Goal: Task Accomplishment & Management: Use online tool/utility

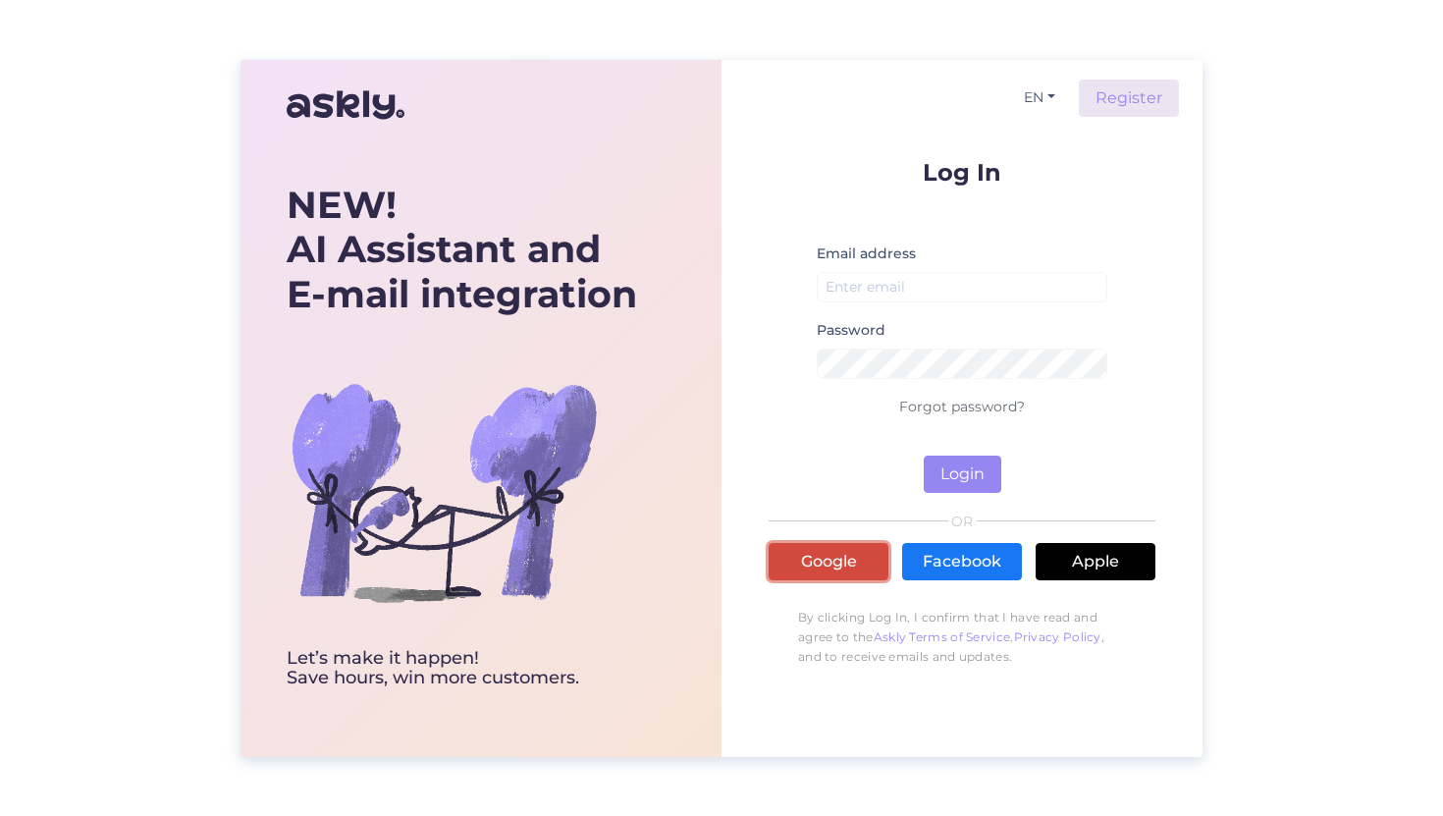
click at [817, 550] on link "Google" at bounding box center [829, 561] width 120 height 37
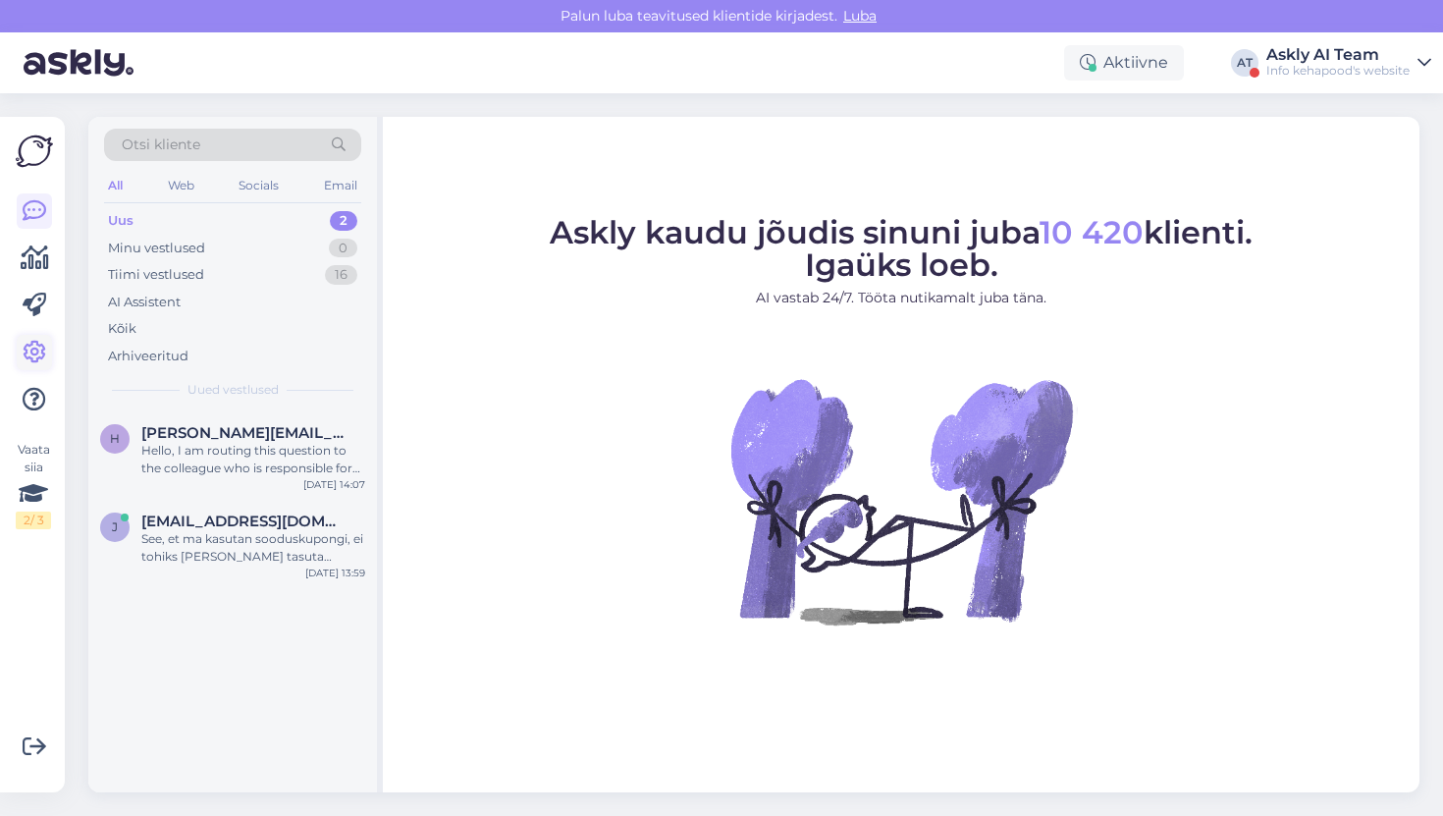
click at [42, 351] on icon at bounding box center [35, 353] width 24 height 24
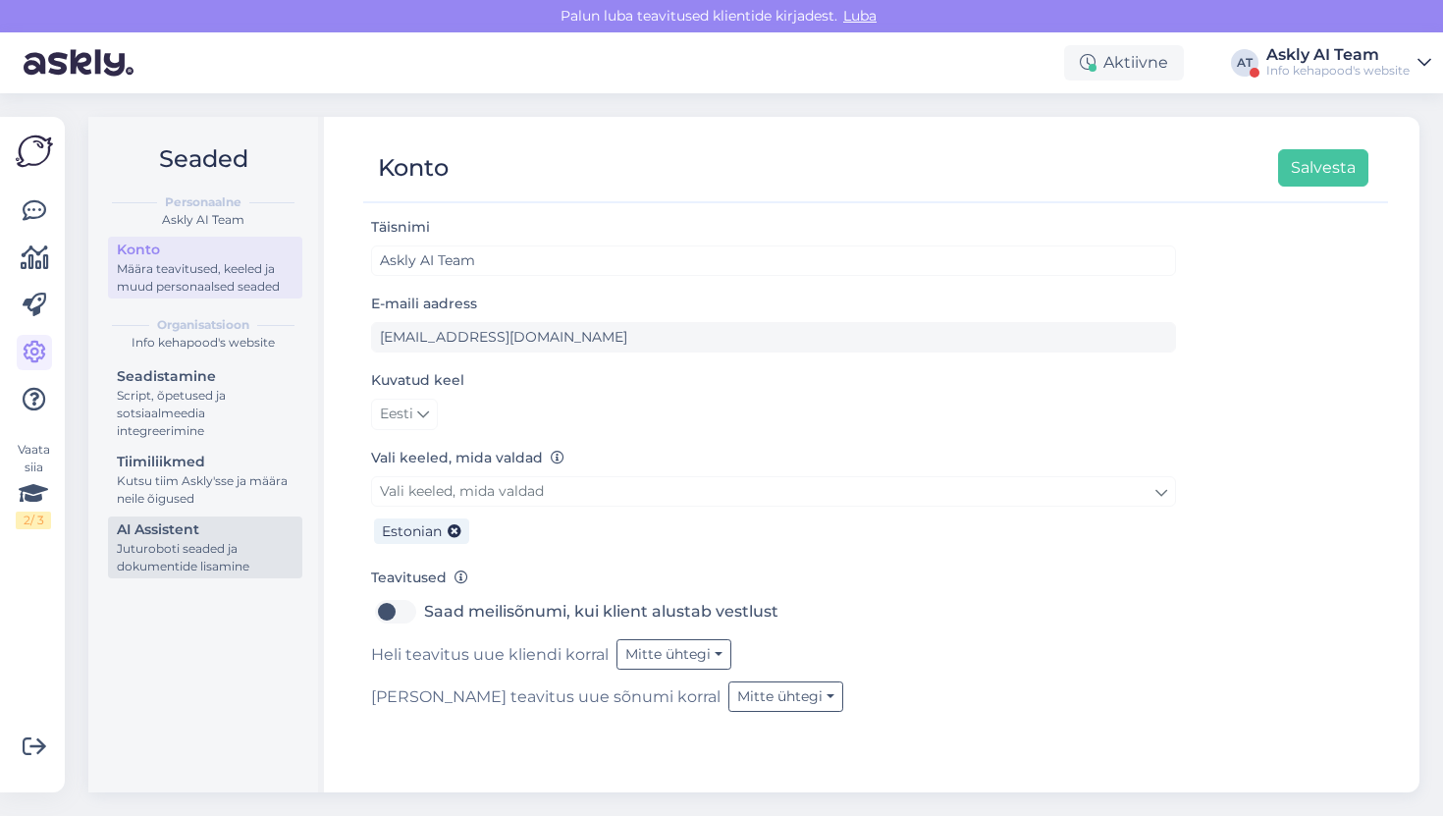
click at [237, 541] on div "Juturoboti seaded ja dokumentide lisamine" at bounding box center [205, 557] width 177 height 35
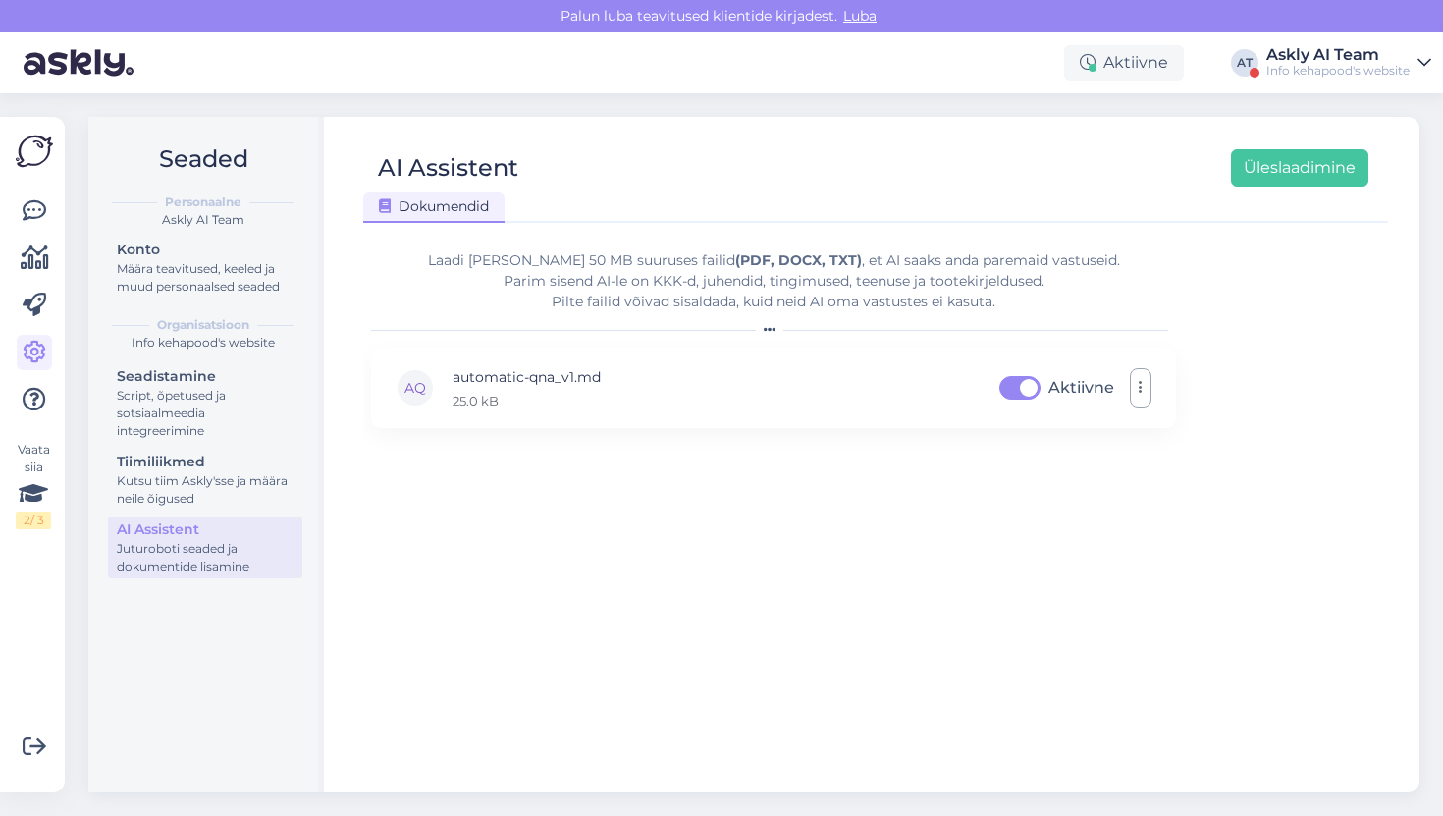
click at [1288, 65] on div "Info kehapood's website" at bounding box center [1338, 71] width 143 height 16
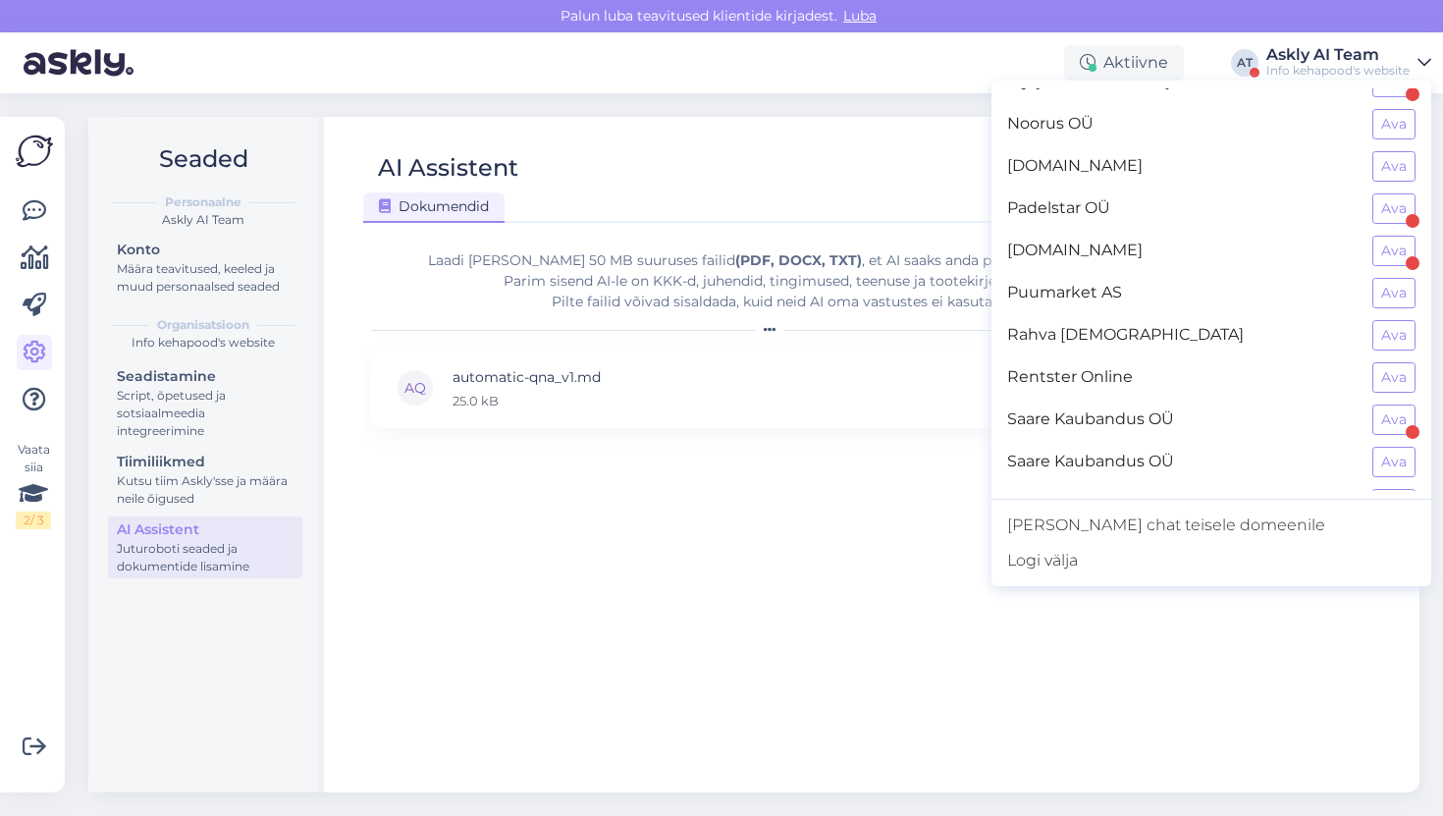
scroll to position [1265, 0]
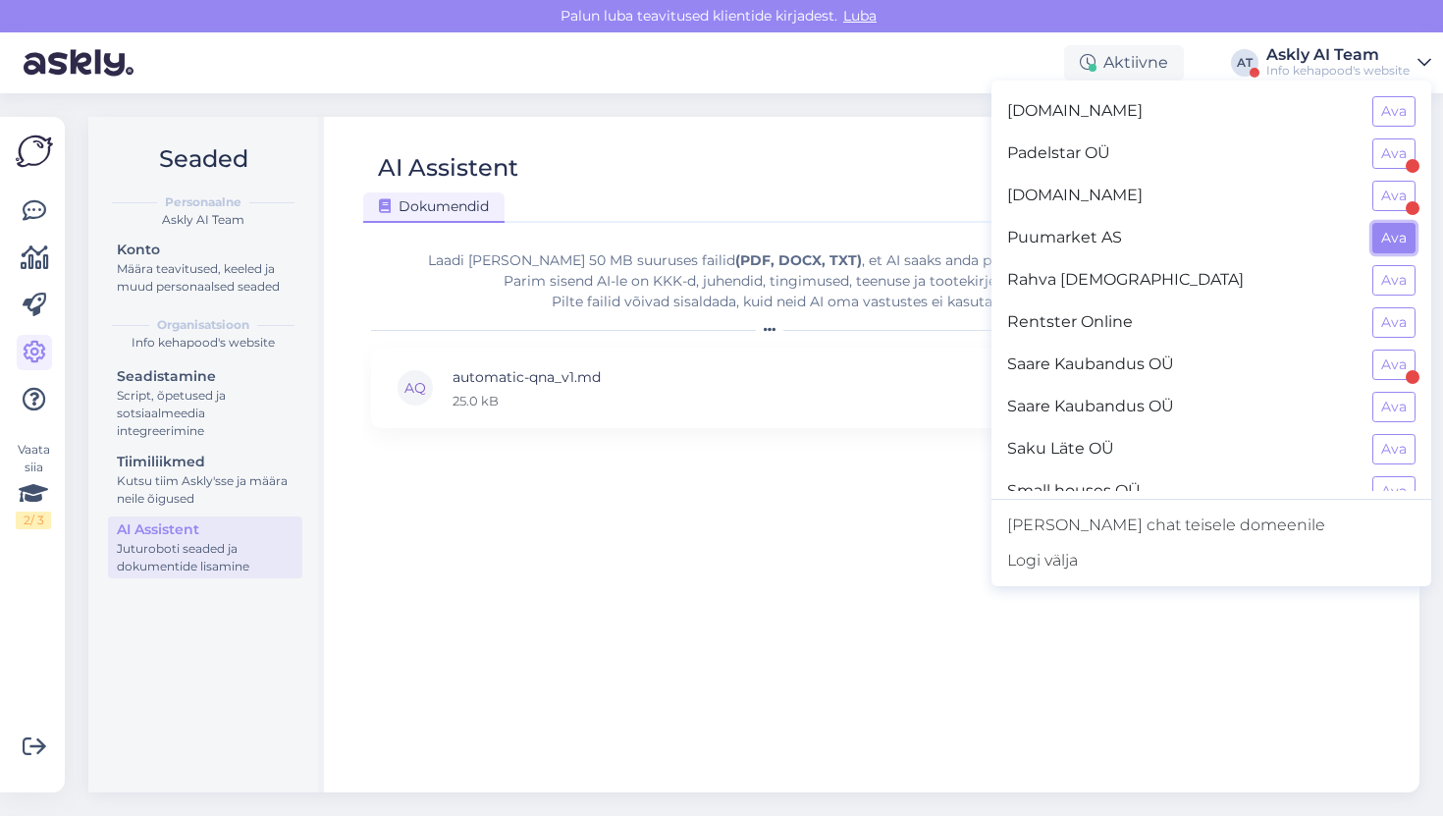
click at [1392, 231] on button "Ava" at bounding box center [1394, 238] width 43 height 30
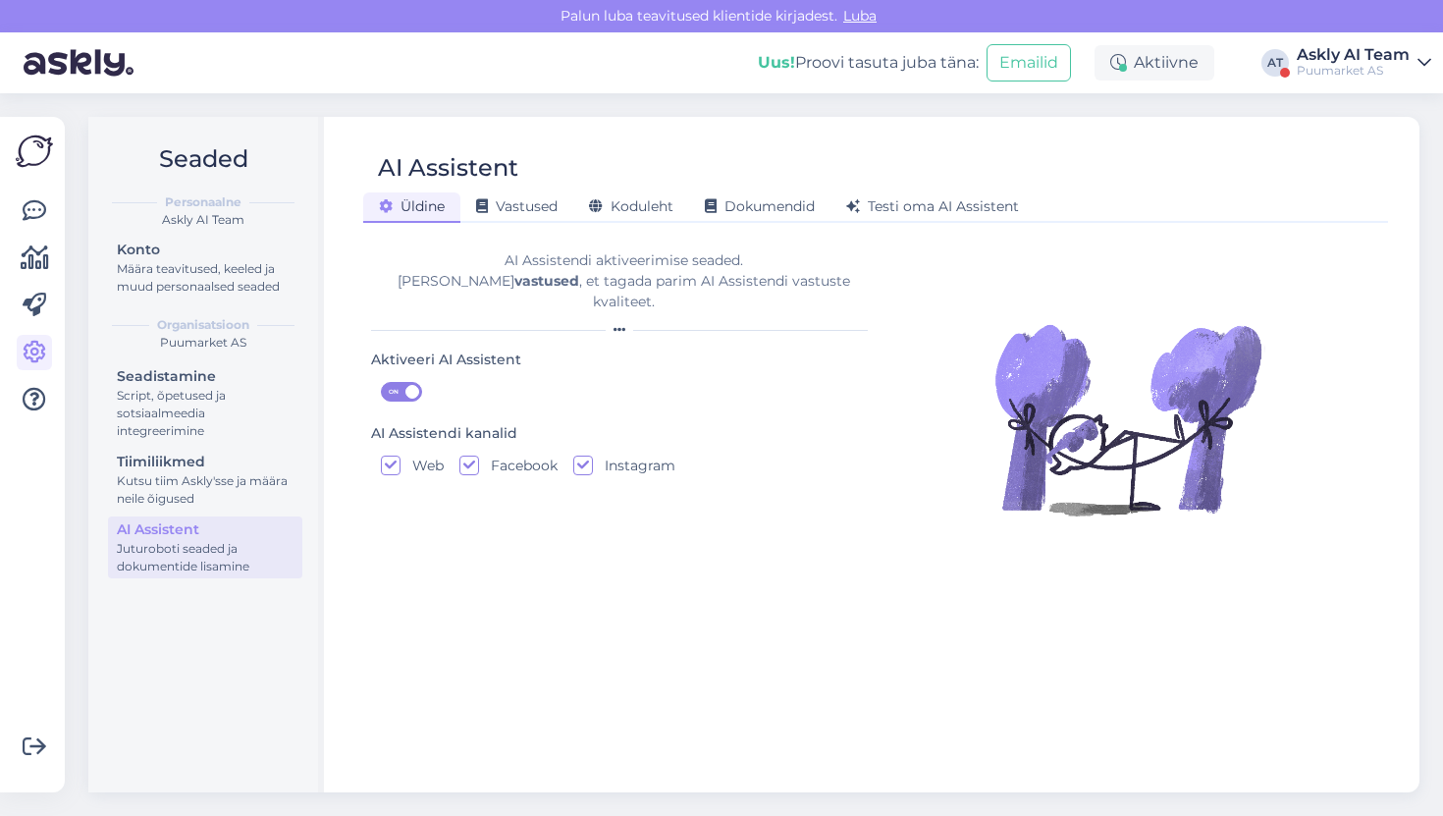
click at [782, 225] on div "AI Assistent Üldine Vastused Koduleht Dokumendid Testi oma AI Assistent AI Assi…" at bounding box center [876, 455] width 1088 height 676
click at [782, 220] on div "Dokumendid" at bounding box center [759, 207] width 141 height 30
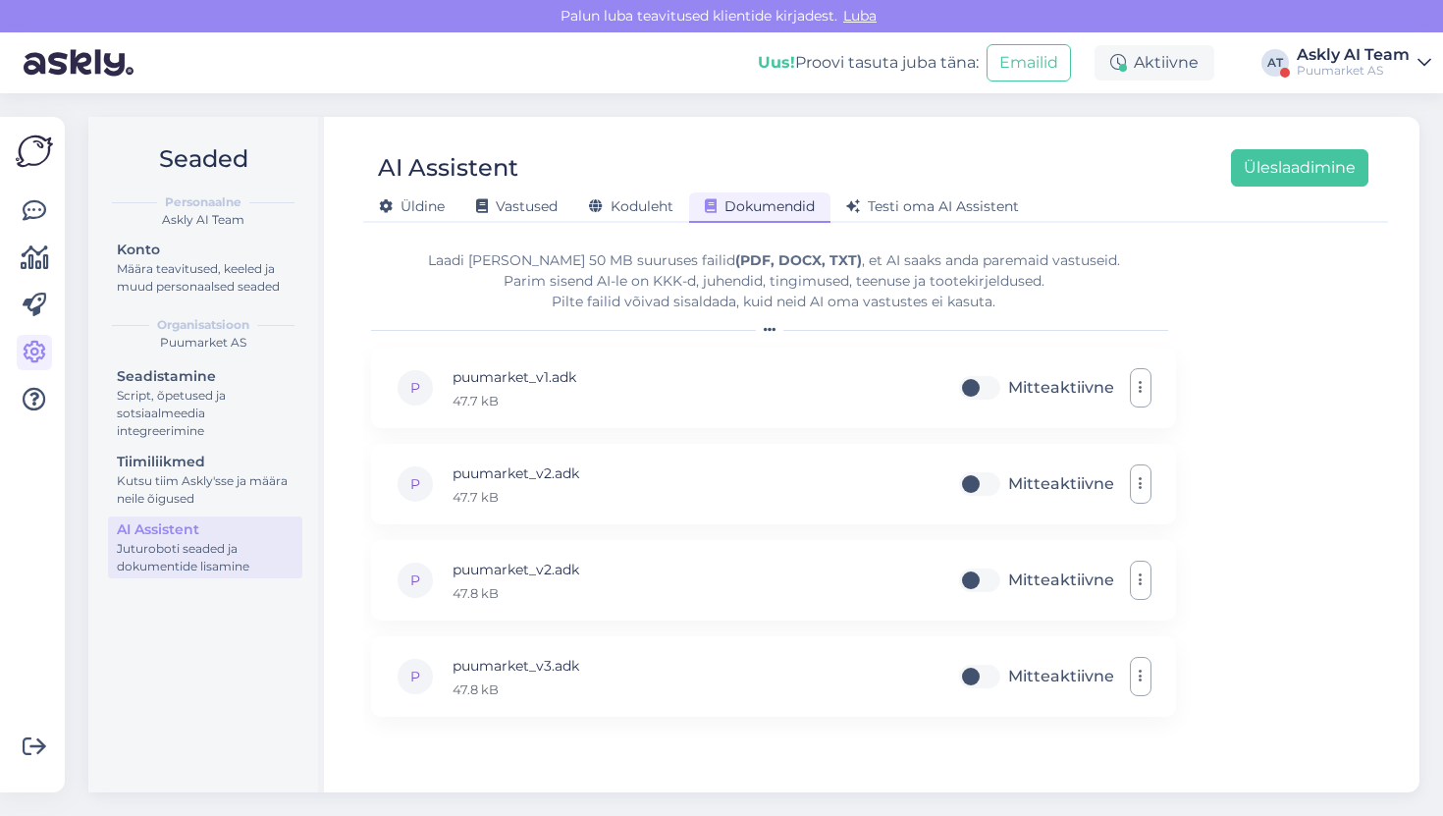
click at [644, 189] on div "Üldine Vastused Koduleht Dokumendid Testi oma AI Assistent" at bounding box center [866, 204] width 1006 height 34
click at [628, 219] on div "Koduleht" at bounding box center [631, 207] width 116 height 30
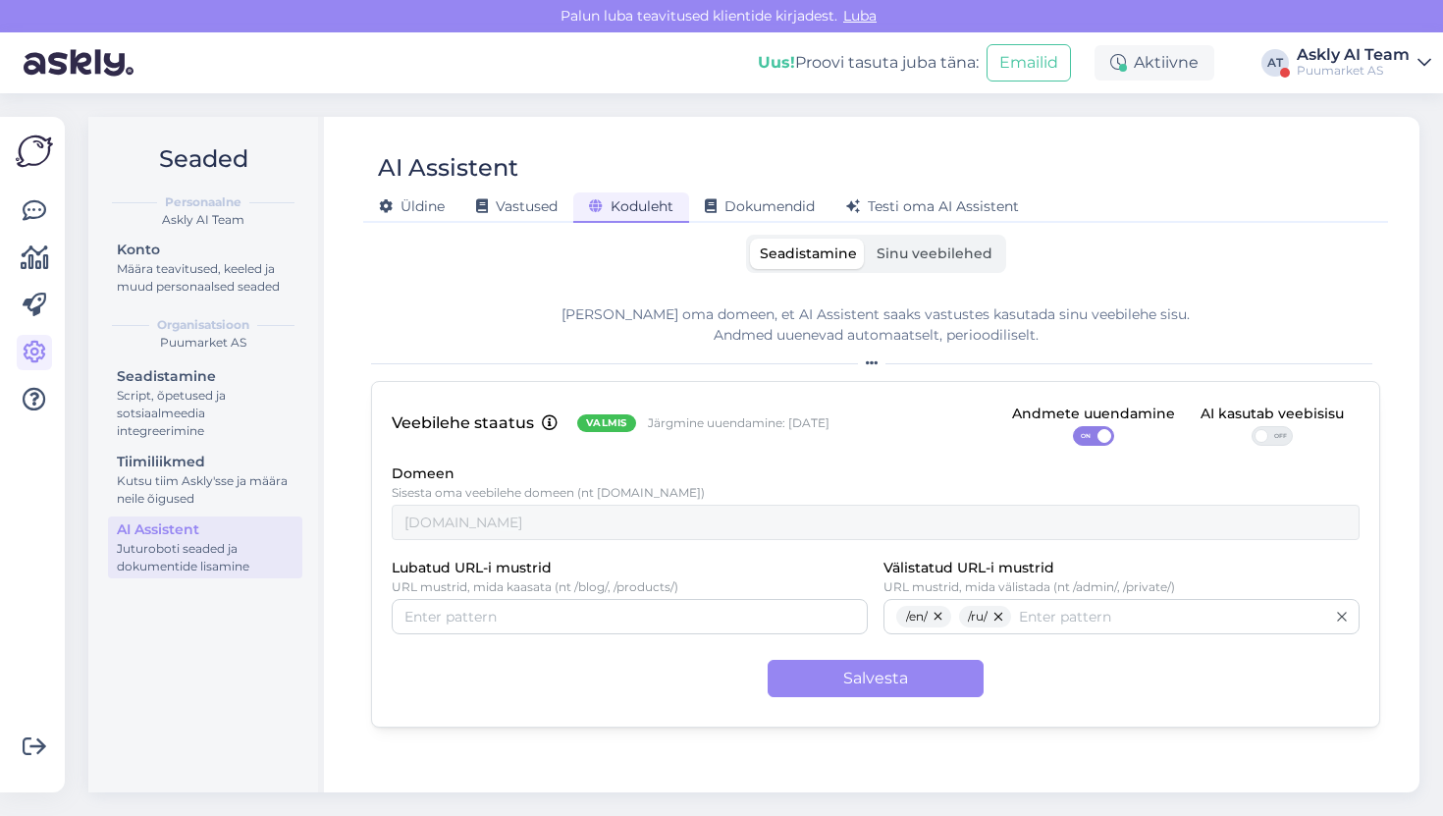
click at [927, 255] on span "Sinu veebilehed" at bounding box center [935, 254] width 116 height 18
click at [867, 239] on input "Sinu veebilehed" at bounding box center [867, 239] width 0 height 0
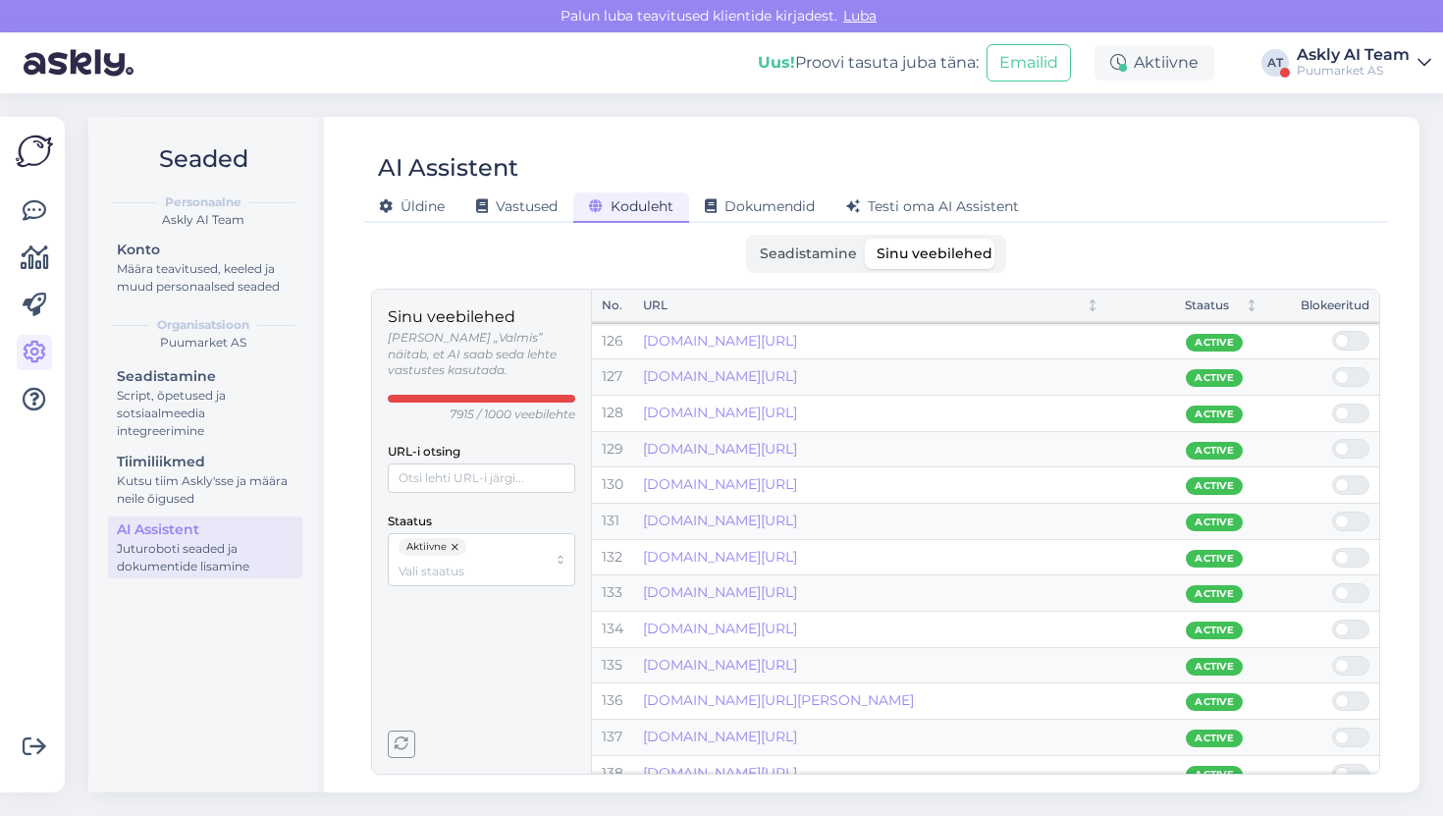
scroll to position [4548, 0]
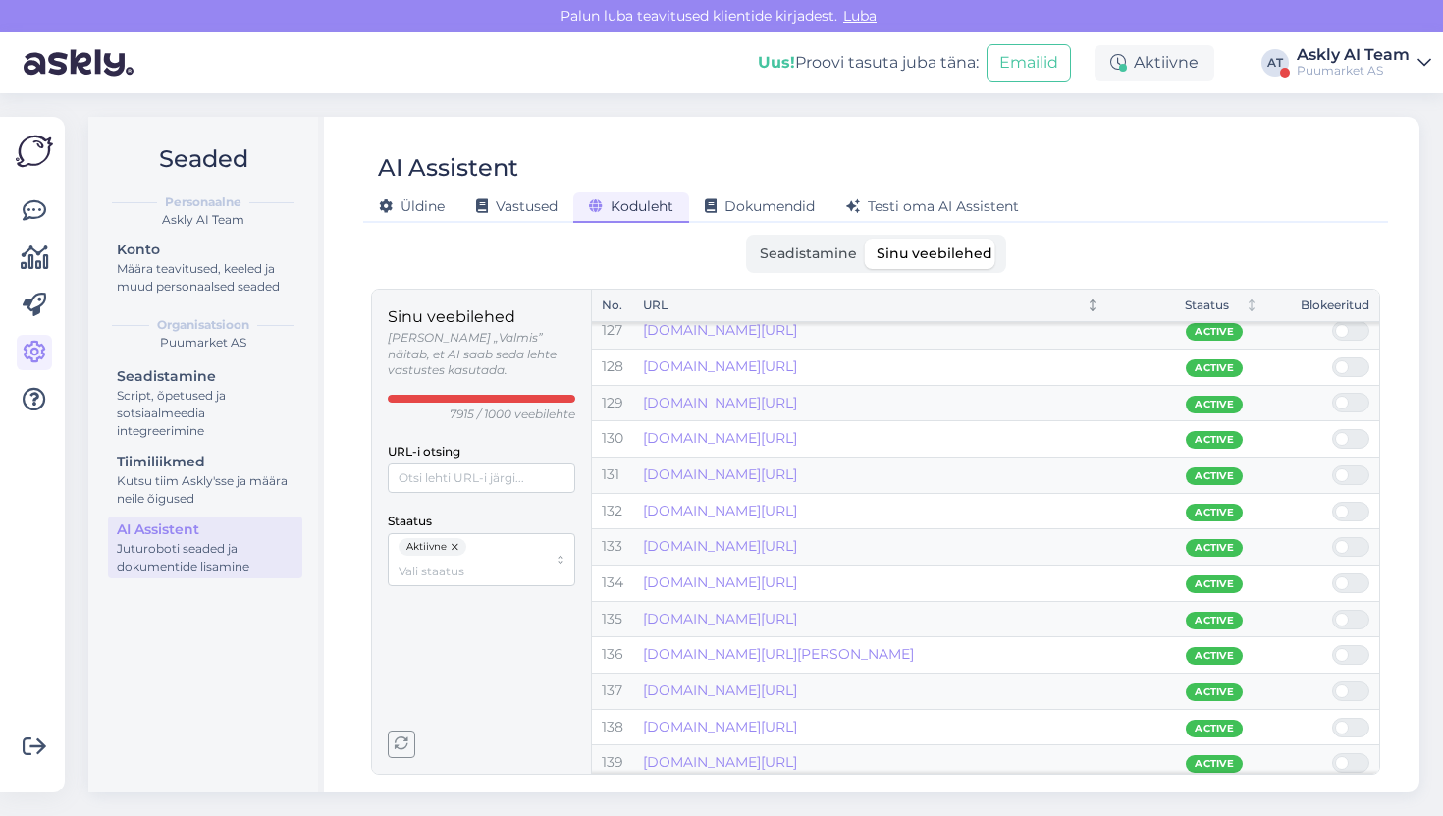
click at [825, 313] on div "URL" at bounding box center [856, 306] width 427 height 19
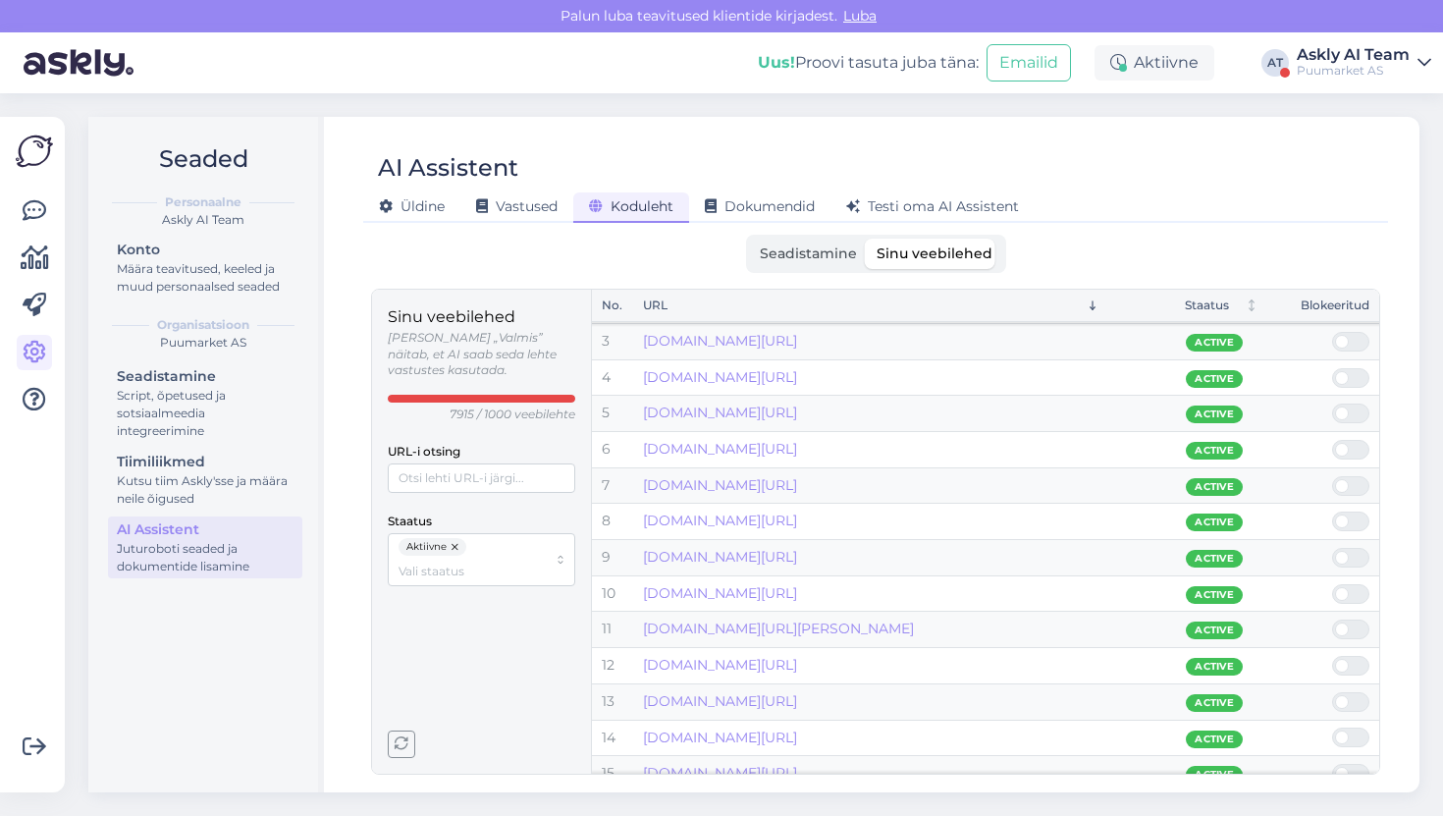
scroll to position [0, 0]
click at [797, 338] on link "puumarket.ee/pikkus/1225/" at bounding box center [720, 340] width 154 height 18
click at [786, 261] on span "Seadistamine" at bounding box center [808, 254] width 97 height 18
click at [750, 239] on input "Seadistamine" at bounding box center [750, 239] width 0 height 0
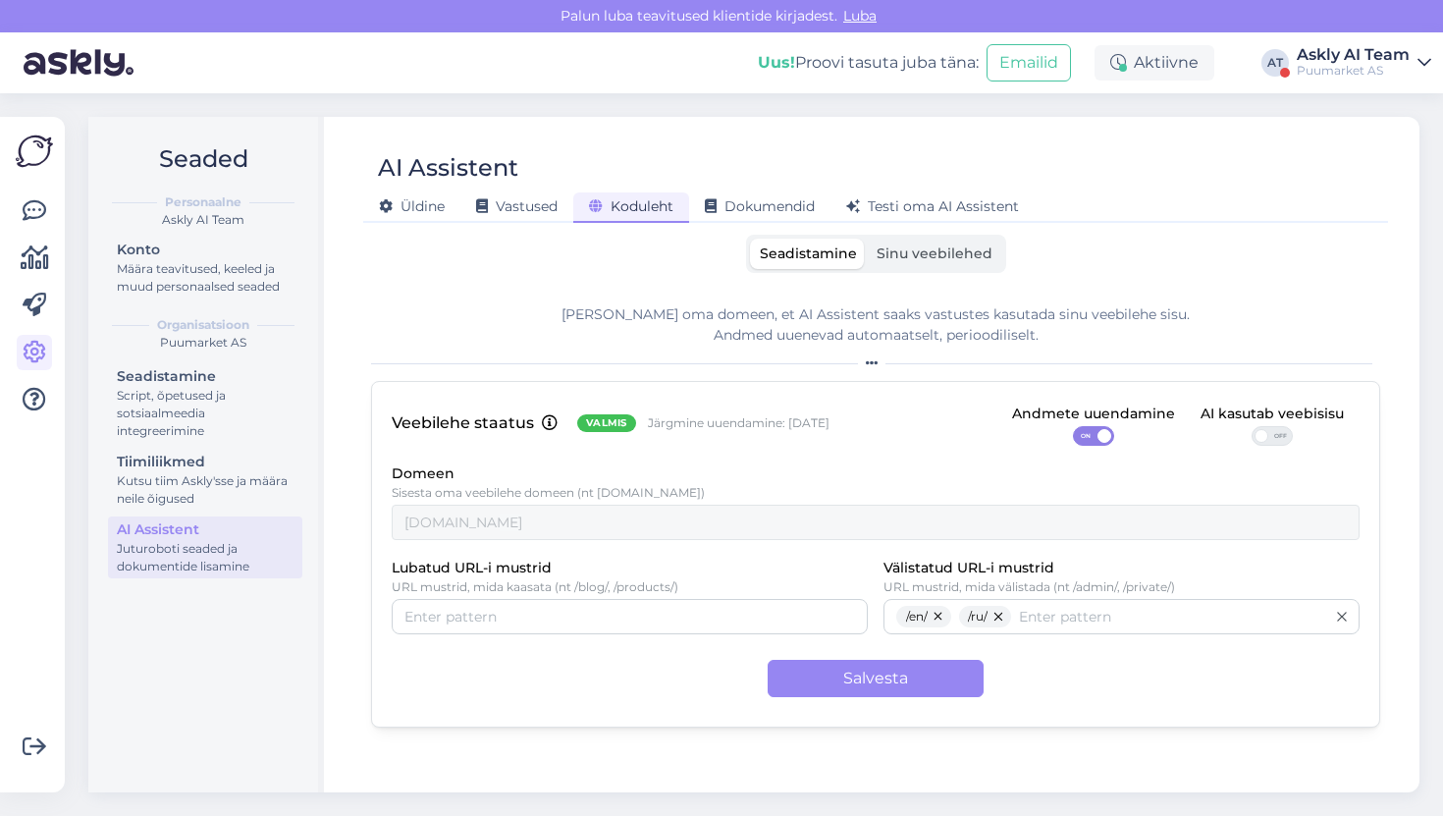
click at [907, 267] on label "Sinu veebilehed" at bounding box center [935, 254] width 136 height 30
click at [867, 239] on input "Sinu veebilehed" at bounding box center [867, 239] width 0 height 0
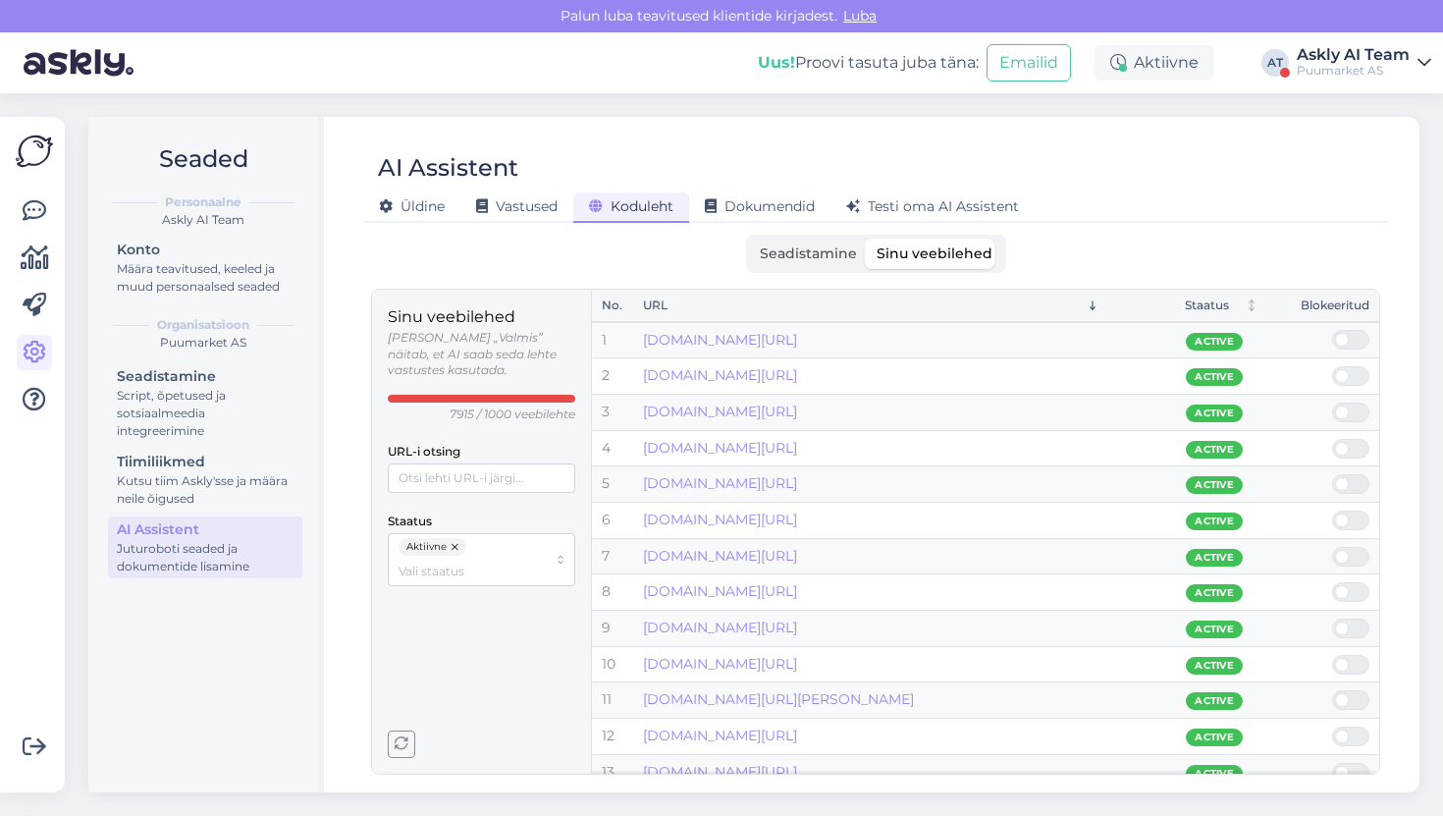
click at [838, 316] on th "URL" at bounding box center [871, 306] width 476 height 32
click at [836, 304] on div "URL" at bounding box center [856, 306] width 427 height 19
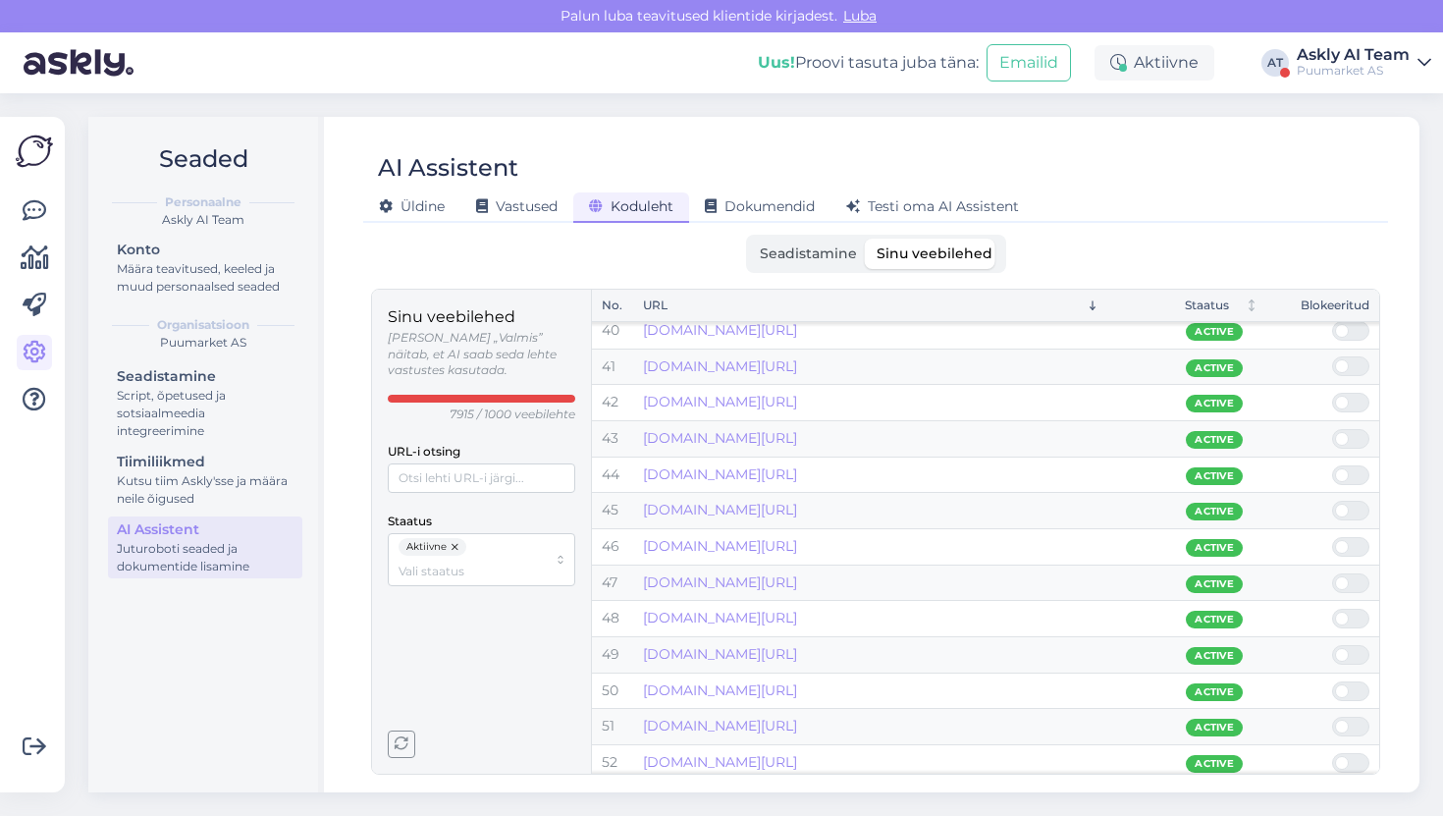
scroll to position [4603, 0]
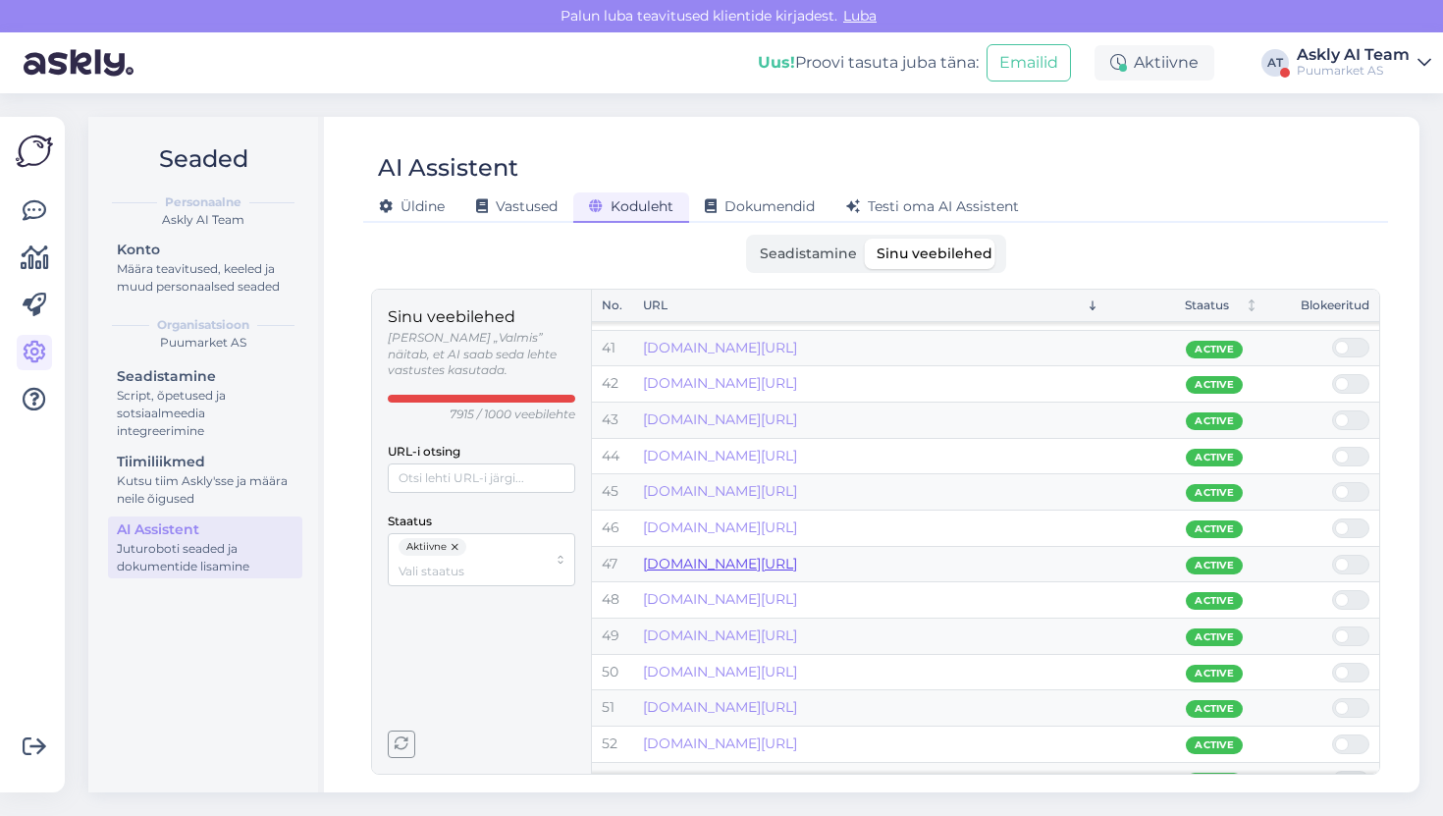
click at [785, 560] on link "puumarket.ee/miinimumtellimus/1-alus/" at bounding box center [720, 564] width 154 height 18
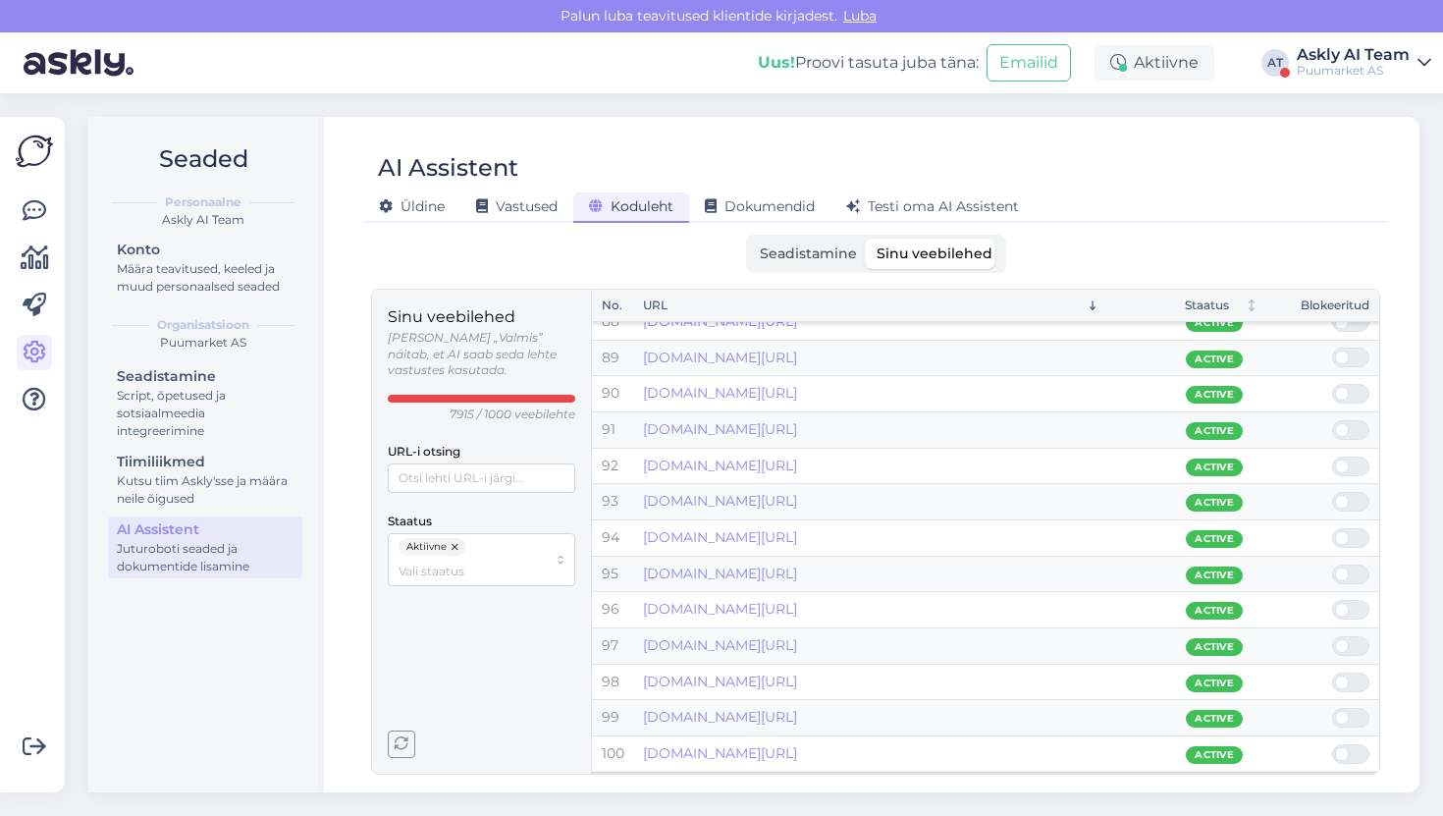
scroll to position [6451, 0]
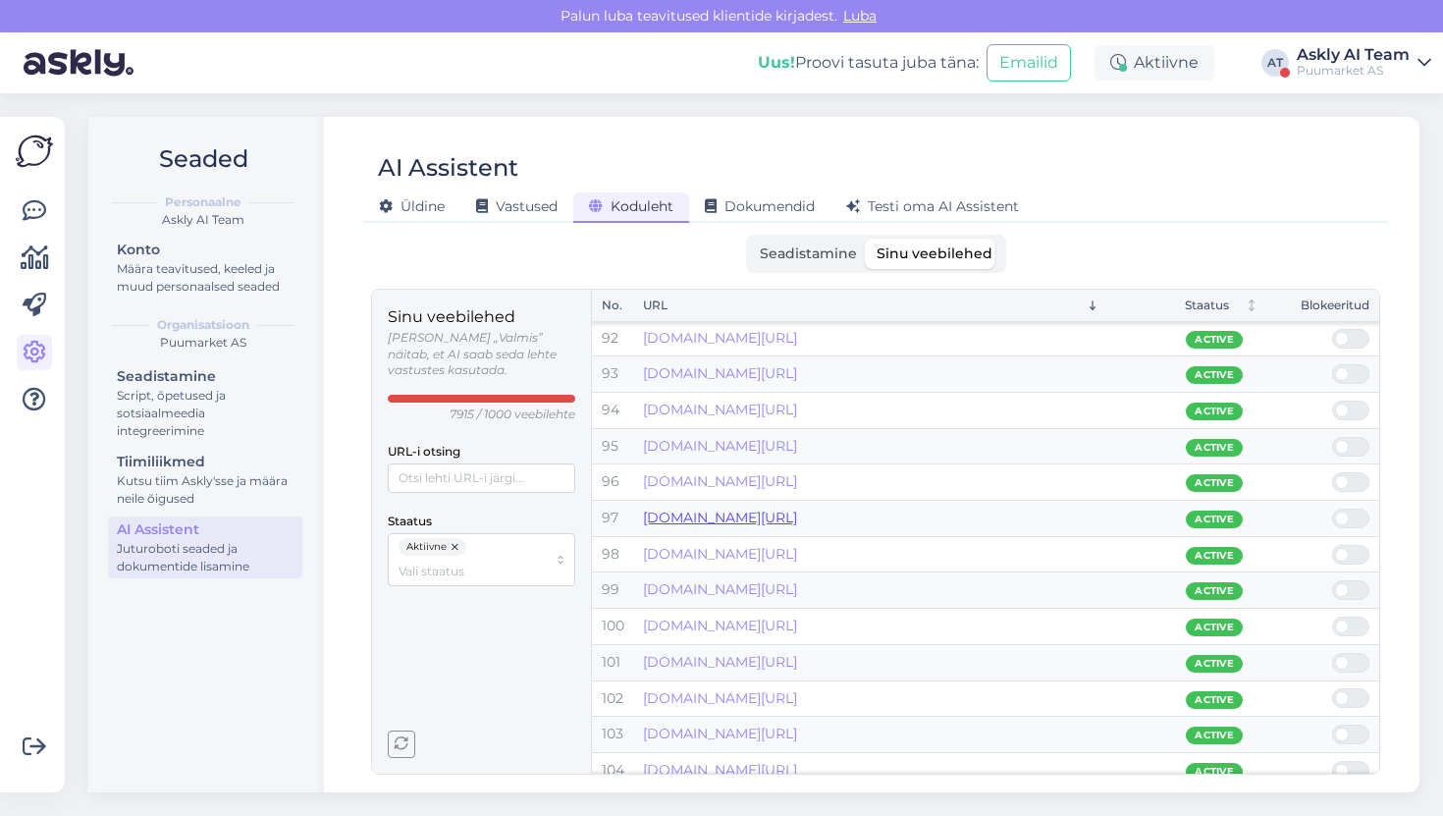
click at [728, 518] on link "puumarket.ee/toode/soojustusplaat-eps-100-50-10tk-12m2/" at bounding box center [720, 518] width 154 height 18
click at [836, 265] on label "Seadistamine" at bounding box center [808, 254] width 117 height 30
click at [750, 239] on input "Seadistamine" at bounding box center [750, 239] width 0 height 0
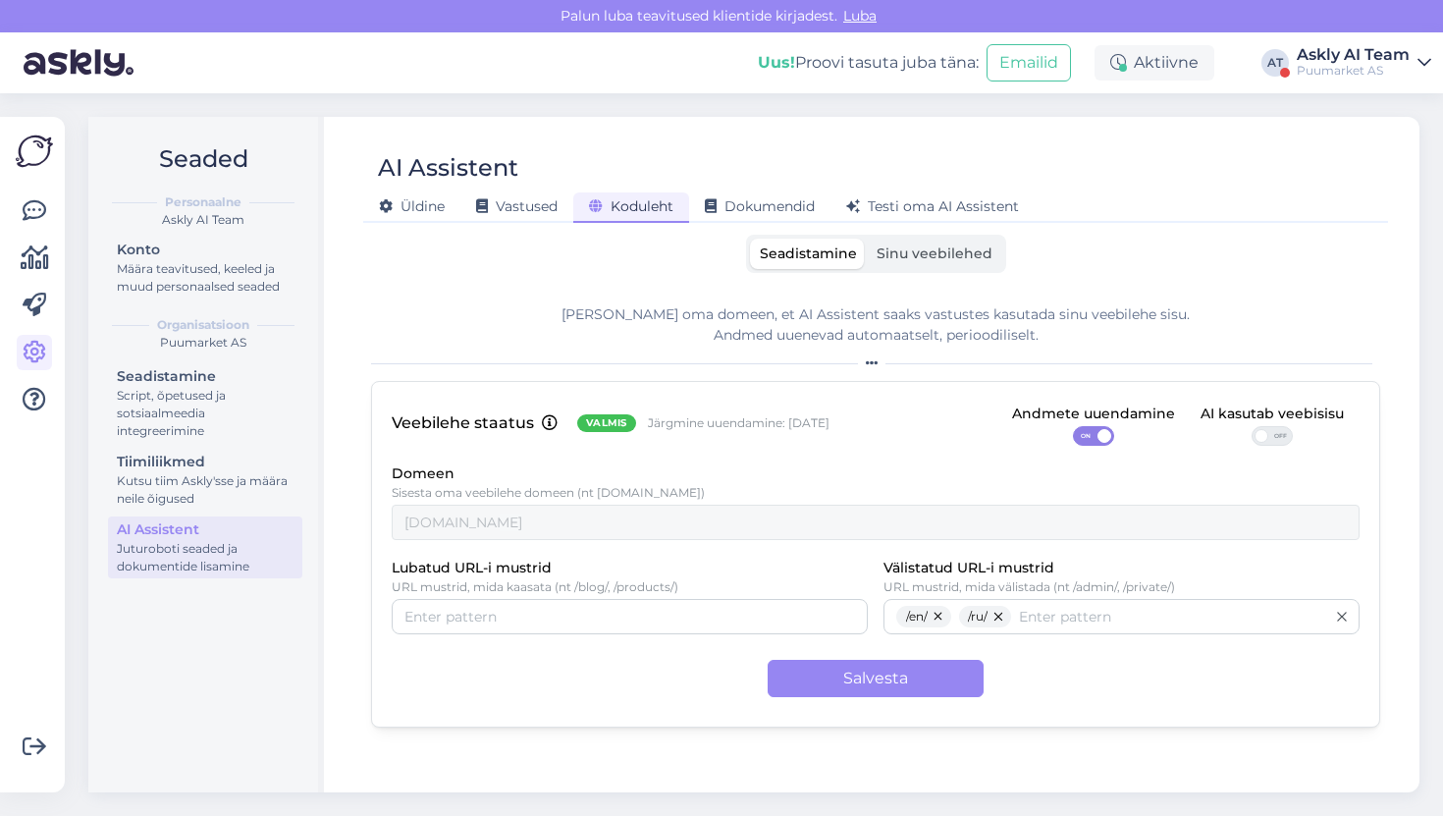
click at [941, 258] on span "Sinu veebilehed" at bounding box center [935, 254] width 116 height 18
click at [867, 239] on input "Sinu veebilehed" at bounding box center [867, 239] width 0 height 0
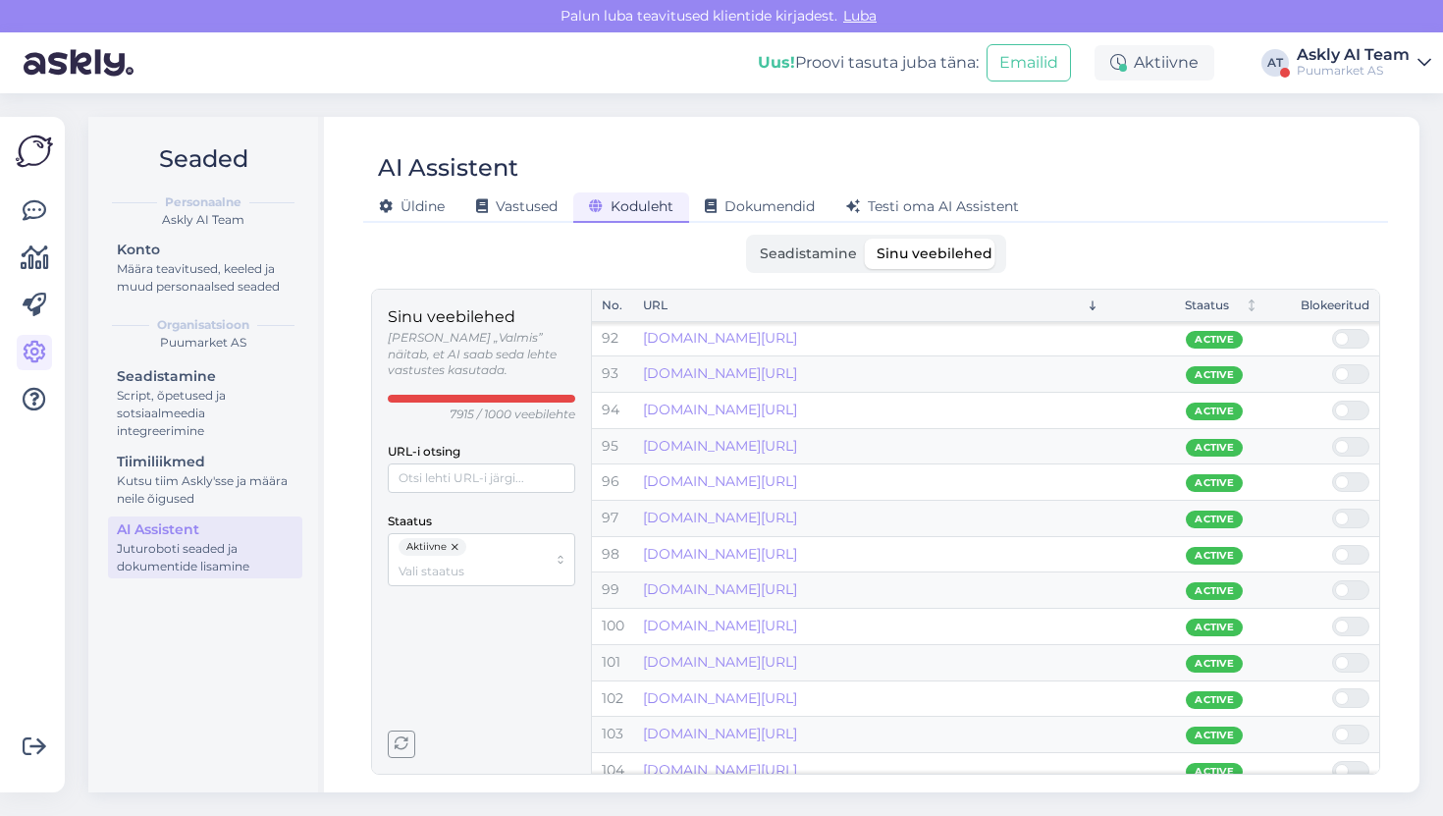
click at [941, 236] on div "Seadistamine Sinu veebilehed" at bounding box center [876, 254] width 260 height 38
click at [940, 216] on div "Testi oma AI Assistent" at bounding box center [933, 207] width 204 height 30
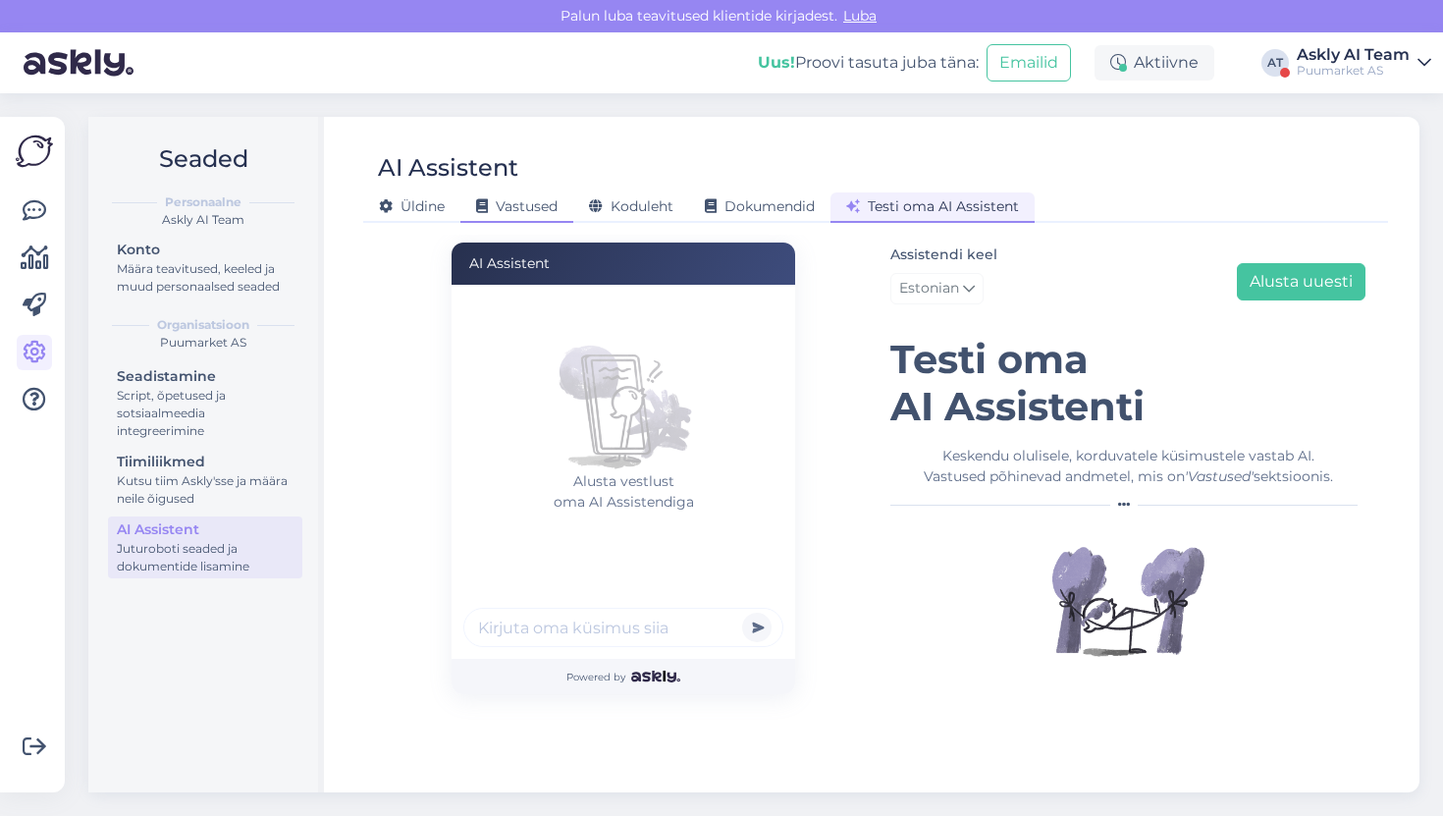
click at [535, 198] on span "Vastused" at bounding box center [517, 206] width 82 height 18
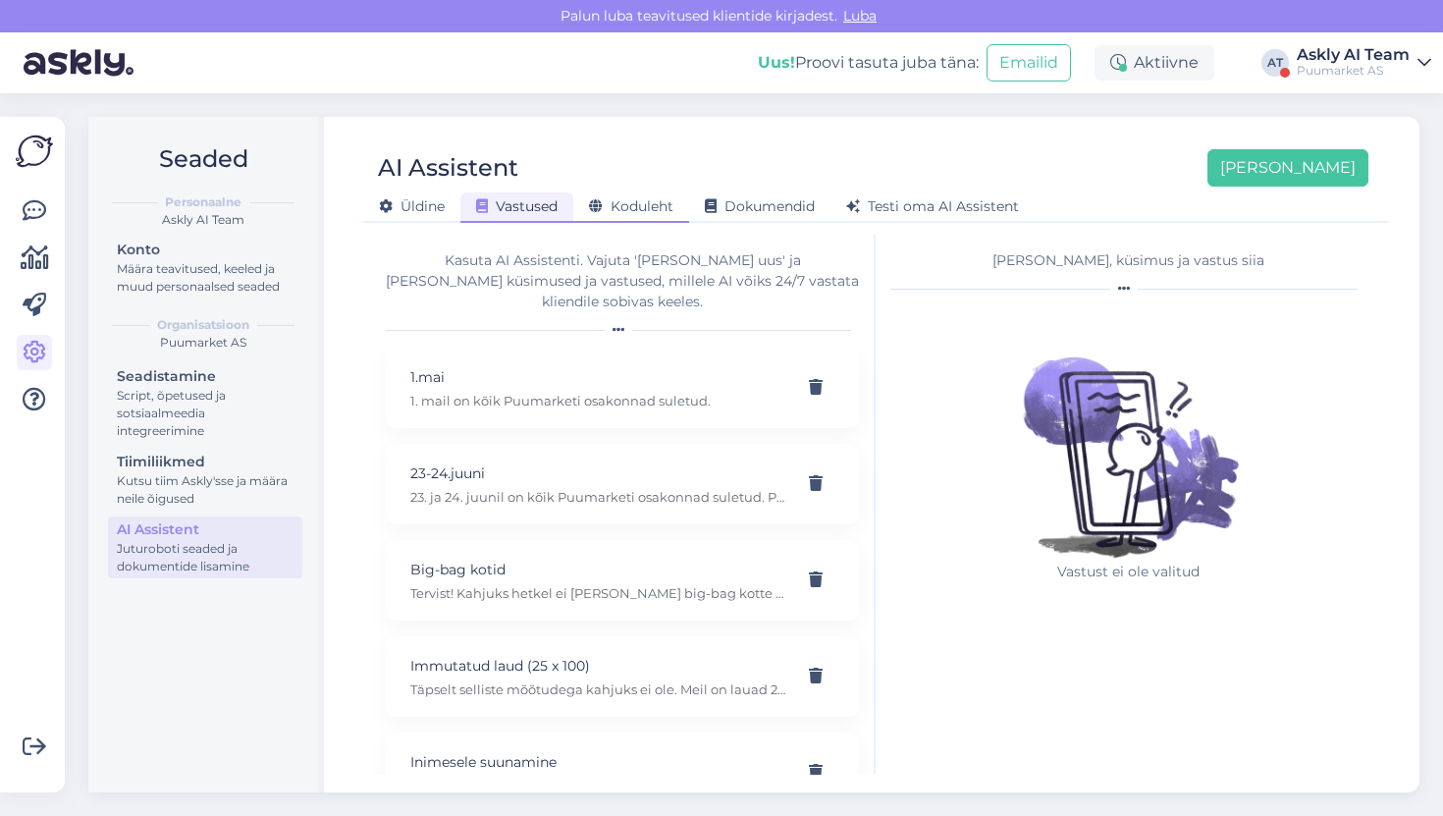
click at [611, 213] on span "Koduleht" at bounding box center [631, 206] width 84 height 18
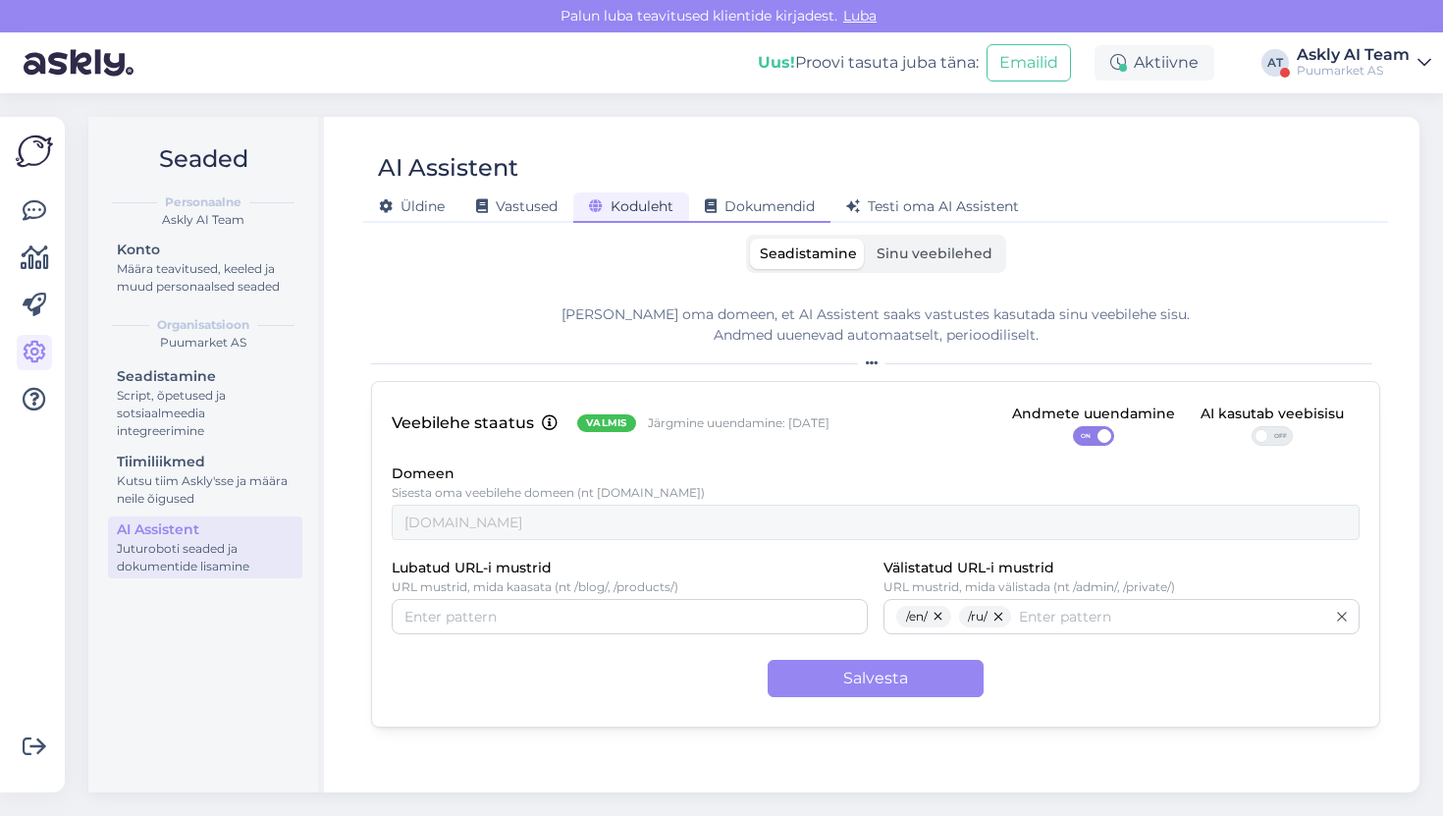
click at [727, 206] on span "Dokumendid" at bounding box center [760, 206] width 110 height 18
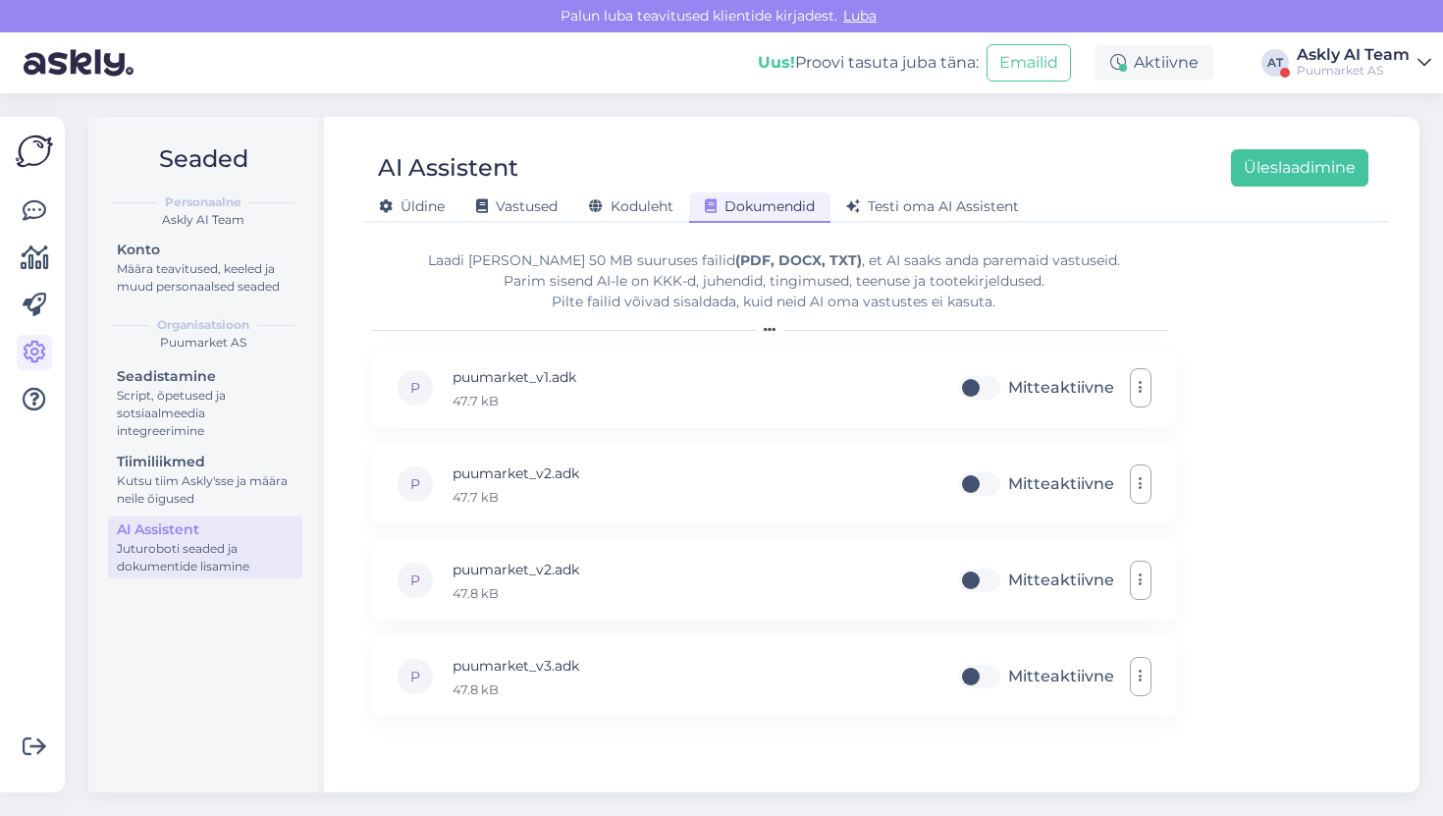
click at [900, 185] on div "AI Assistent Üleslaadimine" at bounding box center [866, 167] width 1006 height 37
click at [902, 201] on span "Testi oma AI Assistent" at bounding box center [932, 206] width 173 height 18
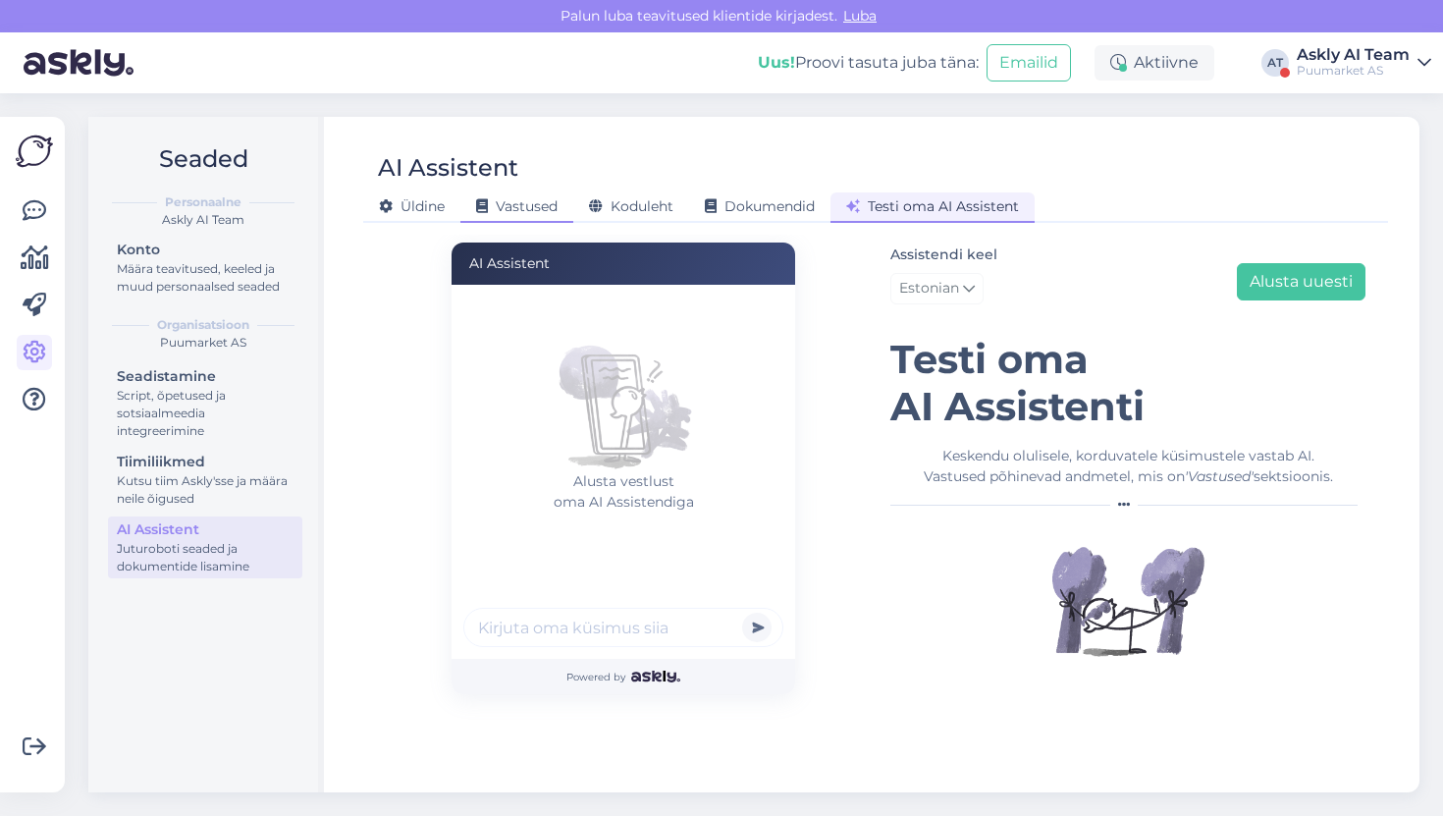
click at [514, 196] on div "Vastused" at bounding box center [517, 207] width 113 height 30
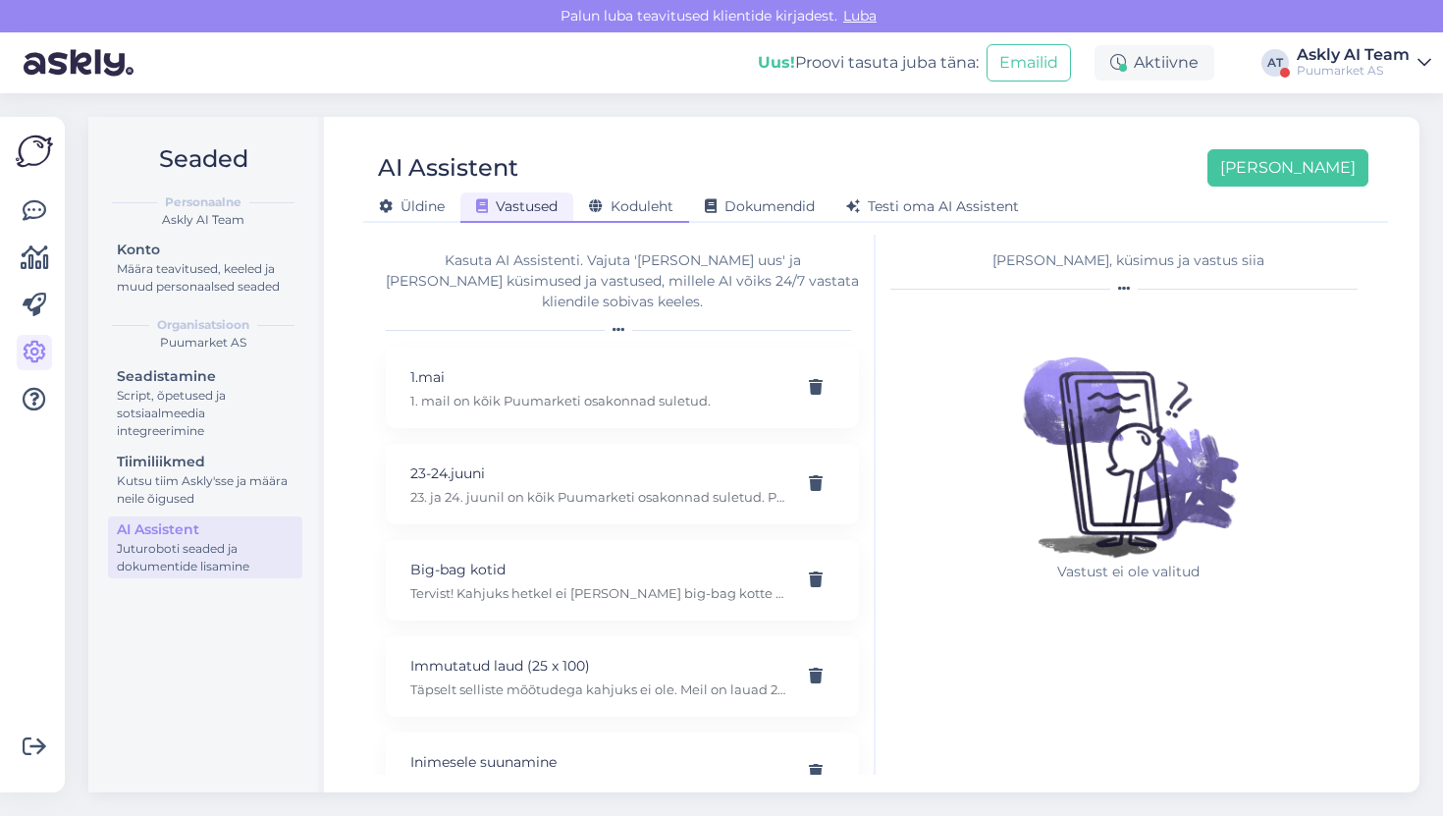
click at [622, 209] on span "Koduleht" at bounding box center [631, 206] width 84 height 18
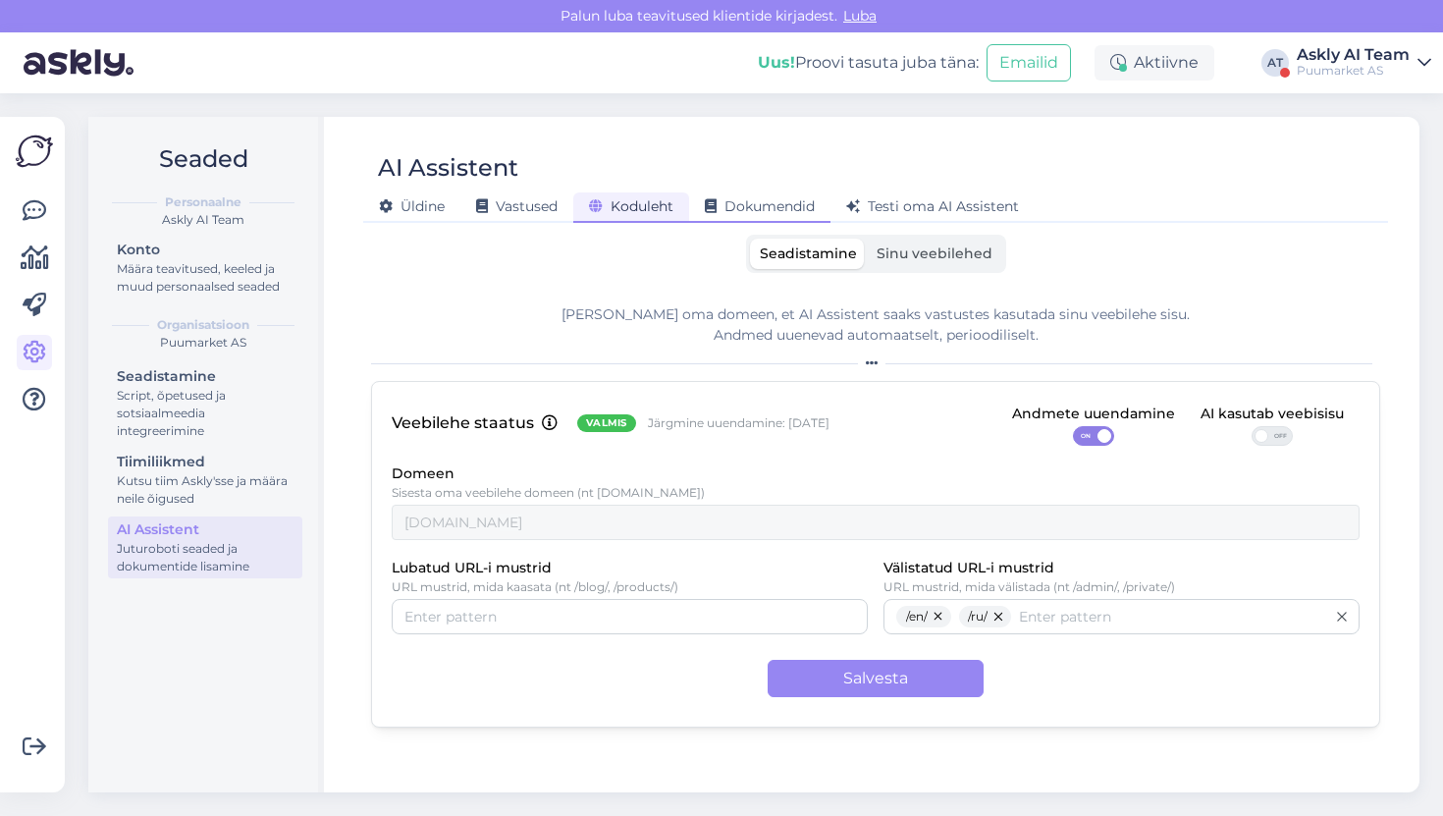
click at [735, 210] on span "Dokumendid" at bounding box center [760, 206] width 110 height 18
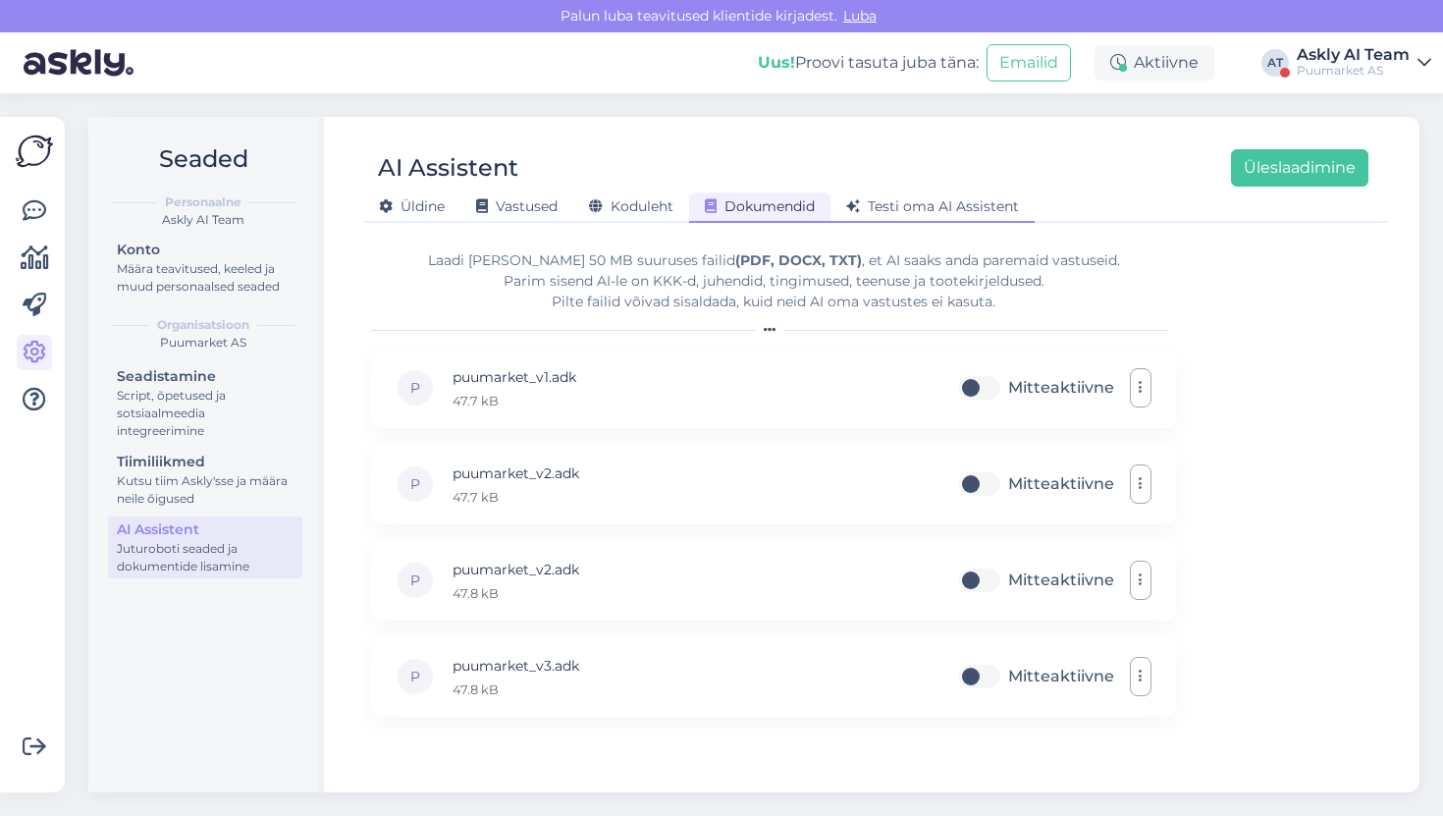
click at [844, 205] on div "Testi oma AI Assistent" at bounding box center [933, 207] width 204 height 30
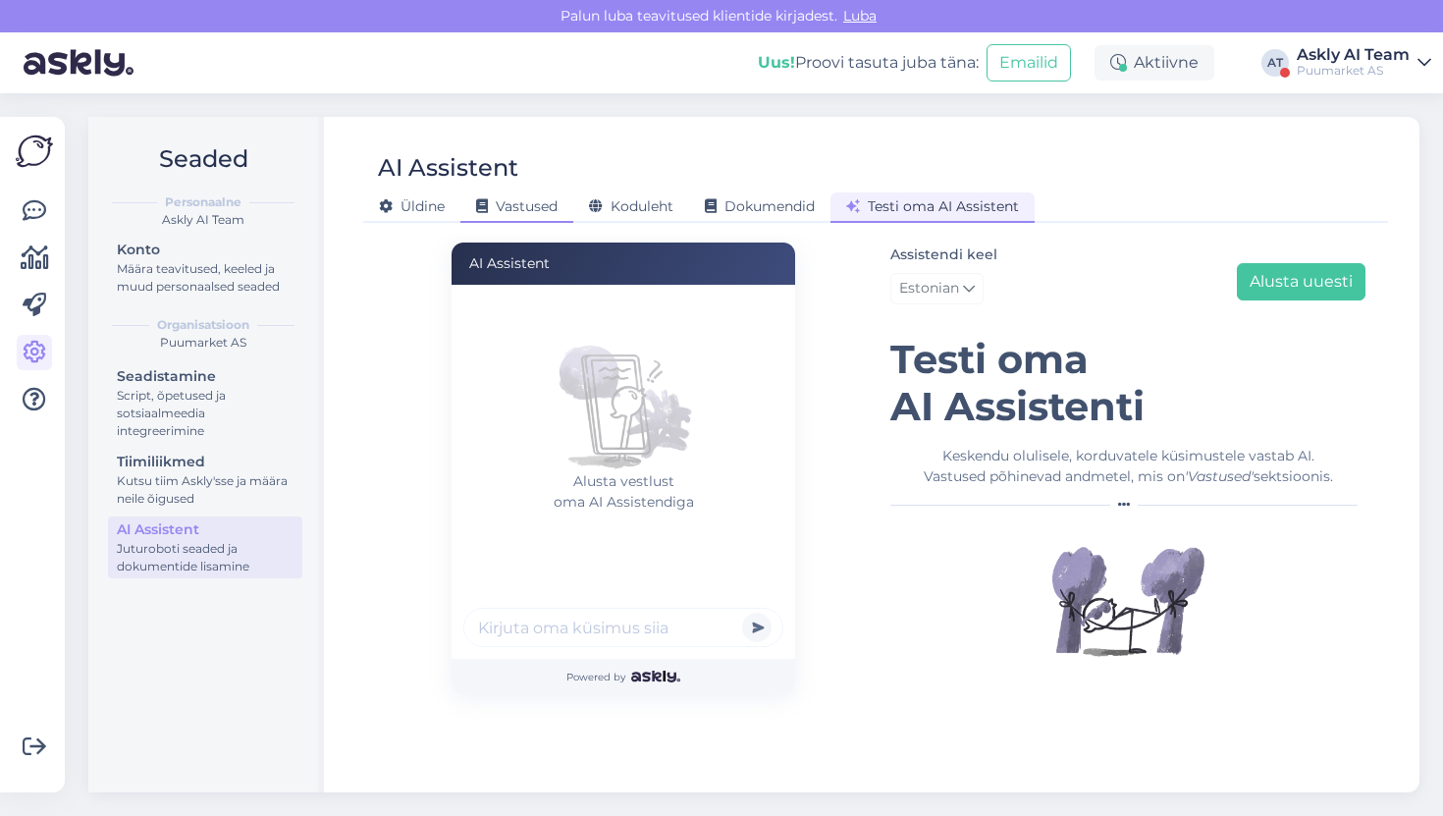
click at [466, 197] on div "Vastused" at bounding box center [517, 207] width 113 height 30
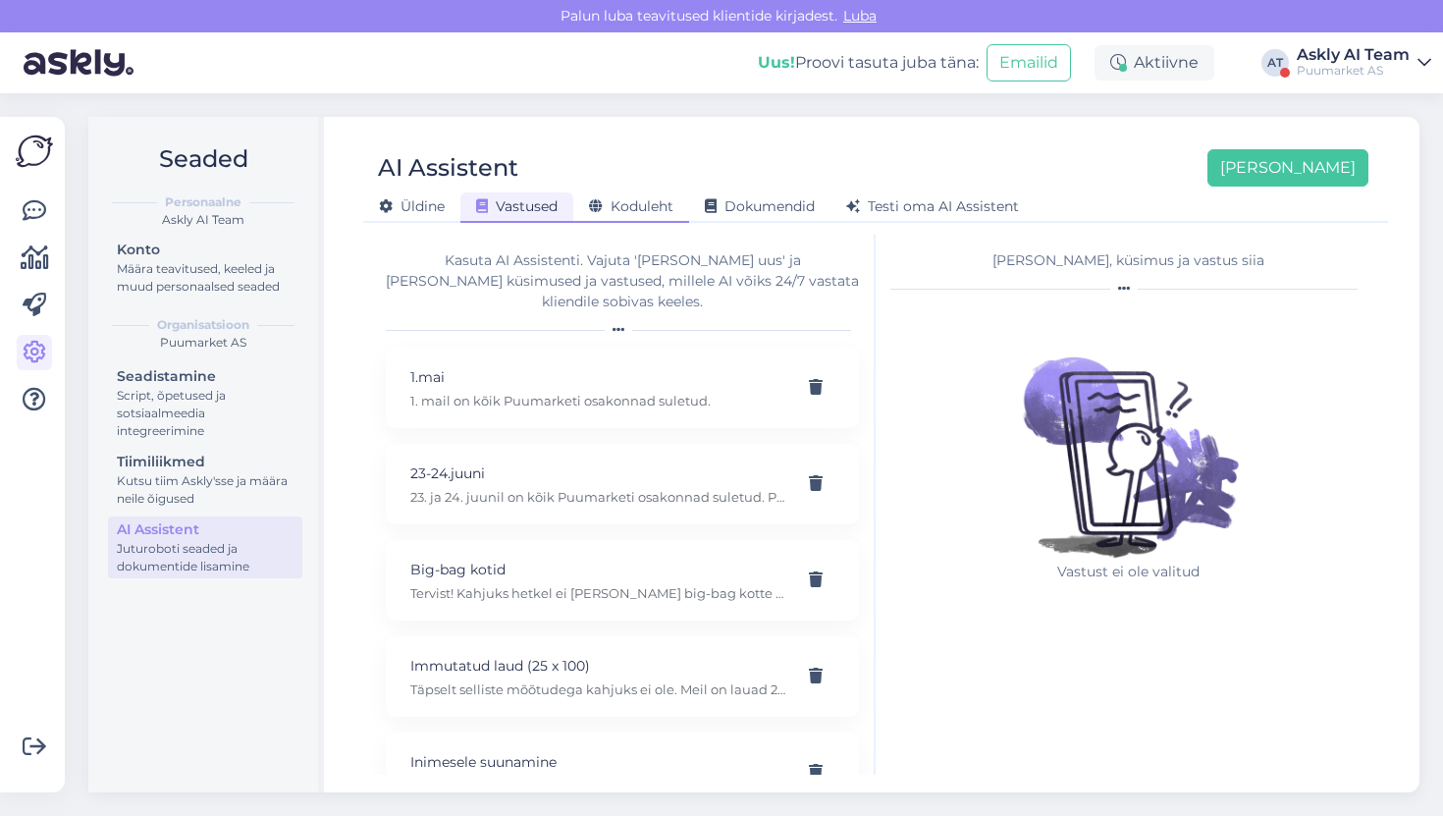
click at [658, 214] on span "Koduleht" at bounding box center [631, 206] width 84 height 18
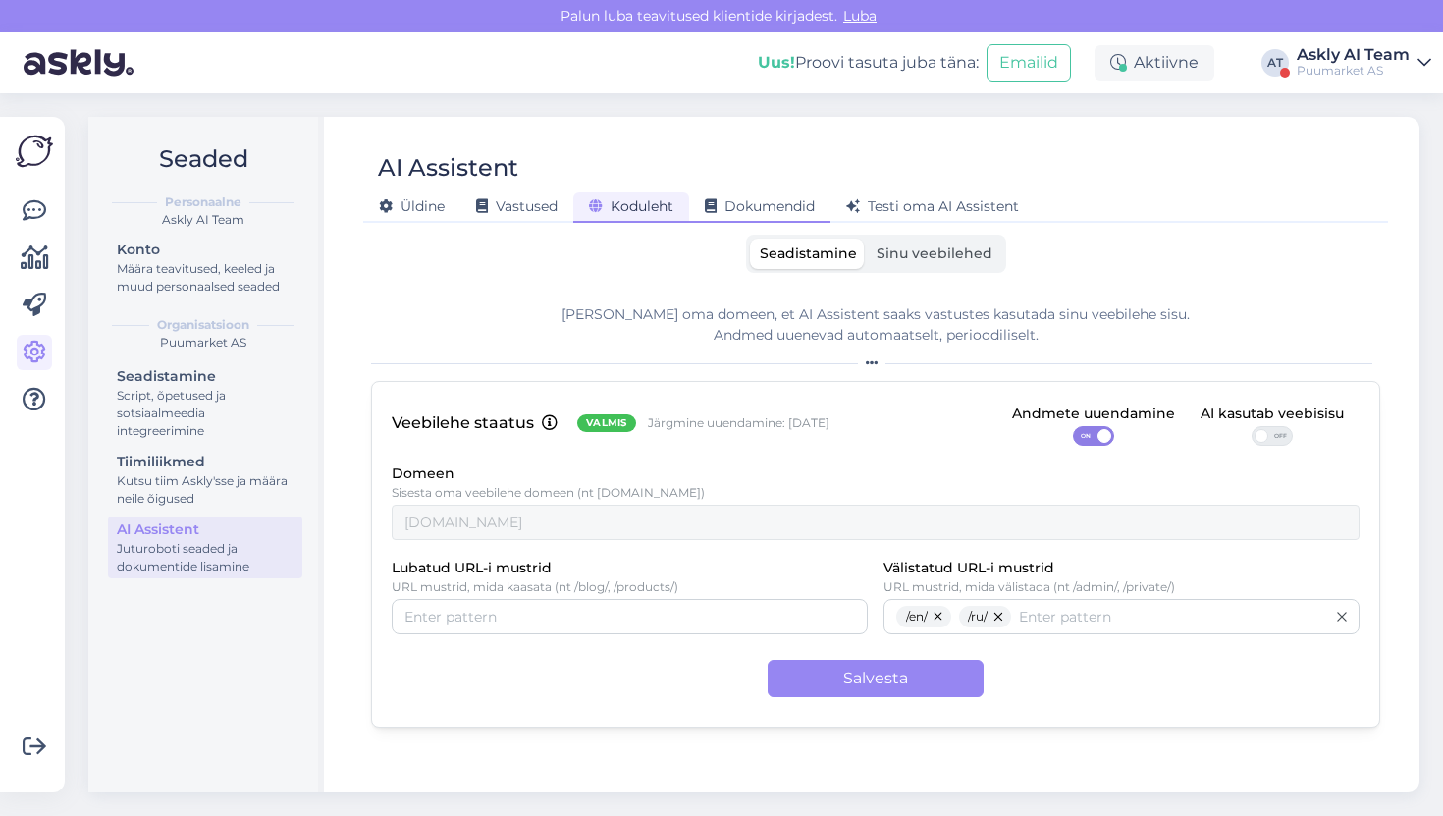
click at [746, 193] on div "Dokumendid" at bounding box center [759, 207] width 141 height 30
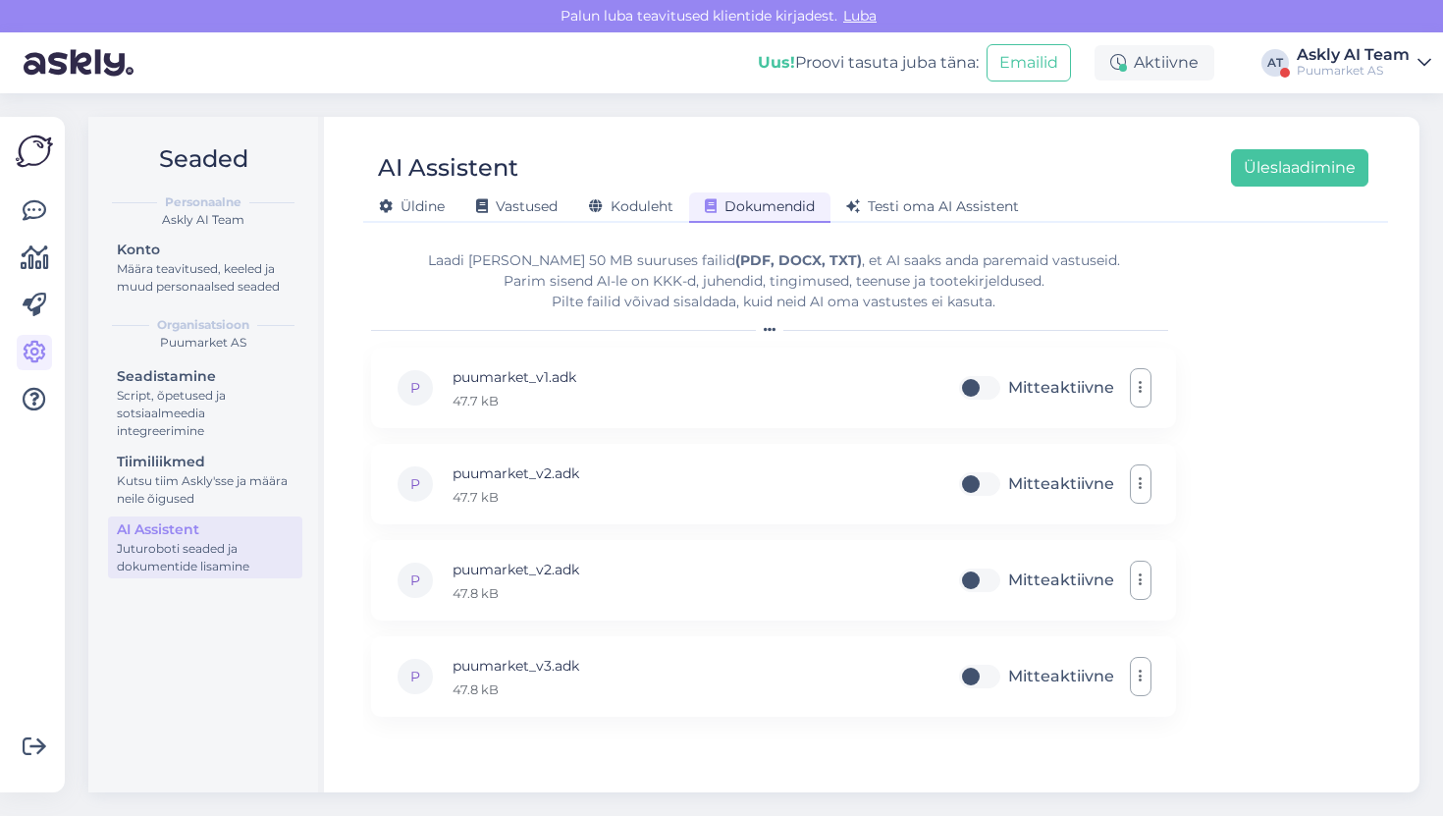
click at [866, 183] on div "AI Assistent Üleslaadimine" at bounding box center [866, 167] width 1006 height 37
click at [869, 190] on div "Üldine Vastused Koduleht Dokumendid Testi oma AI Assistent" at bounding box center [866, 204] width 1006 height 34
click at [869, 195] on div "Testi oma AI Assistent" at bounding box center [933, 207] width 204 height 30
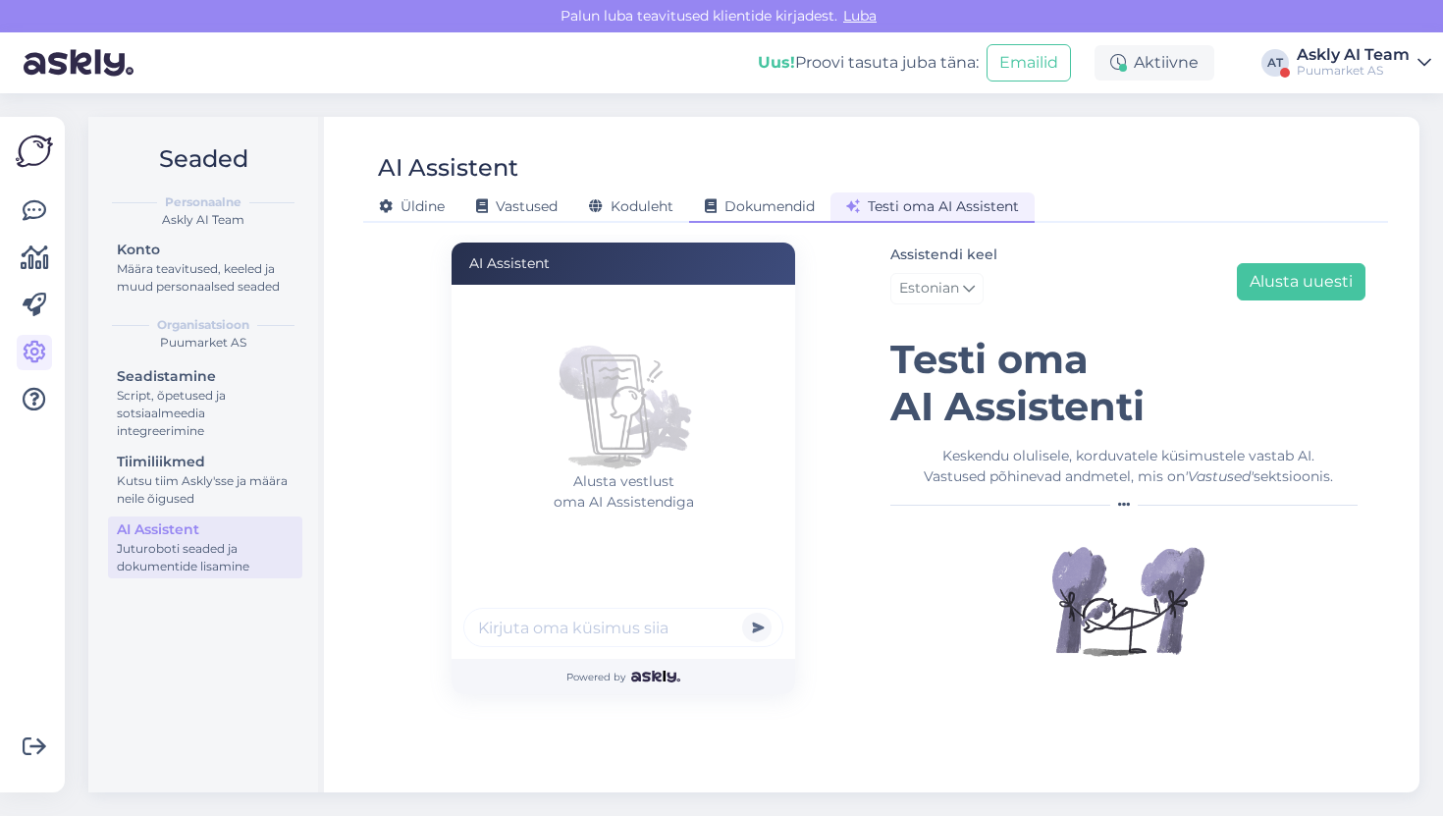
click at [806, 211] on span "Dokumendid" at bounding box center [760, 206] width 110 height 18
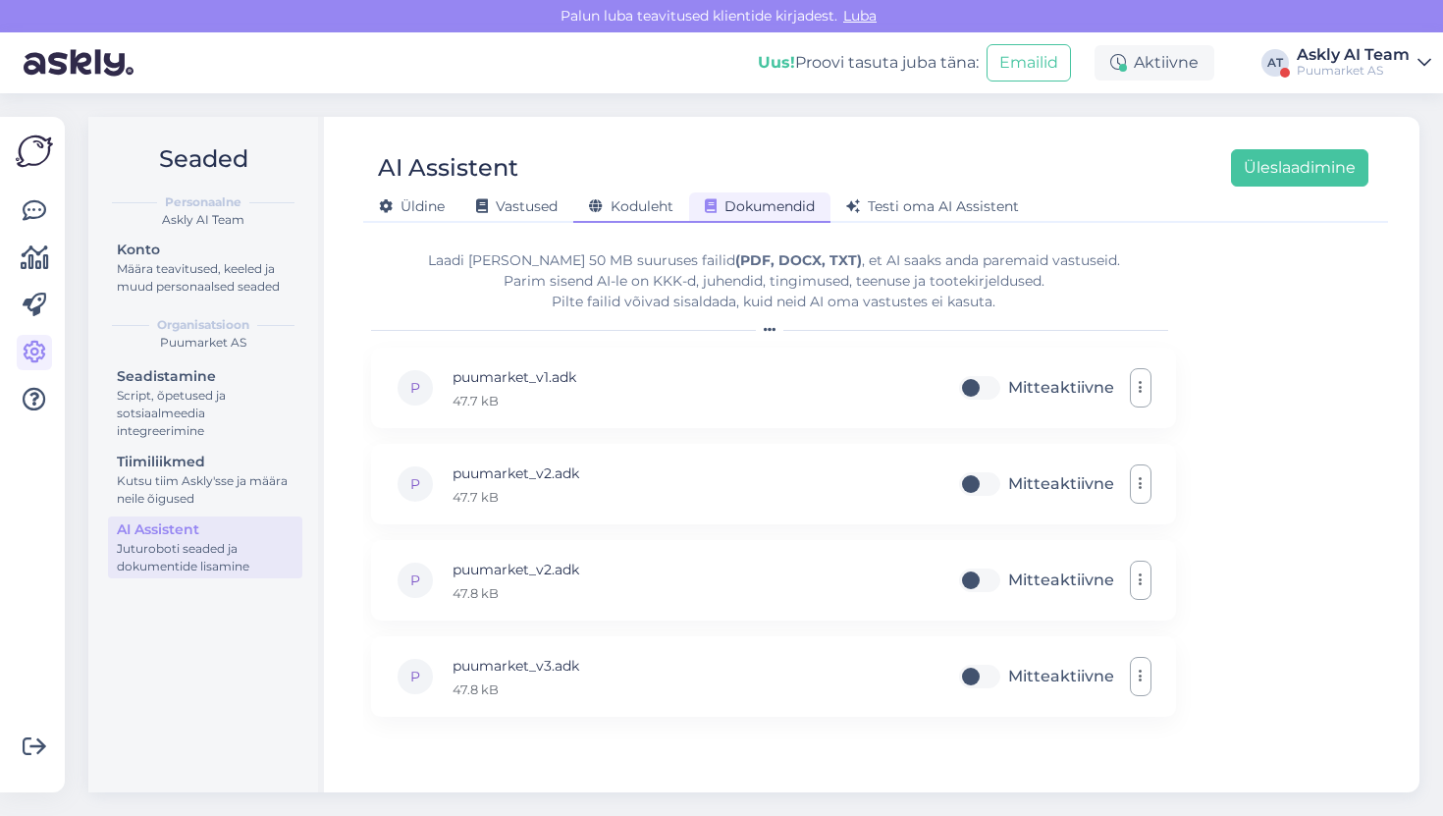
click at [646, 219] on div "Koduleht" at bounding box center [631, 207] width 116 height 30
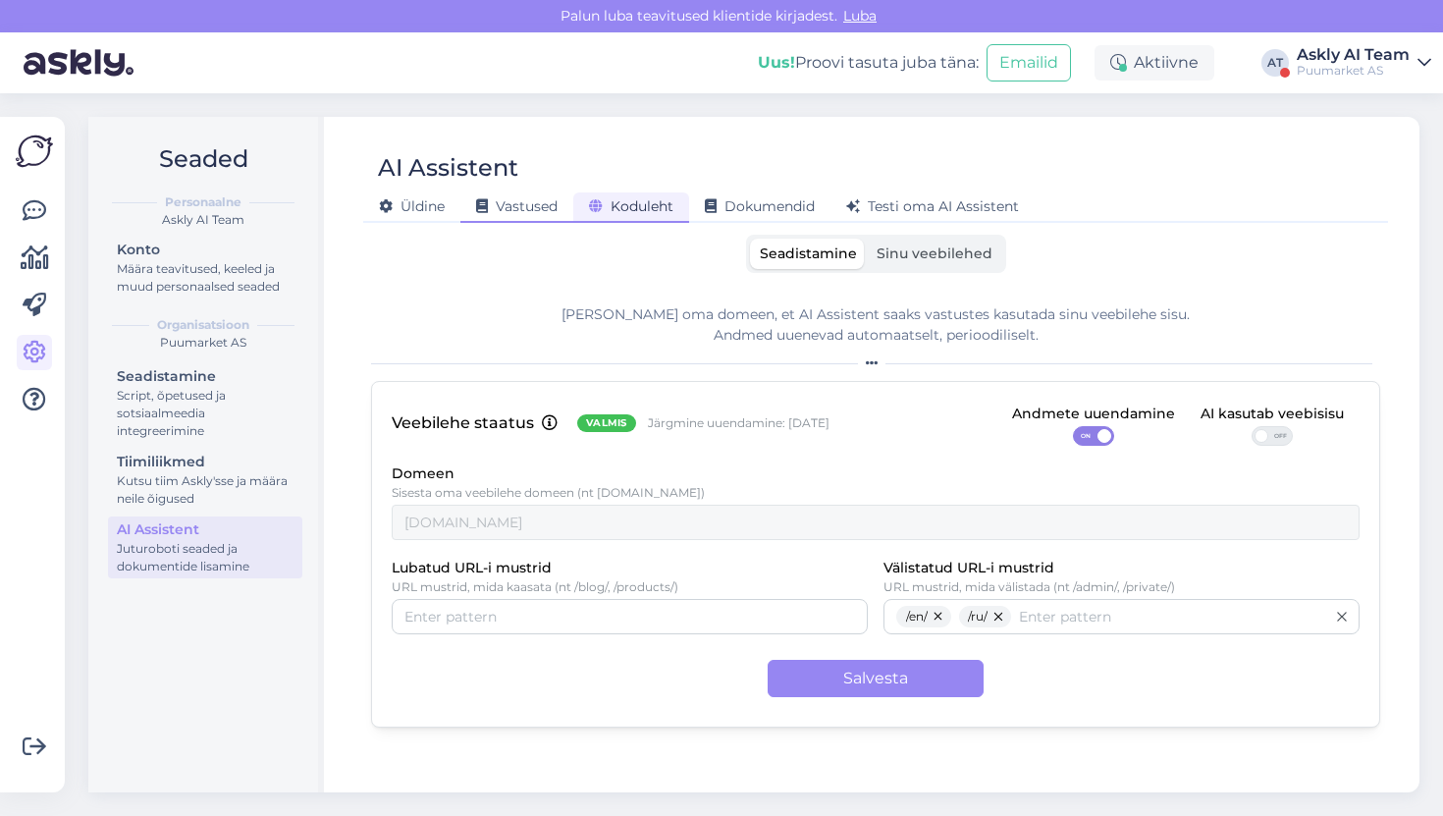
click at [527, 218] on div "Vastused" at bounding box center [517, 207] width 113 height 30
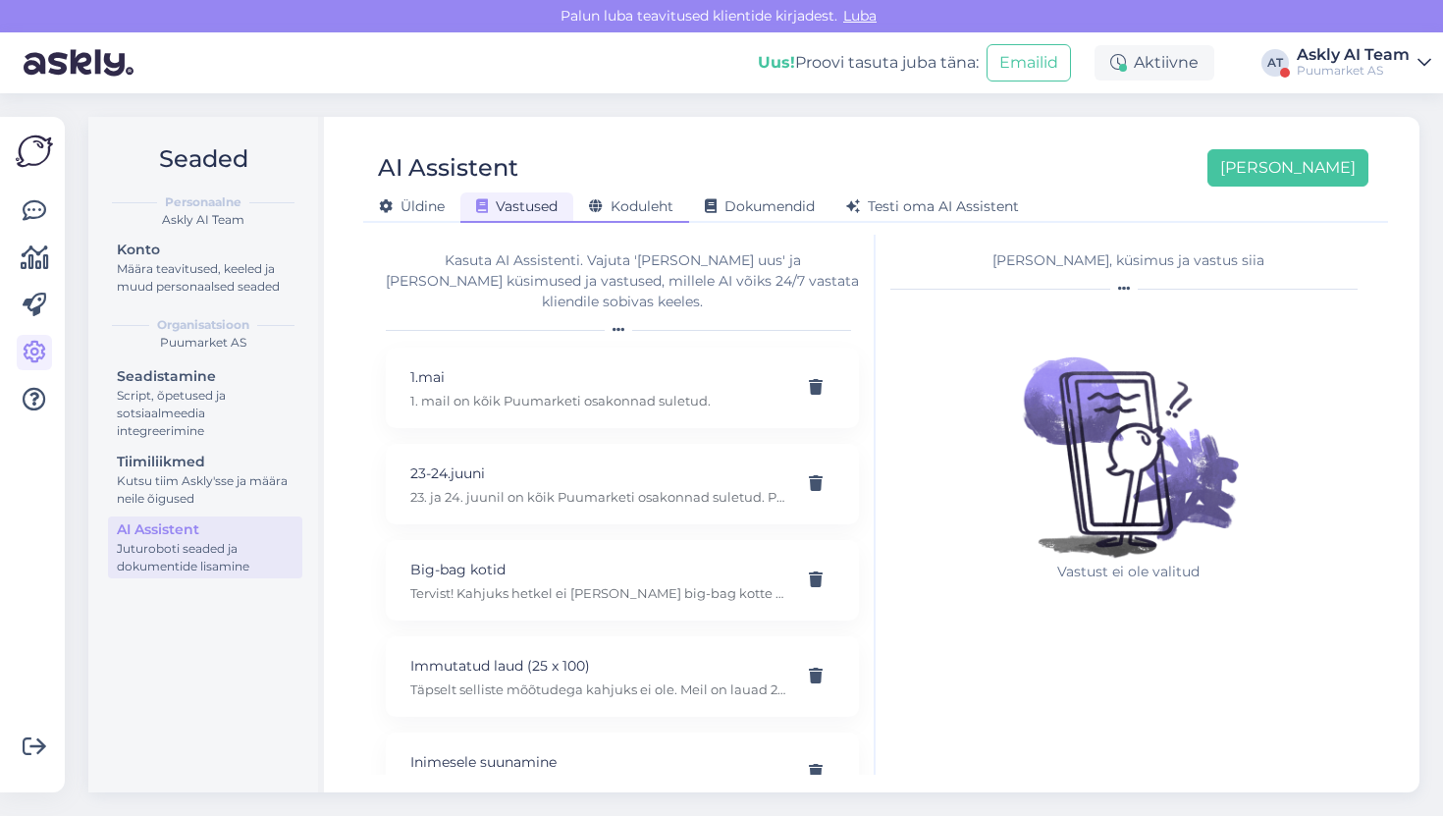
click at [595, 211] on icon at bounding box center [596, 207] width 14 height 14
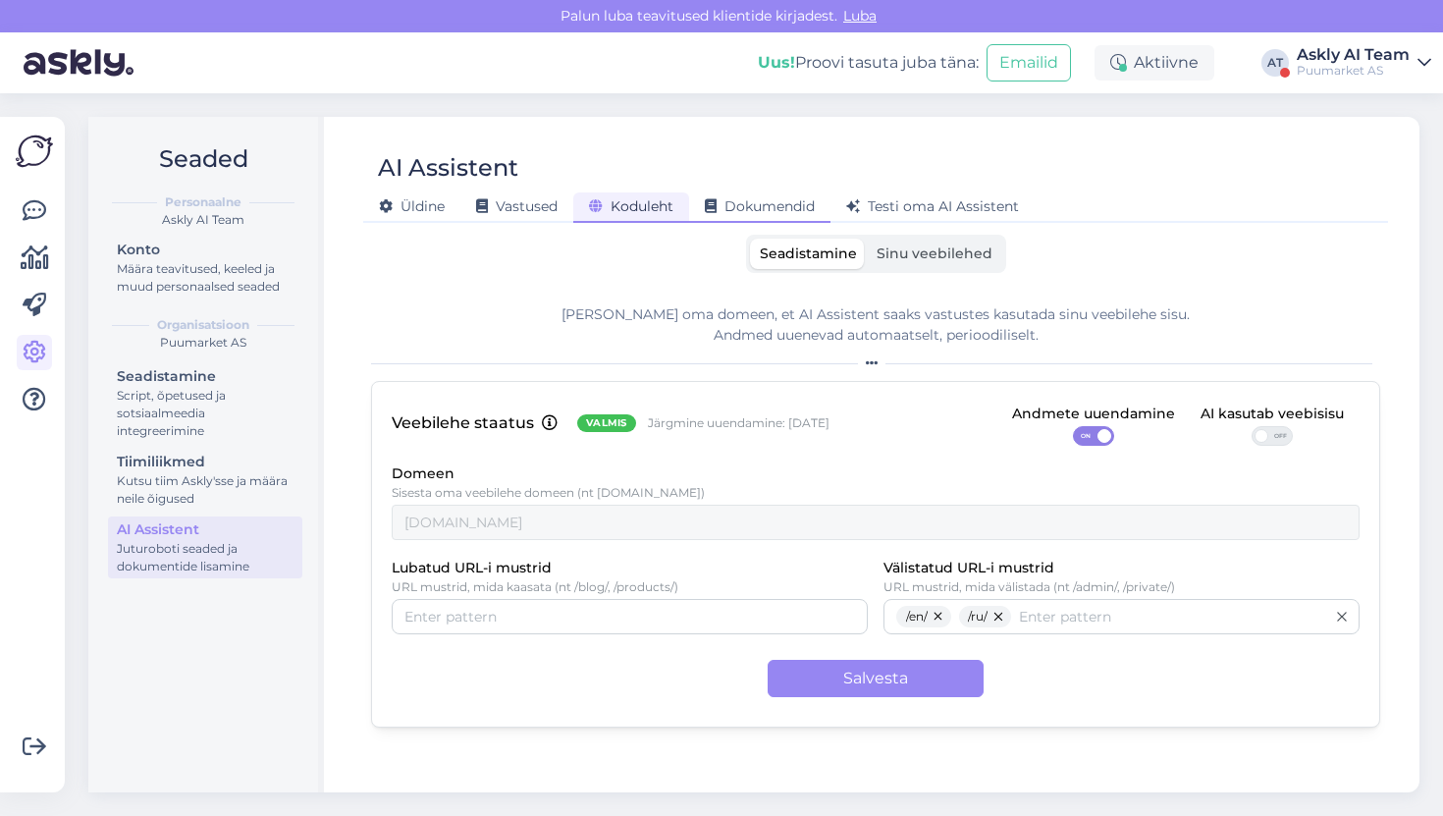
click at [740, 202] on span "Dokumendid" at bounding box center [760, 206] width 110 height 18
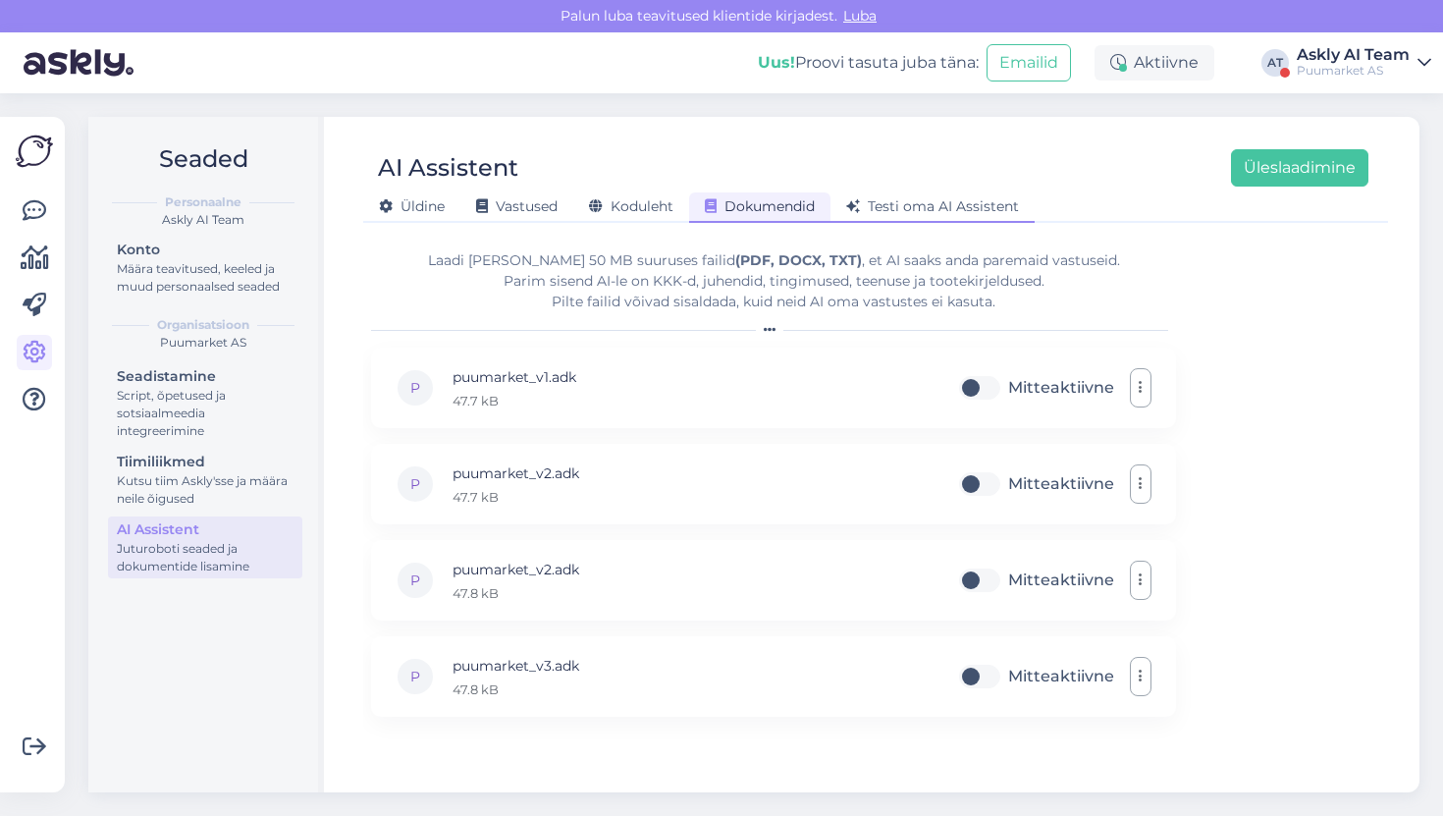
click at [887, 204] on span "Testi oma AI Assistent" at bounding box center [932, 206] width 173 height 18
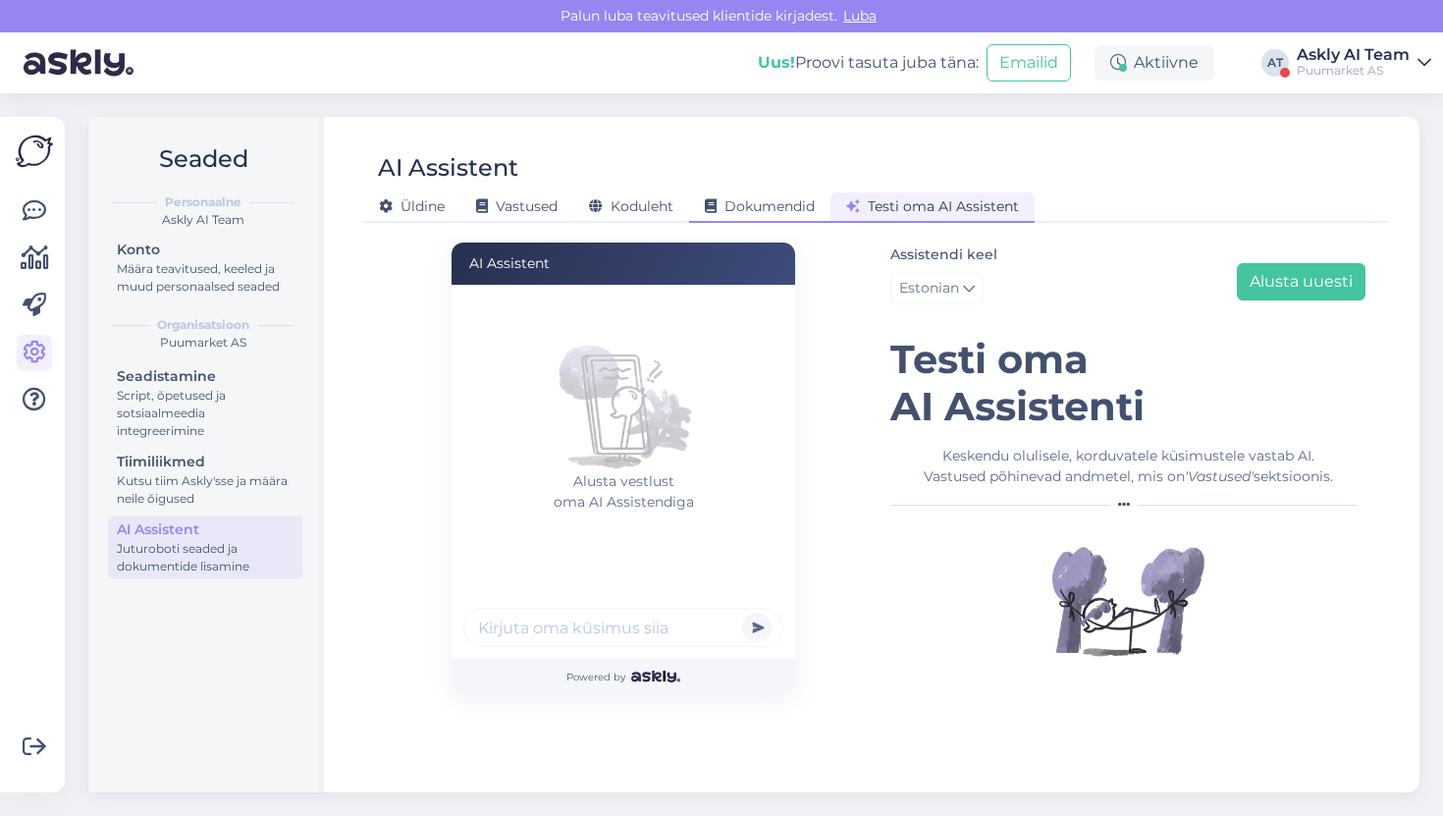
click at [766, 210] on span "Dokumendid" at bounding box center [760, 206] width 110 height 18
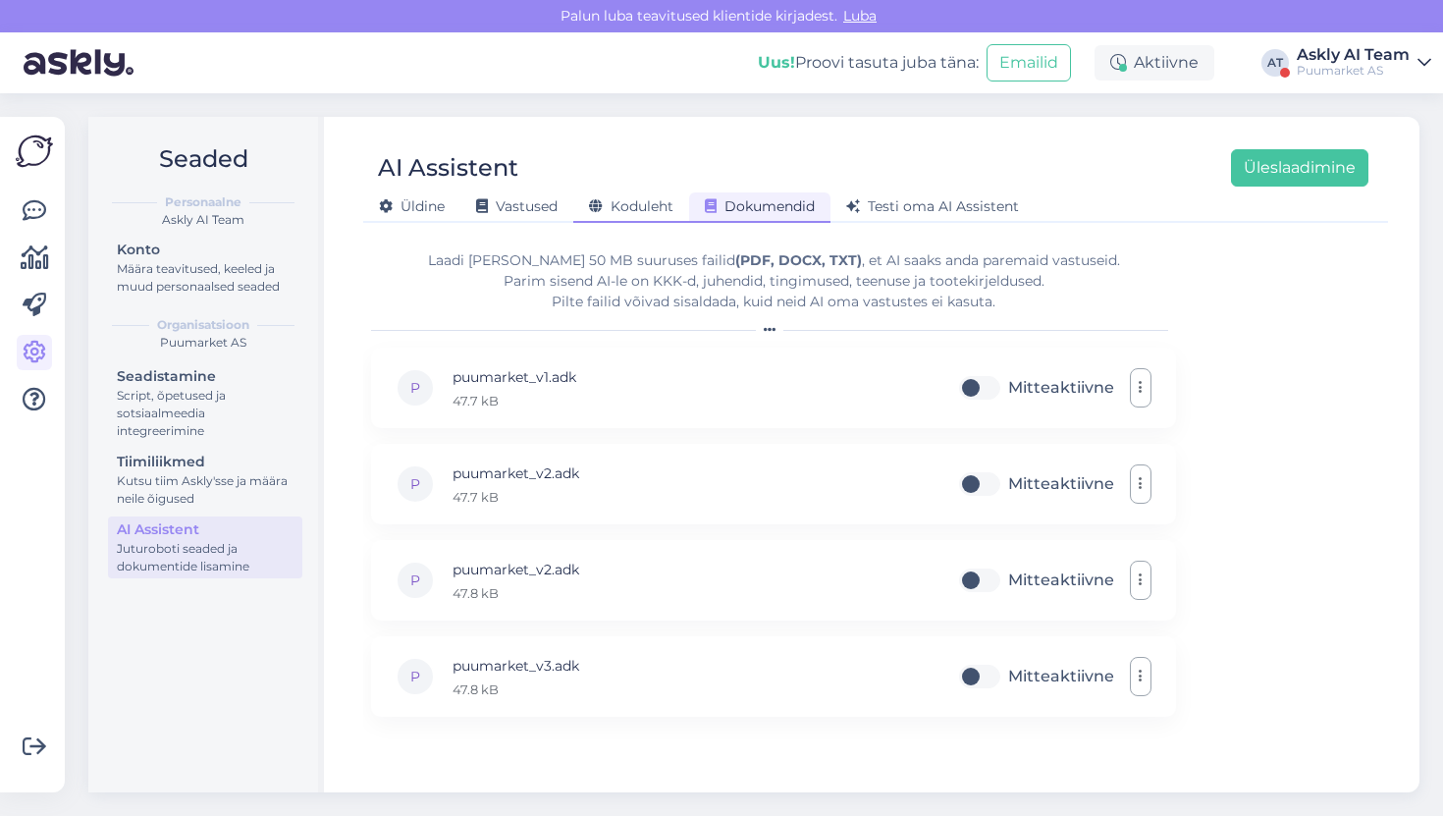
click at [655, 213] on span "Koduleht" at bounding box center [631, 206] width 84 height 18
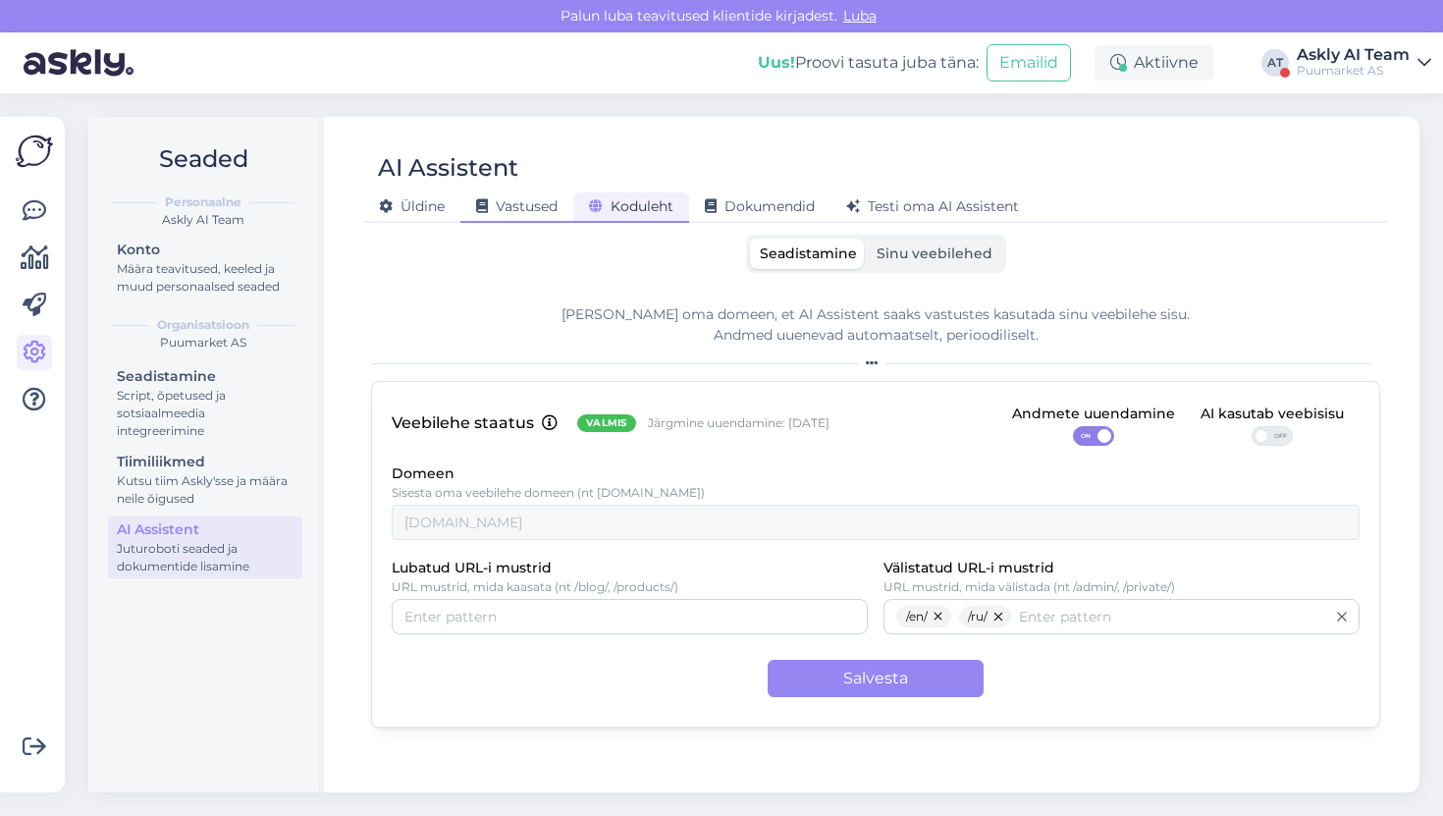
click at [542, 210] on span "Vastused" at bounding box center [517, 206] width 82 height 18
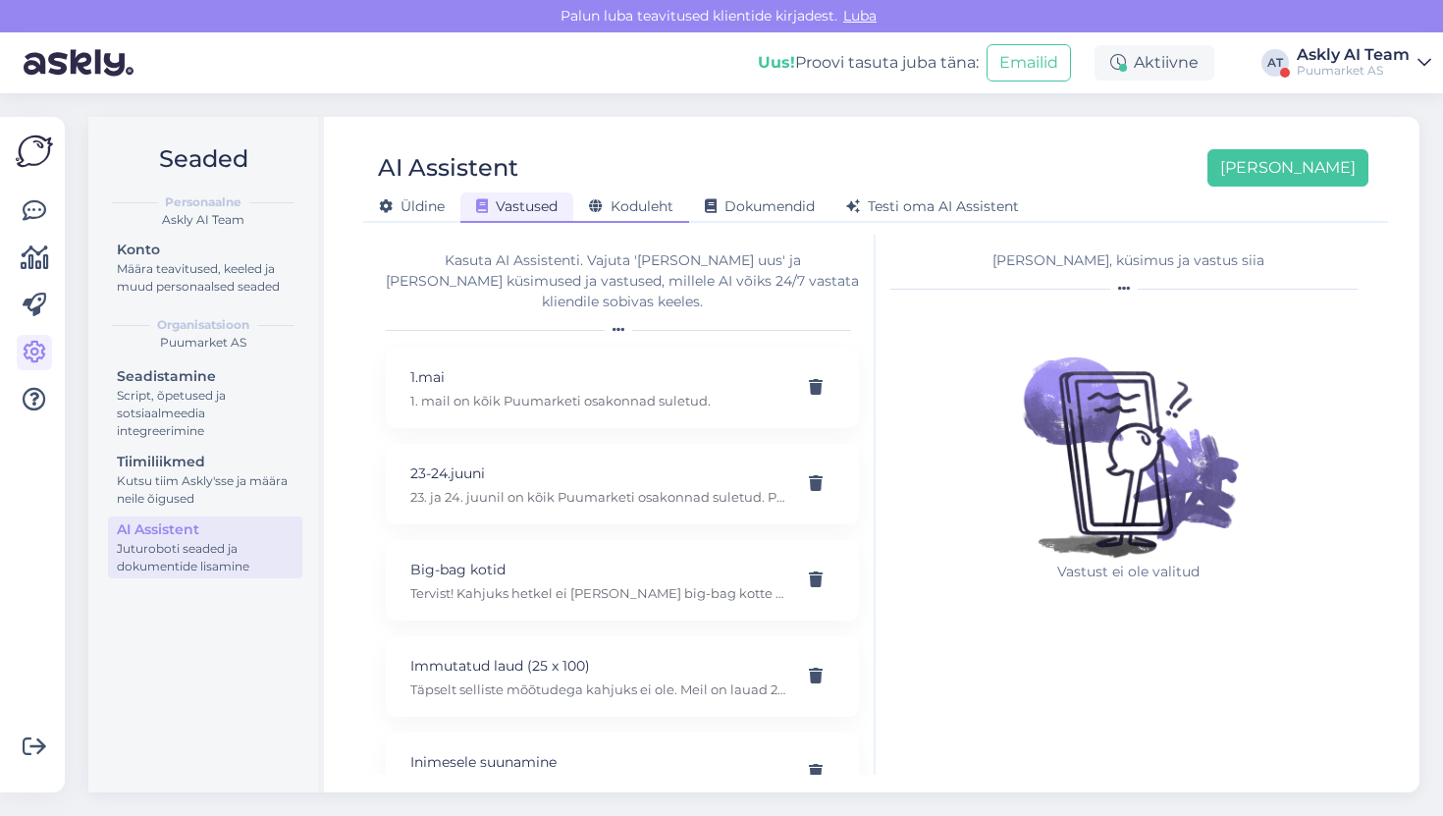
click at [630, 201] on span "Koduleht" at bounding box center [631, 206] width 84 height 18
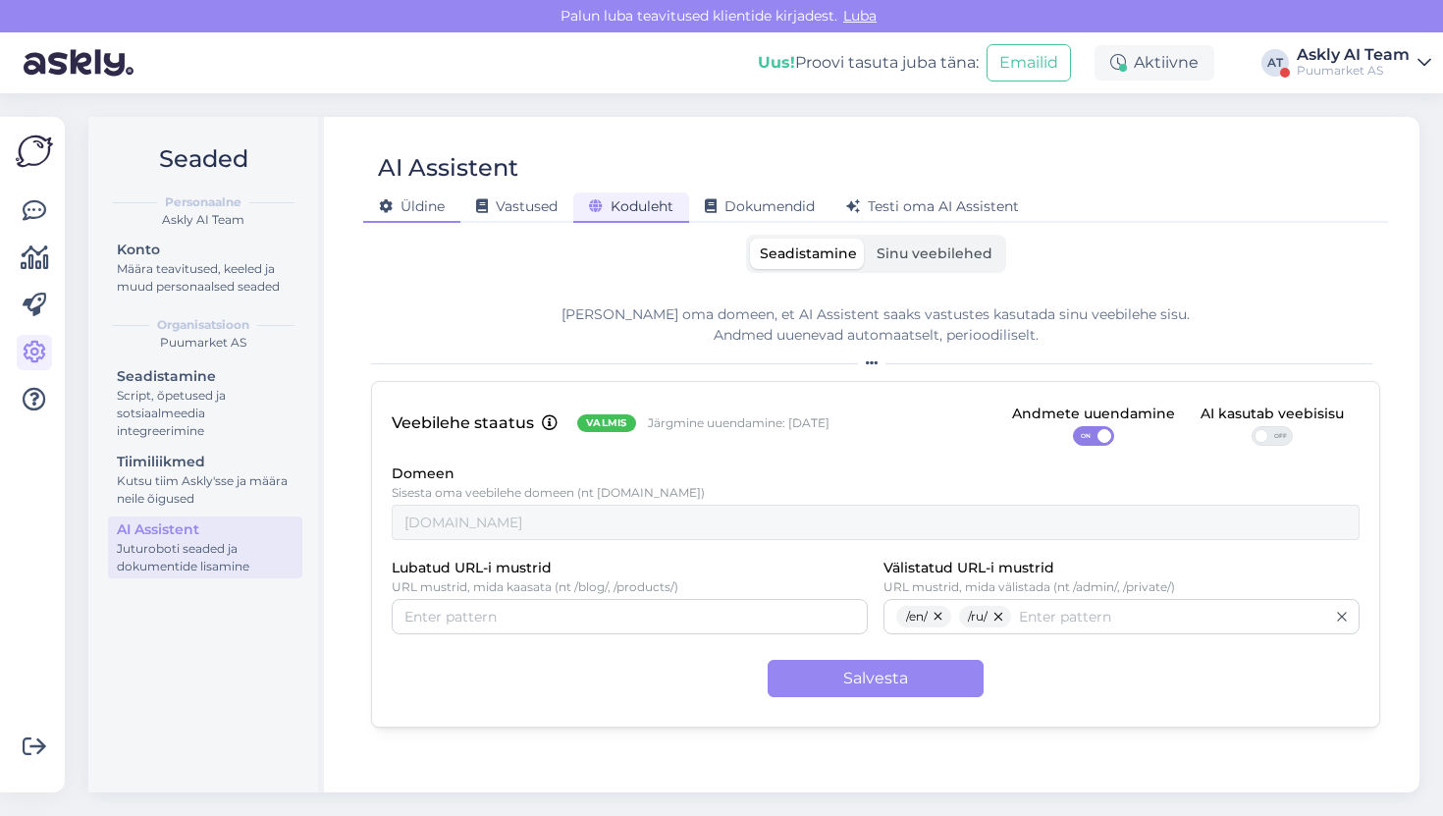
click at [435, 196] on div "Üldine" at bounding box center [411, 207] width 97 height 30
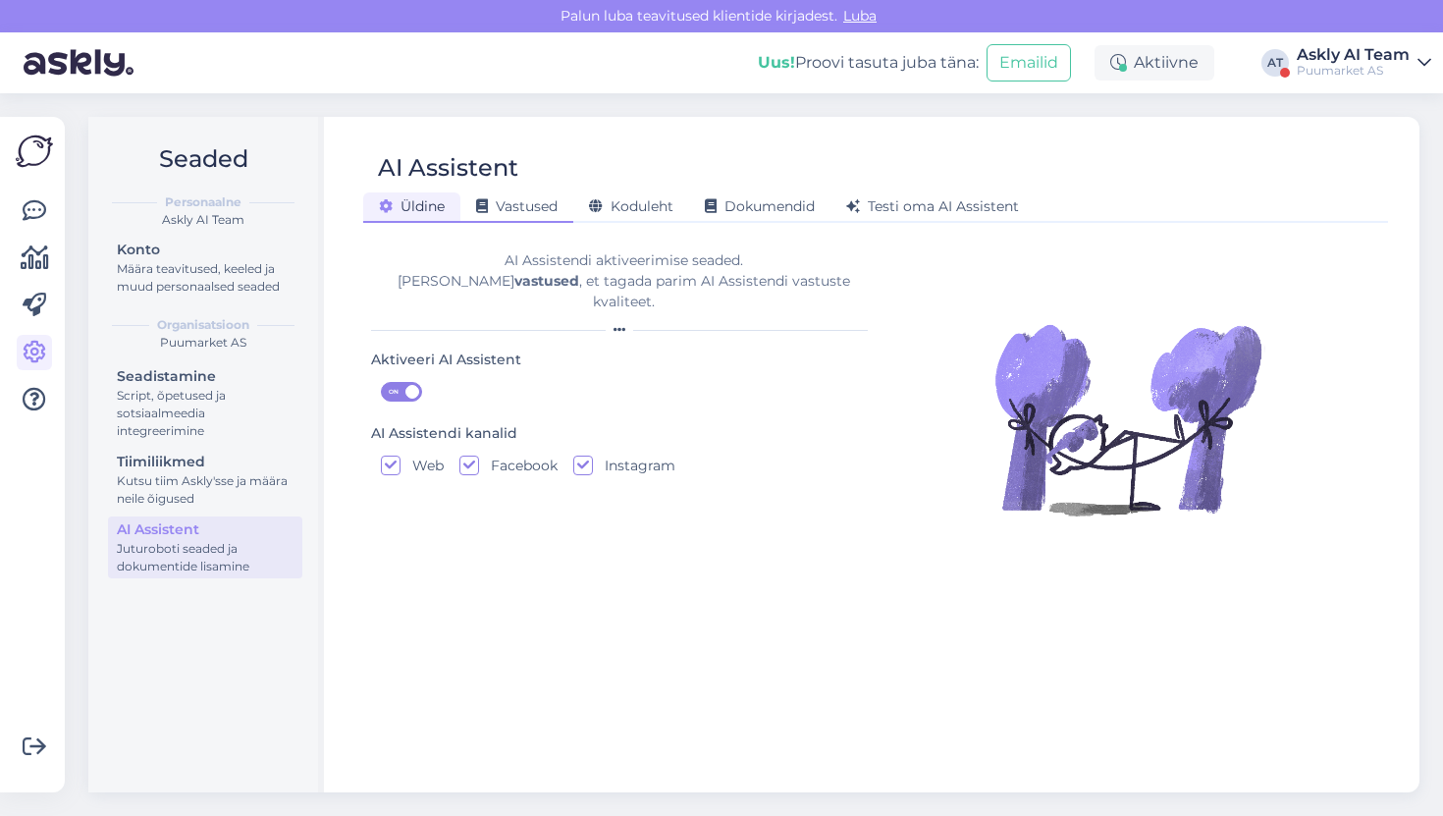
click at [506, 222] on div "Vastused" at bounding box center [517, 207] width 113 height 30
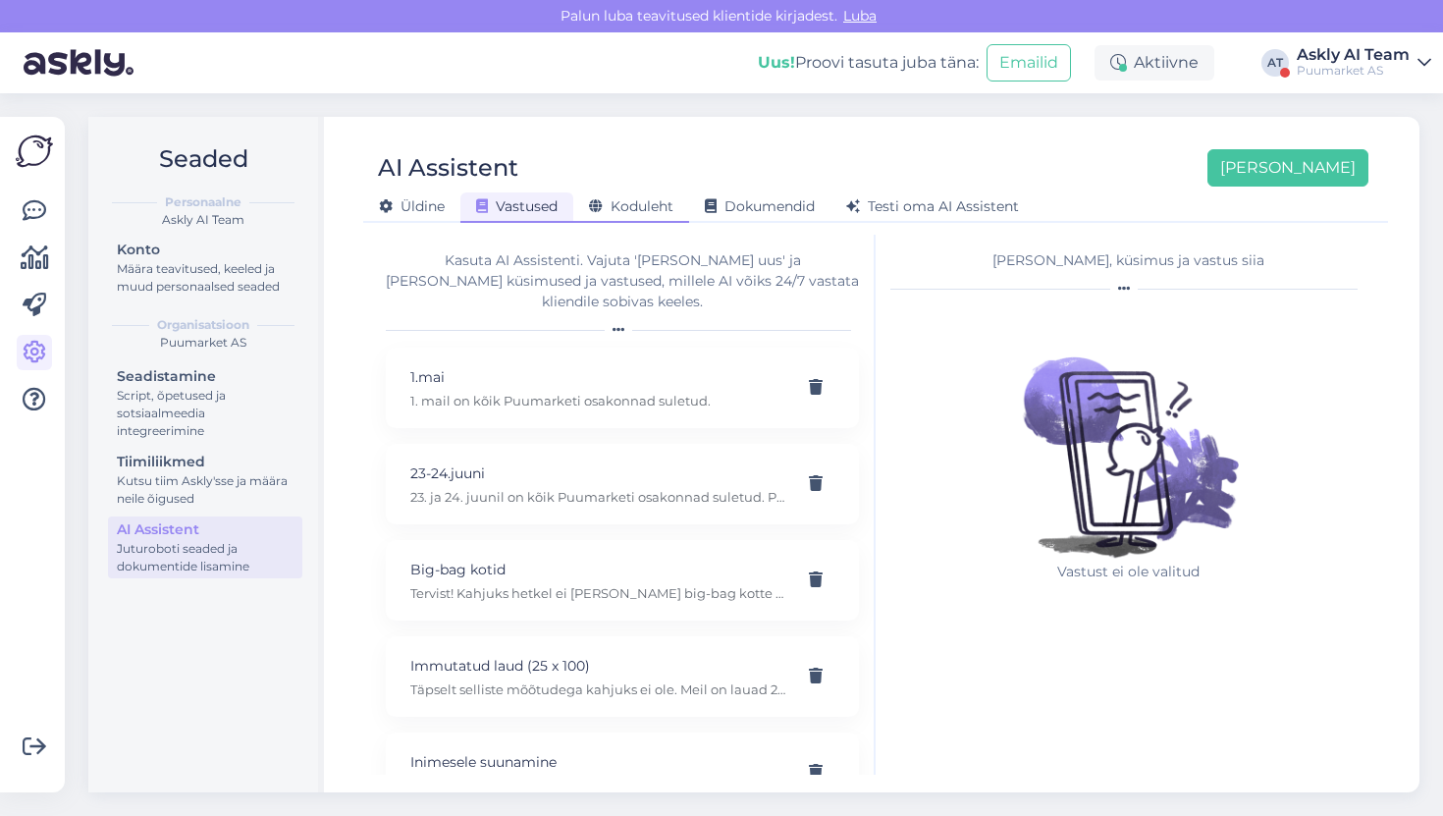
click at [592, 194] on div "Koduleht" at bounding box center [631, 207] width 116 height 30
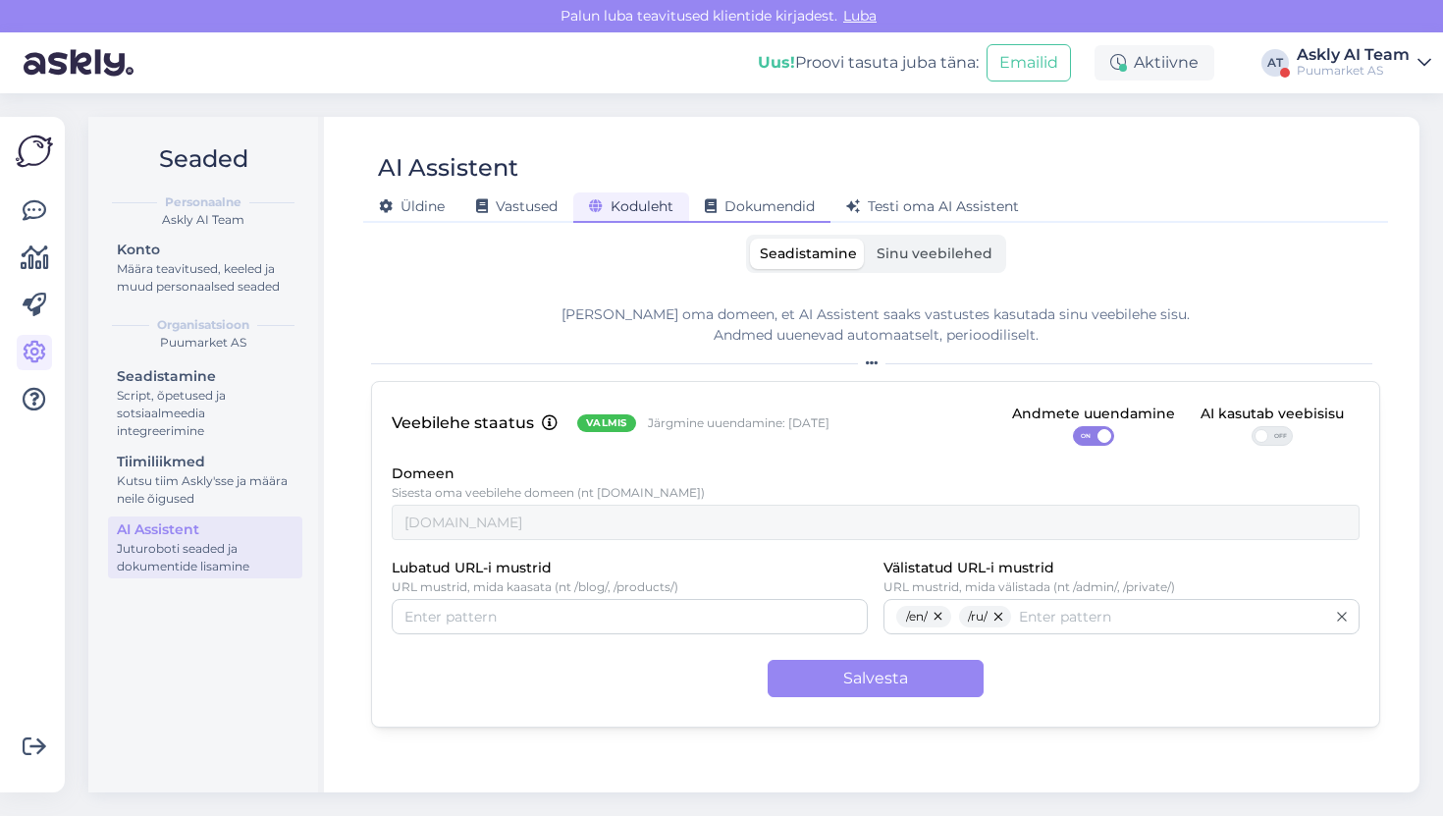
click at [752, 208] on span "Dokumendid" at bounding box center [760, 206] width 110 height 18
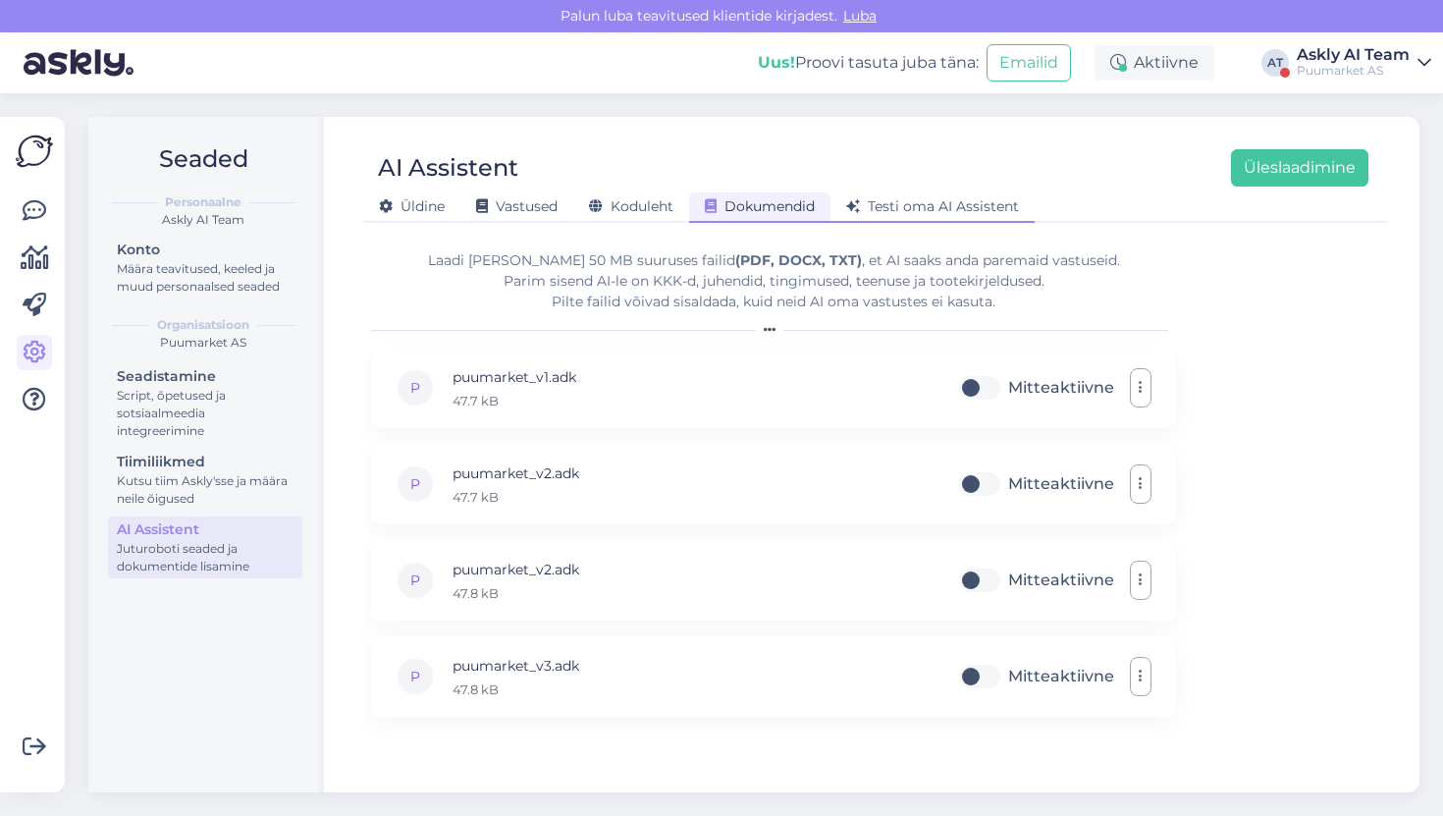
click at [882, 193] on div "Testi oma AI Assistent" at bounding box center [933, 207] width 204 height 30
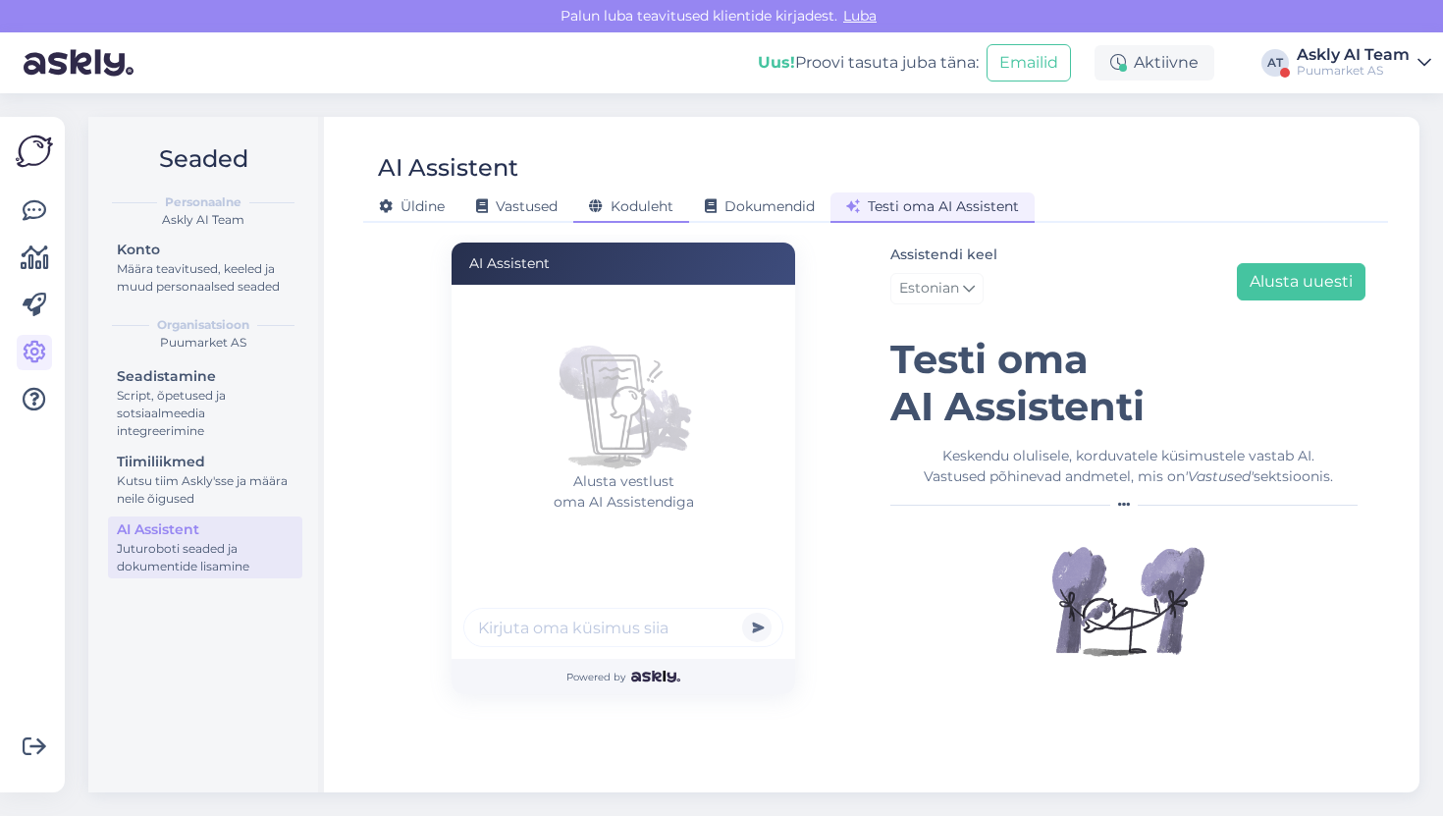
click at [642, 195] on div "Koduleht" at bounding box center [631, 207] width 116 height 30
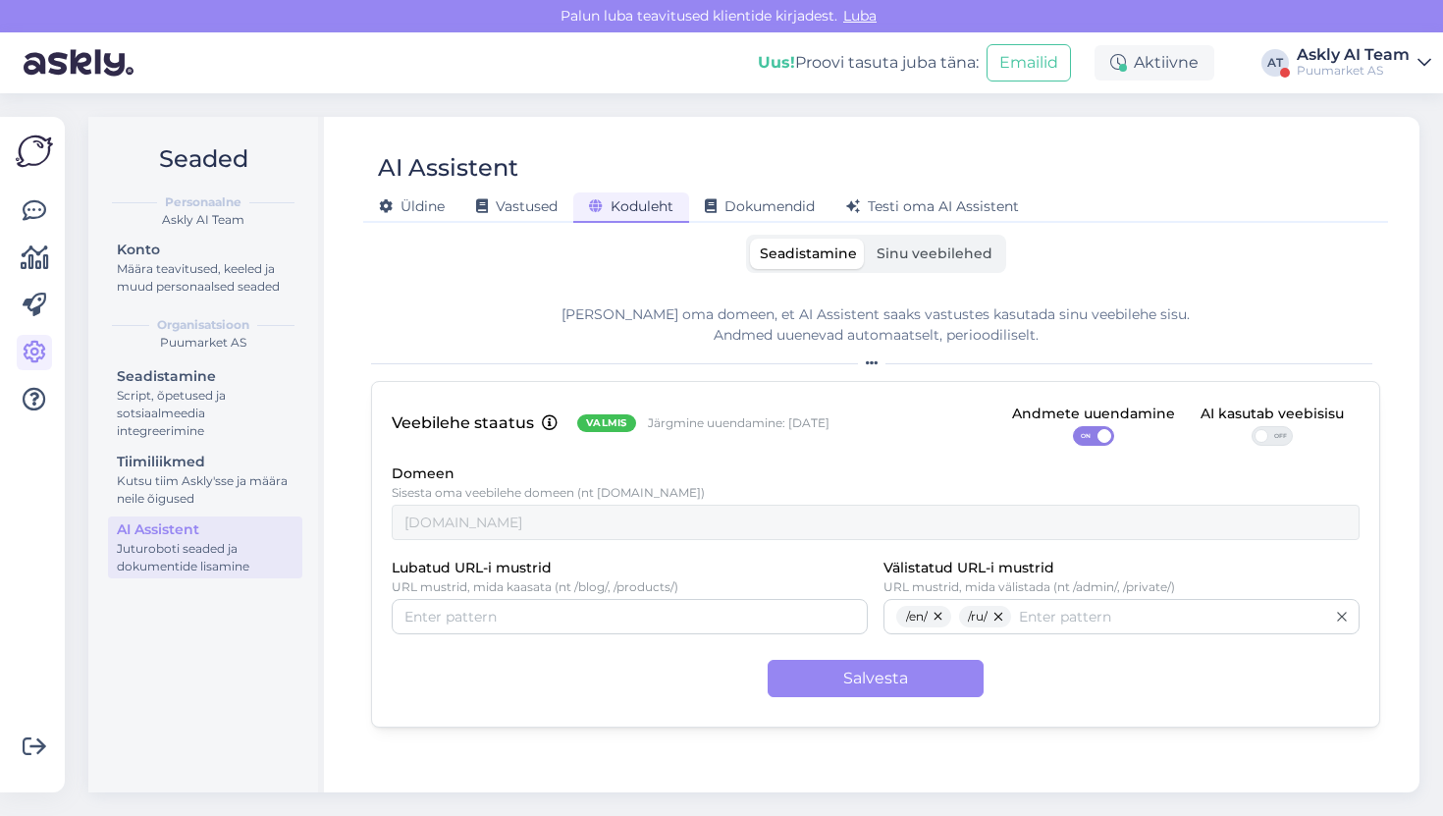
click at [896, 265] on label "Sinu veebilehed" at bounding box center [935, 254] width 136 height 30
click at [867, 239] on input "Sinu veebilehed" at bounding box center [867, 239] width 0 height 0
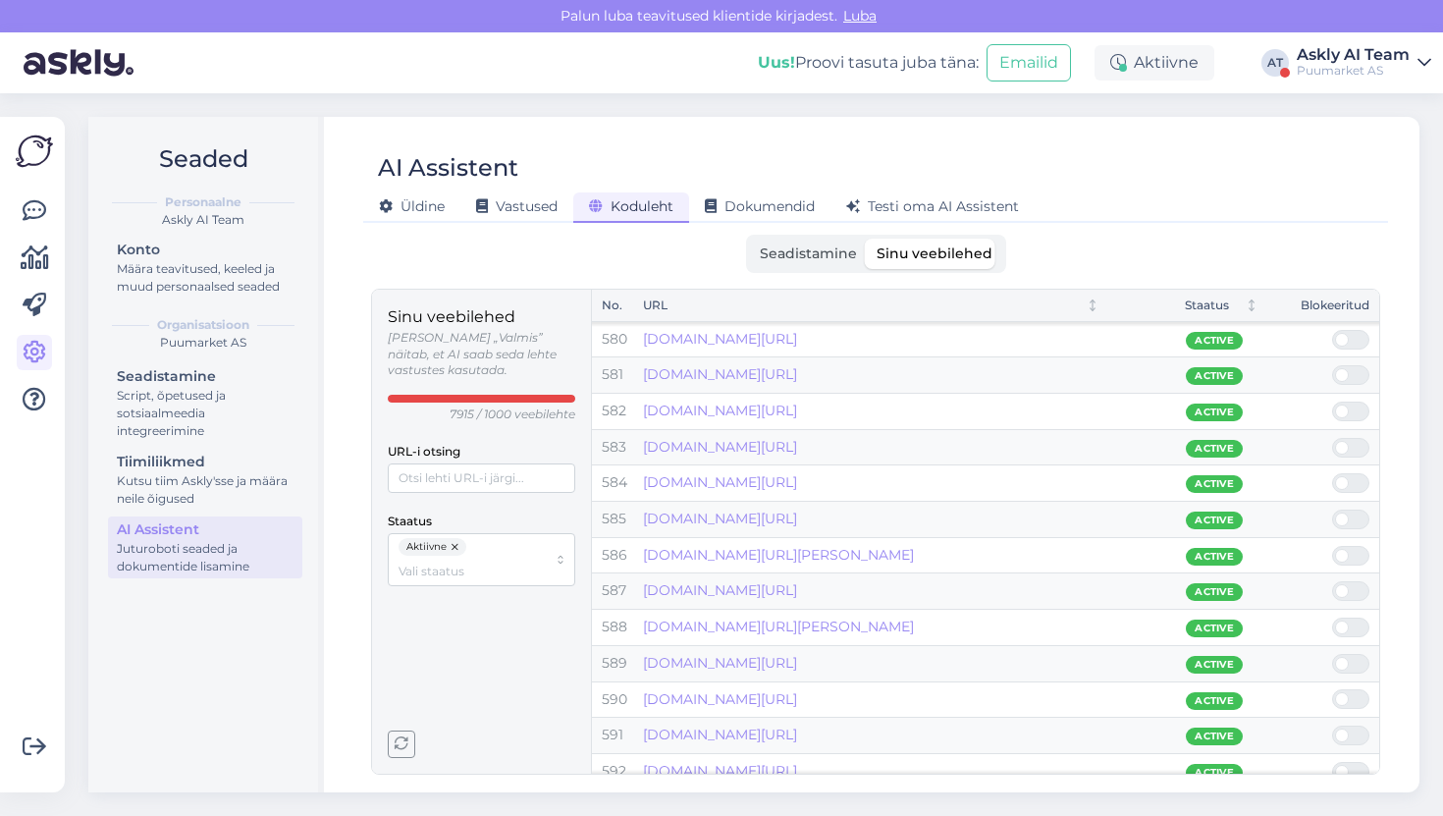
scroll to position [20861, 0]
click at [785, 417] on link "puumarket.ee/toode/armeerimisvork-160g-55m2/" at bounding box center [720, 410] width 154 height 18
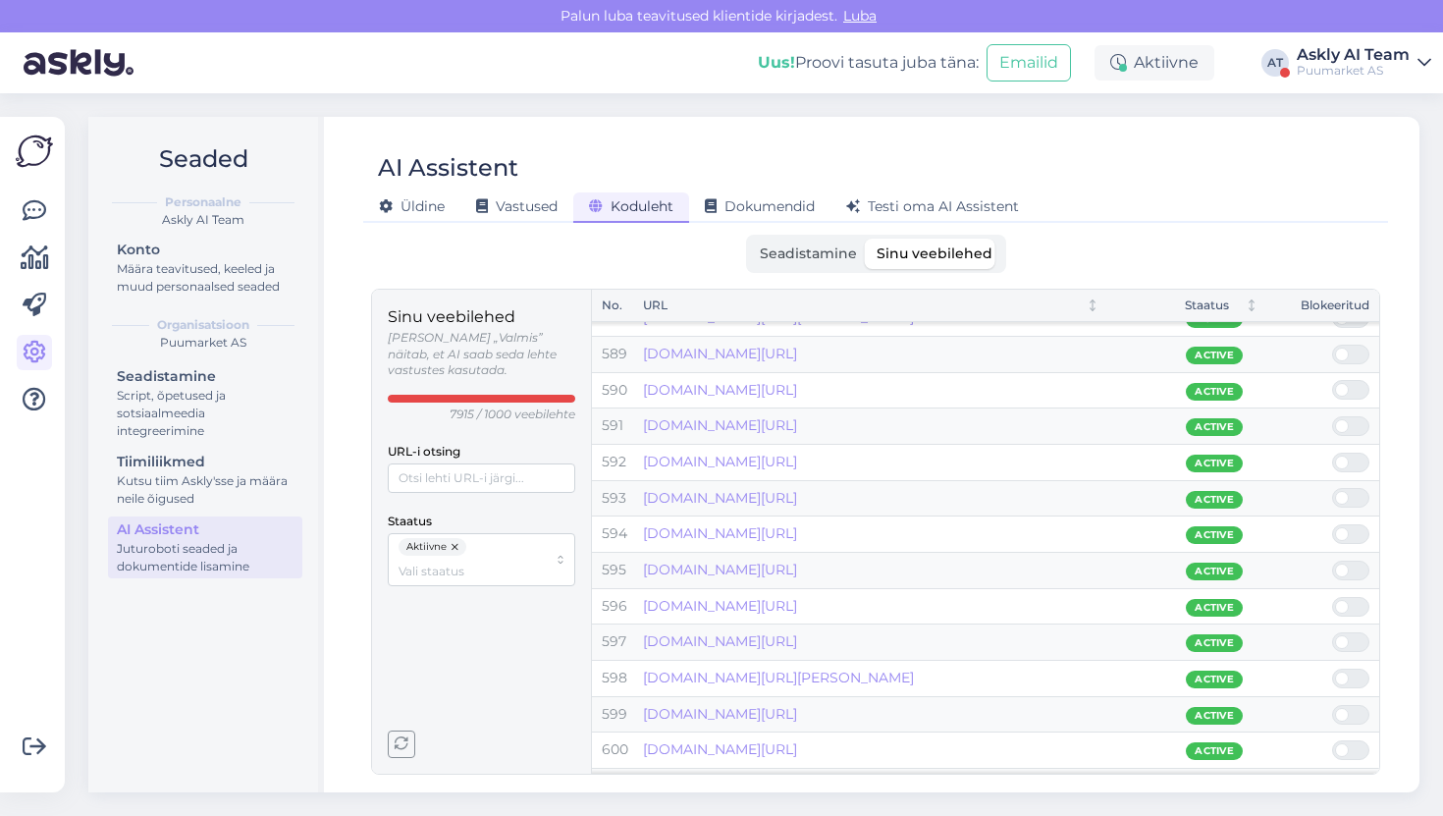
scroll to position [21215, 0]
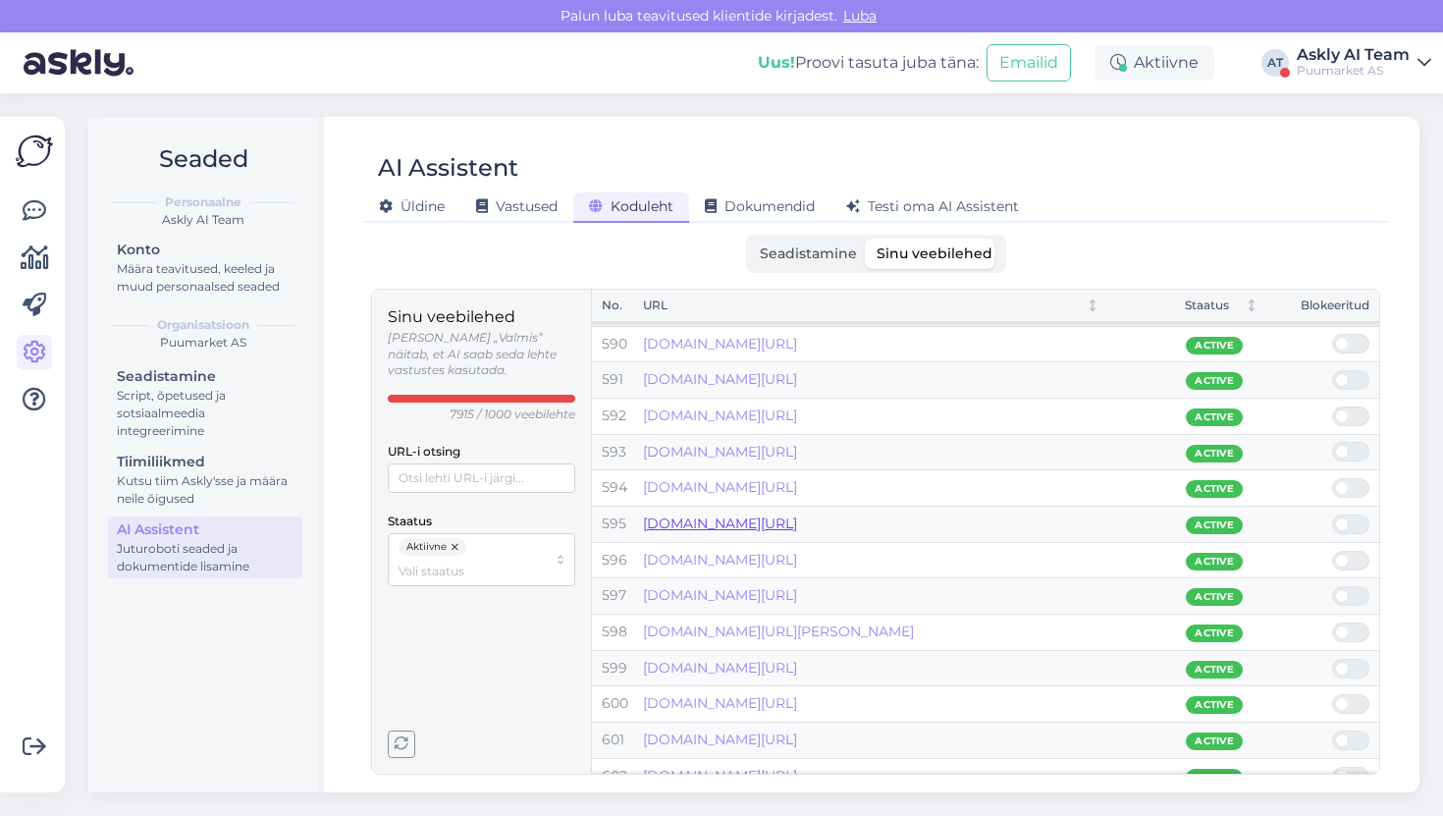
click at [778, 529] on link "puumarket.ee/toode/terrassilaud-termomand-d5d4-26x117mm-kuumoli-tumehall-pruun/" at bounding box center [720, 524] width 154 height 18
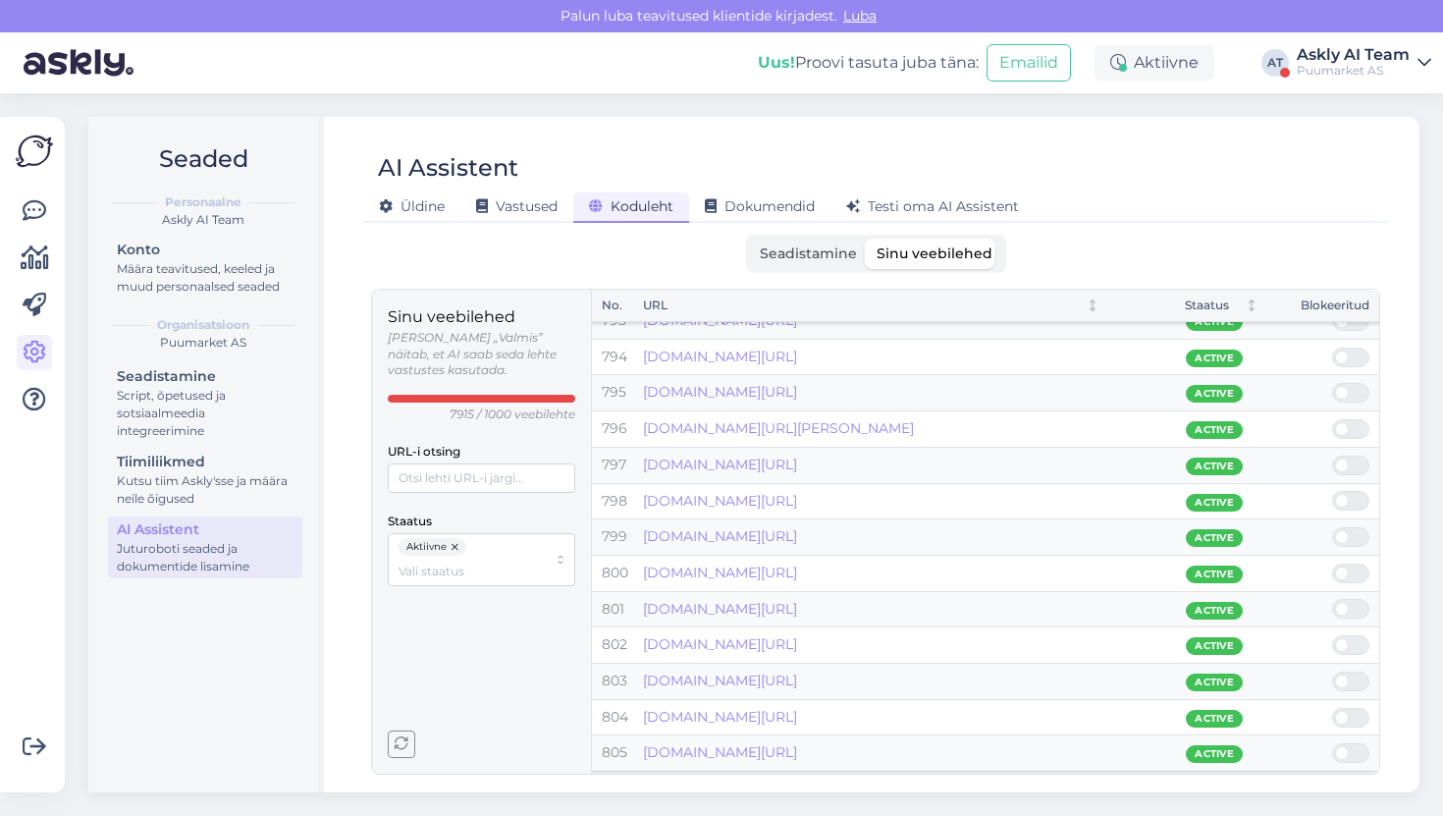
scroll to position [28566, 0]
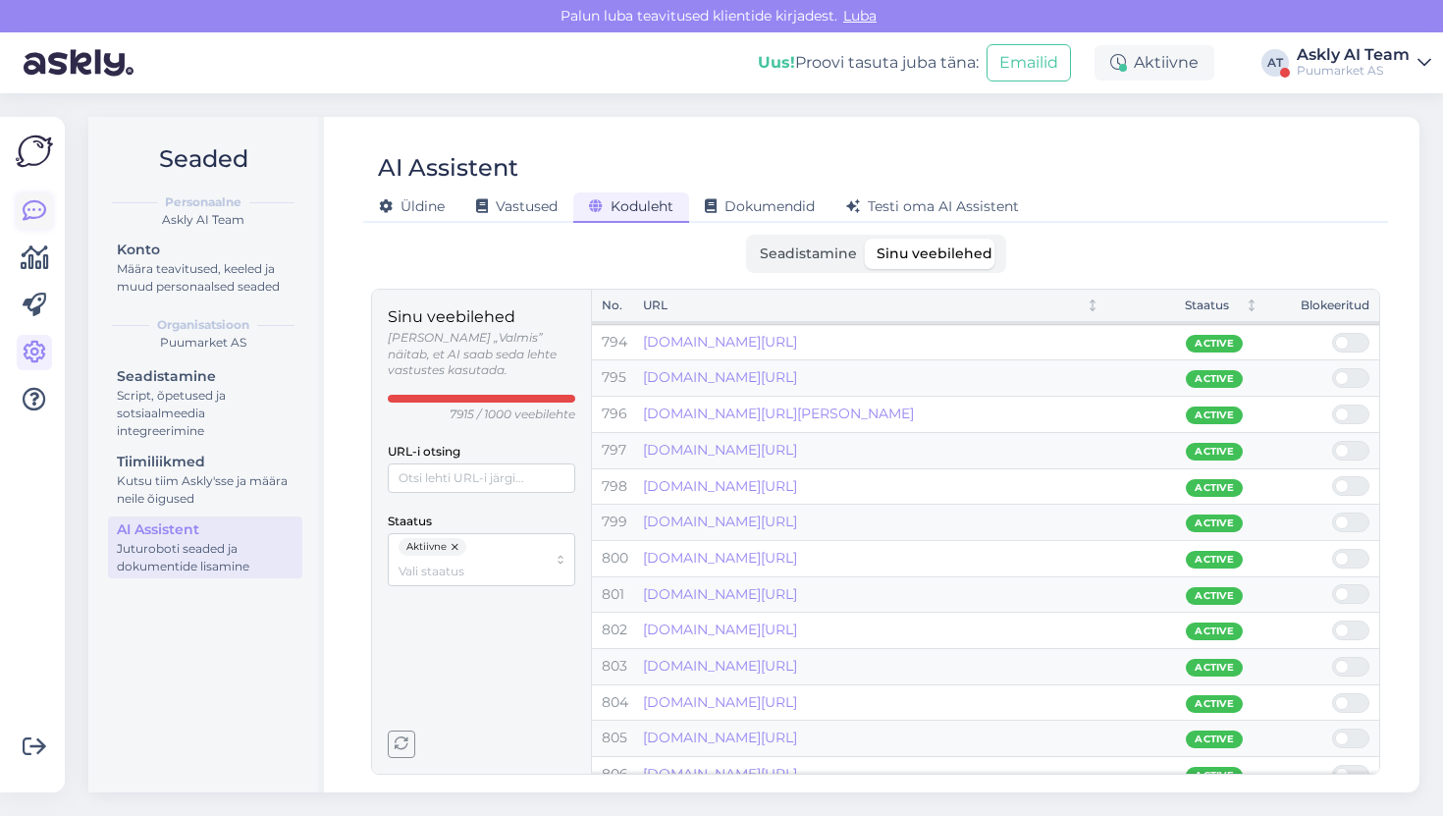
click at [42, 199] on icon at bounding box center [35, 211] width 24 height 24
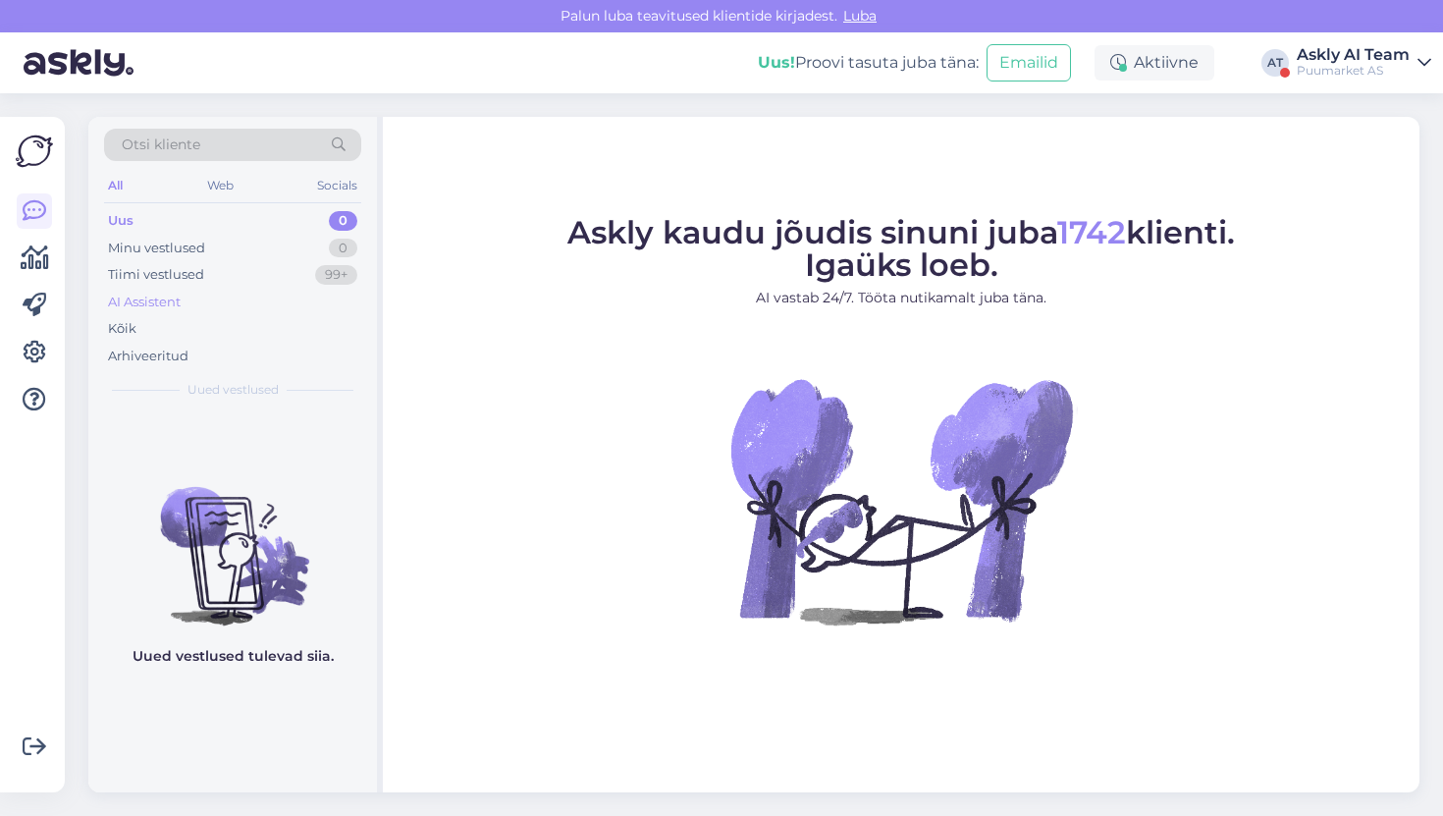
click at [214, 296] on div "AI Assistent" at bounding box center [232, 302] width 257 height 27
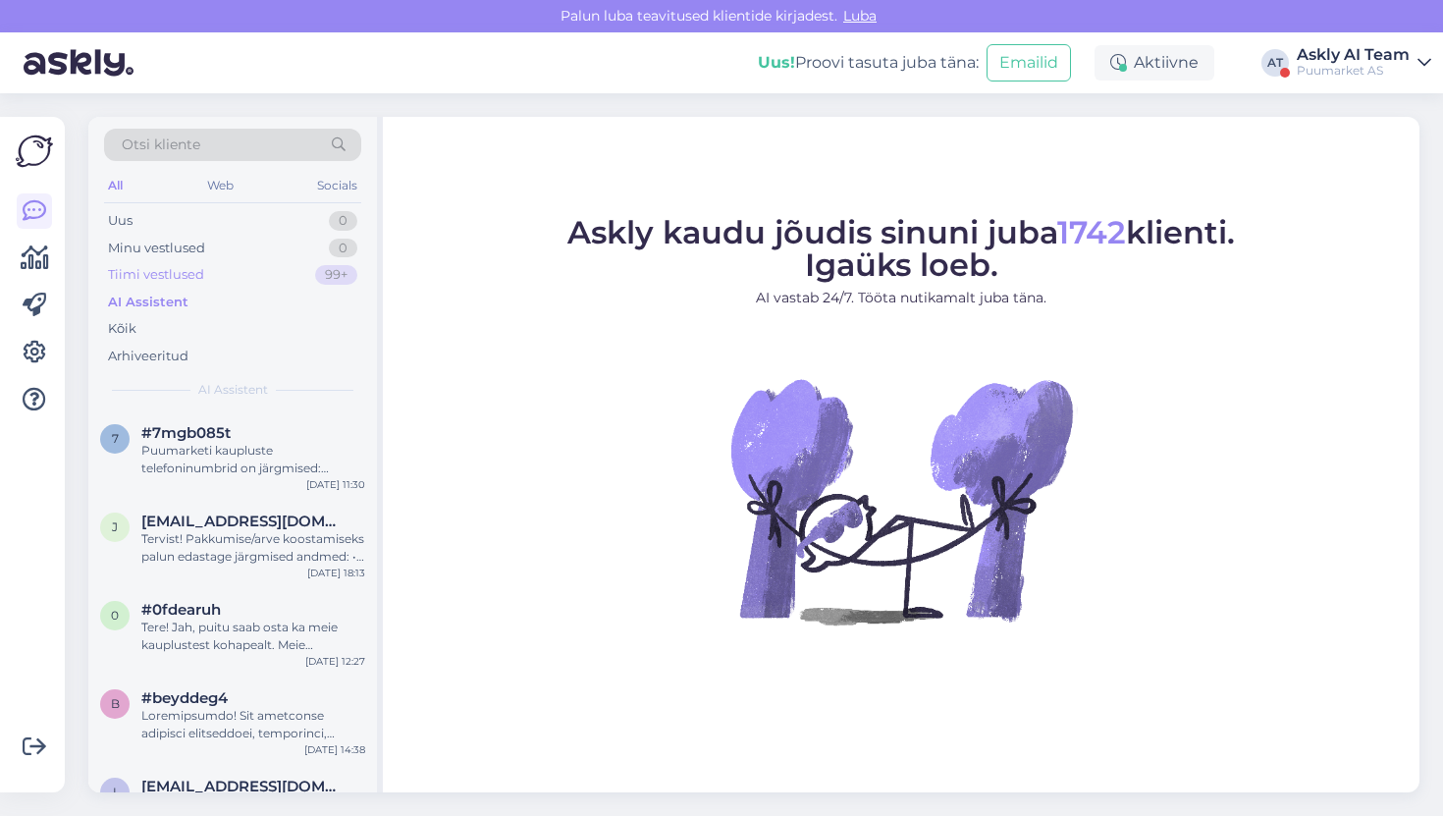
click at [206, 272] on div "Tiimi vestlused 99+" at bounding box center [232, 274] width 257 height 27
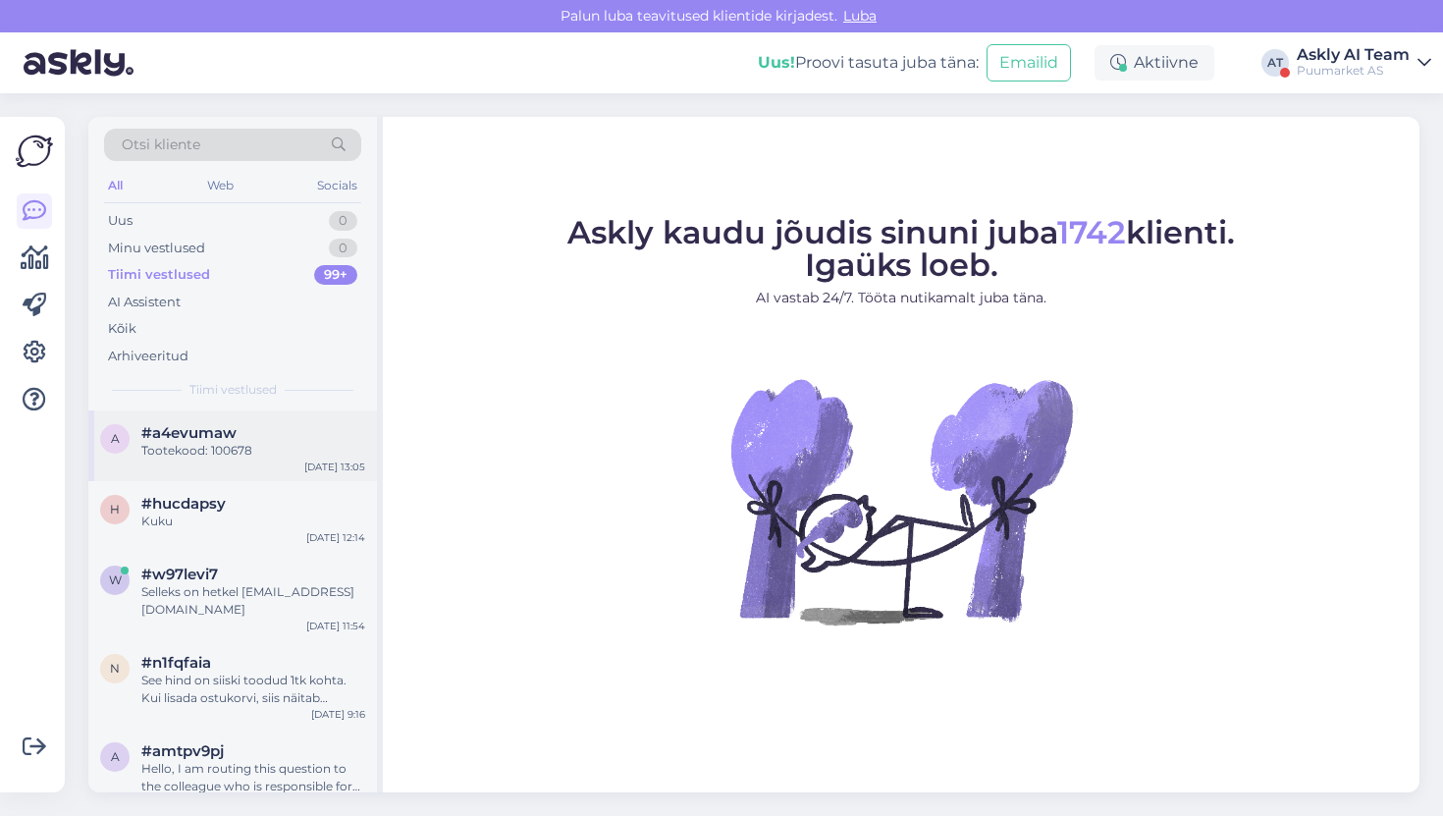
click at [216, 451] on div "Tootekood: 100678" at bounding box center [253, 451] width 224 height 18
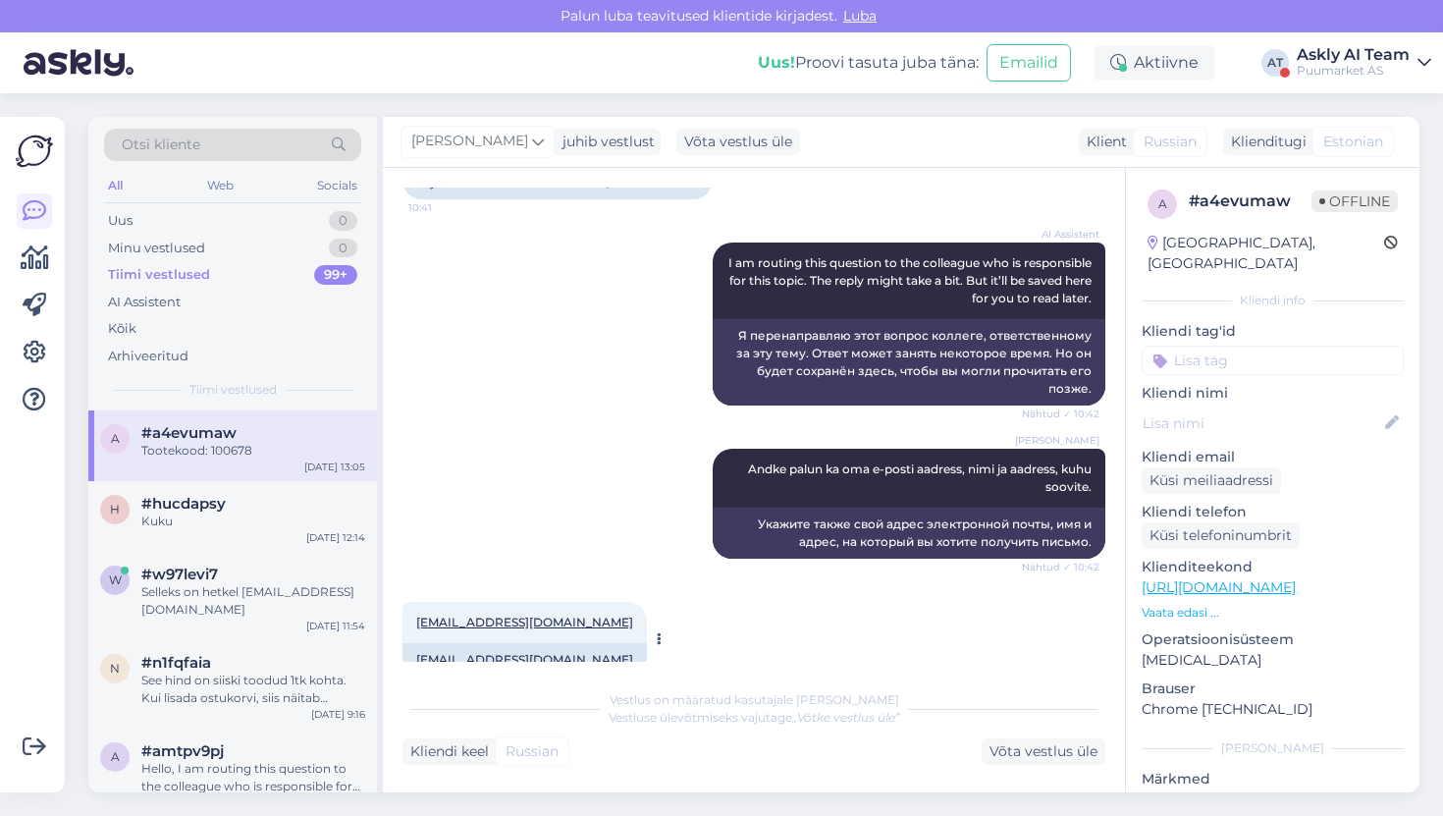
scroll to position [535, 0]
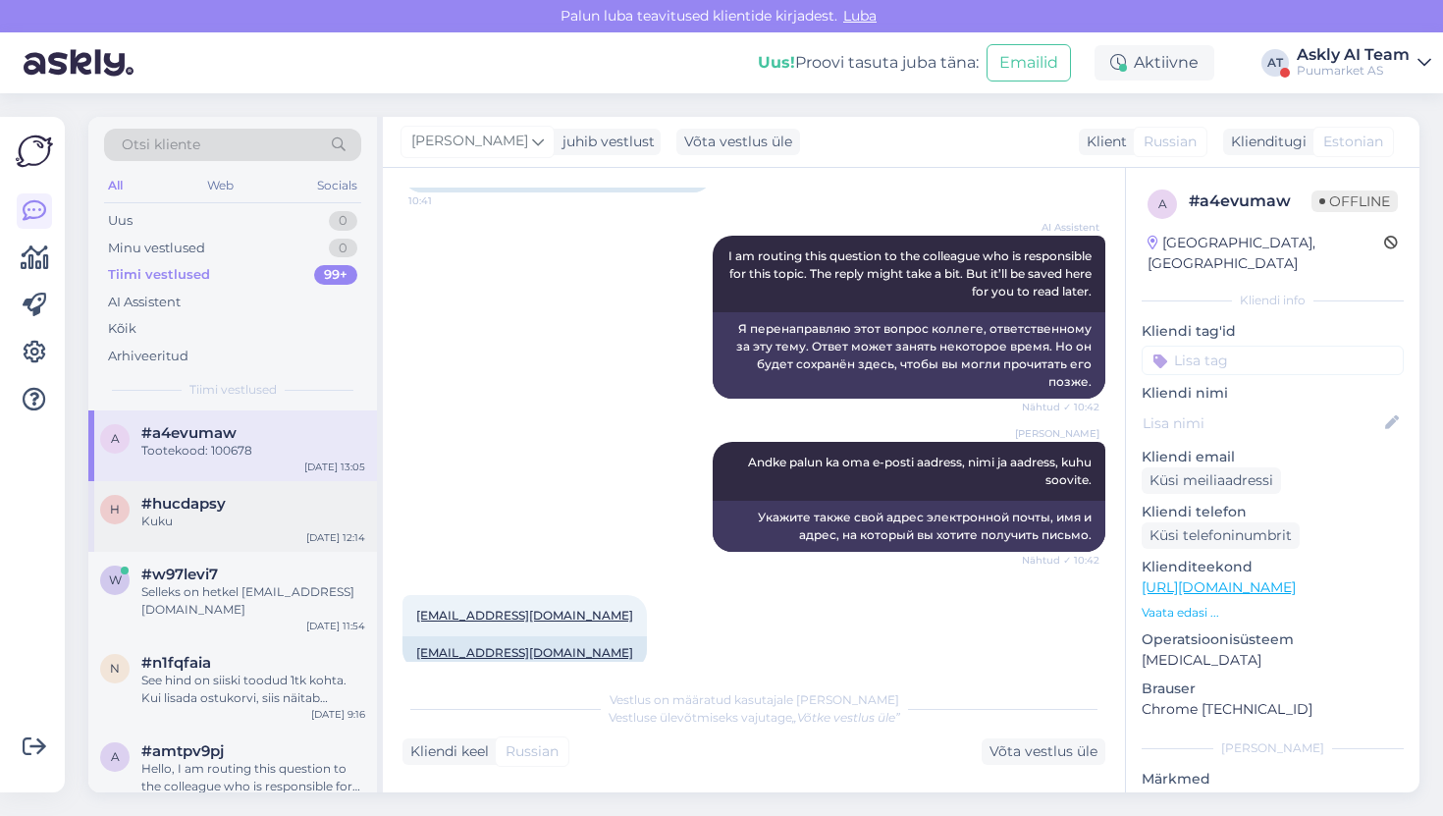
click at [252, 535] on div "h #hucdapsy Kuku Aug 22 12:14" at bounding box center [232, 516] width 289 height 71
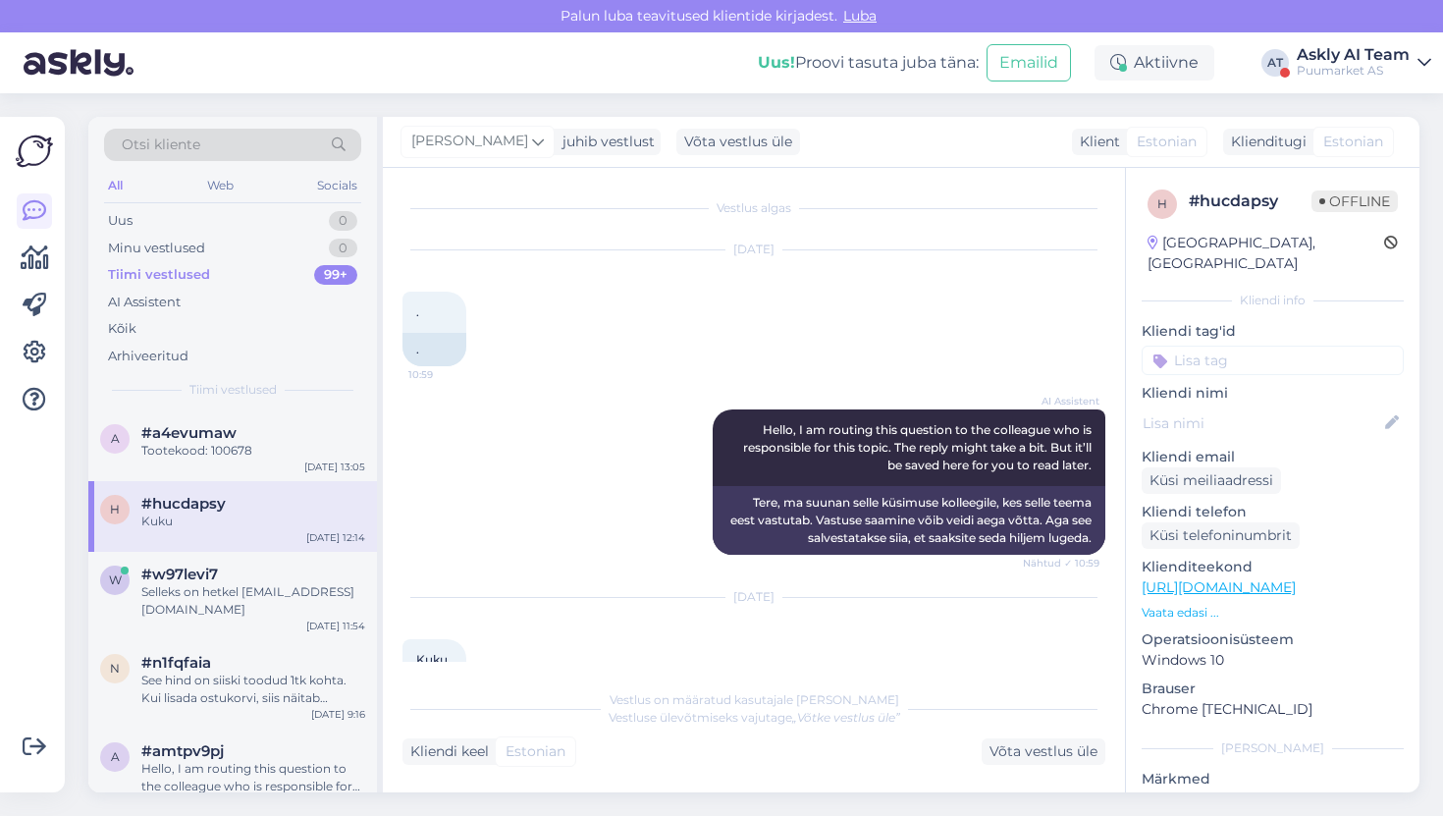
scroll to position [40, 0]
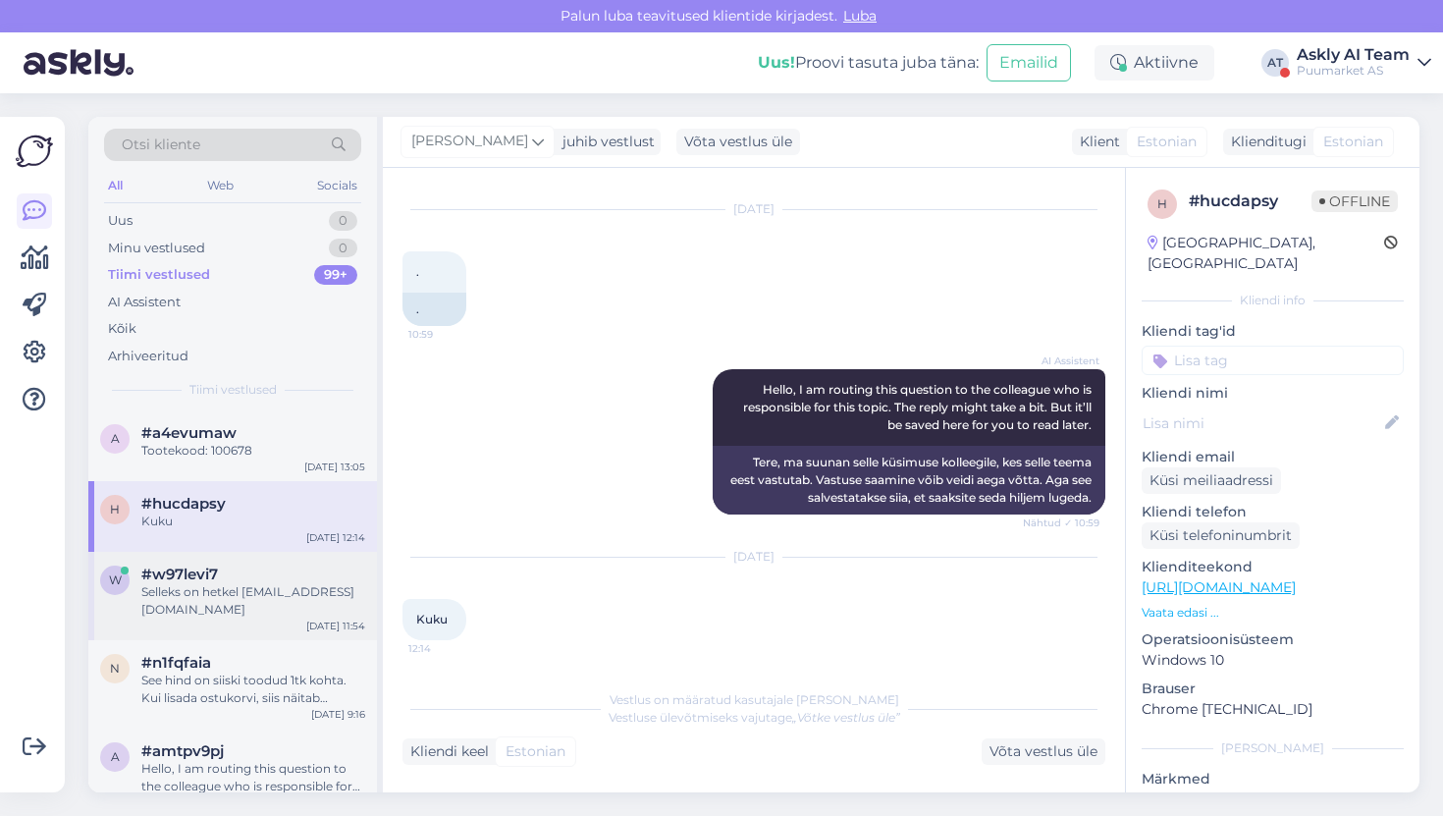
click at [280, 578] on div "#w97levi7" at bounding box center [253, 575] width 224 height 18
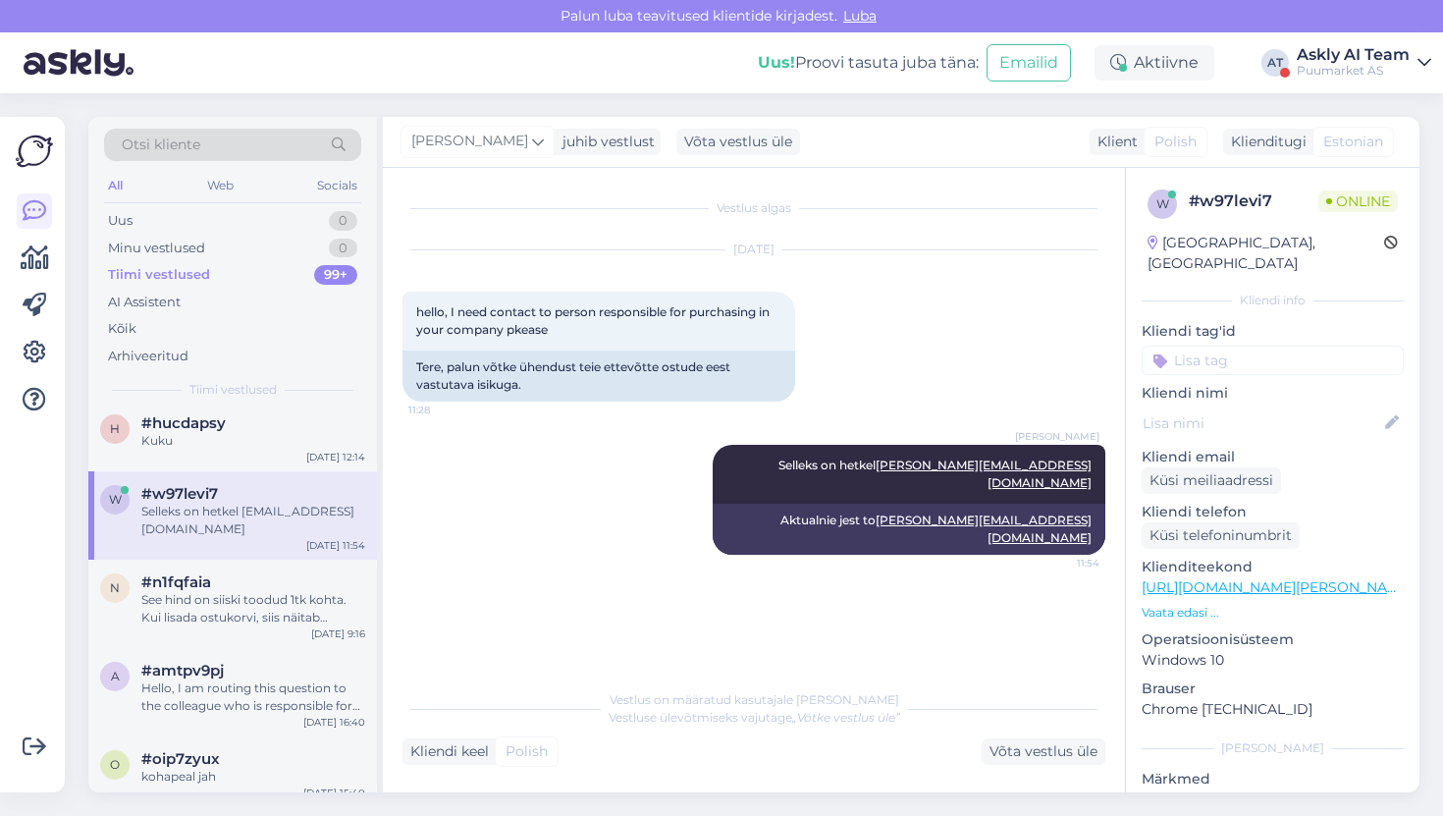
scroll to position [121, 0]
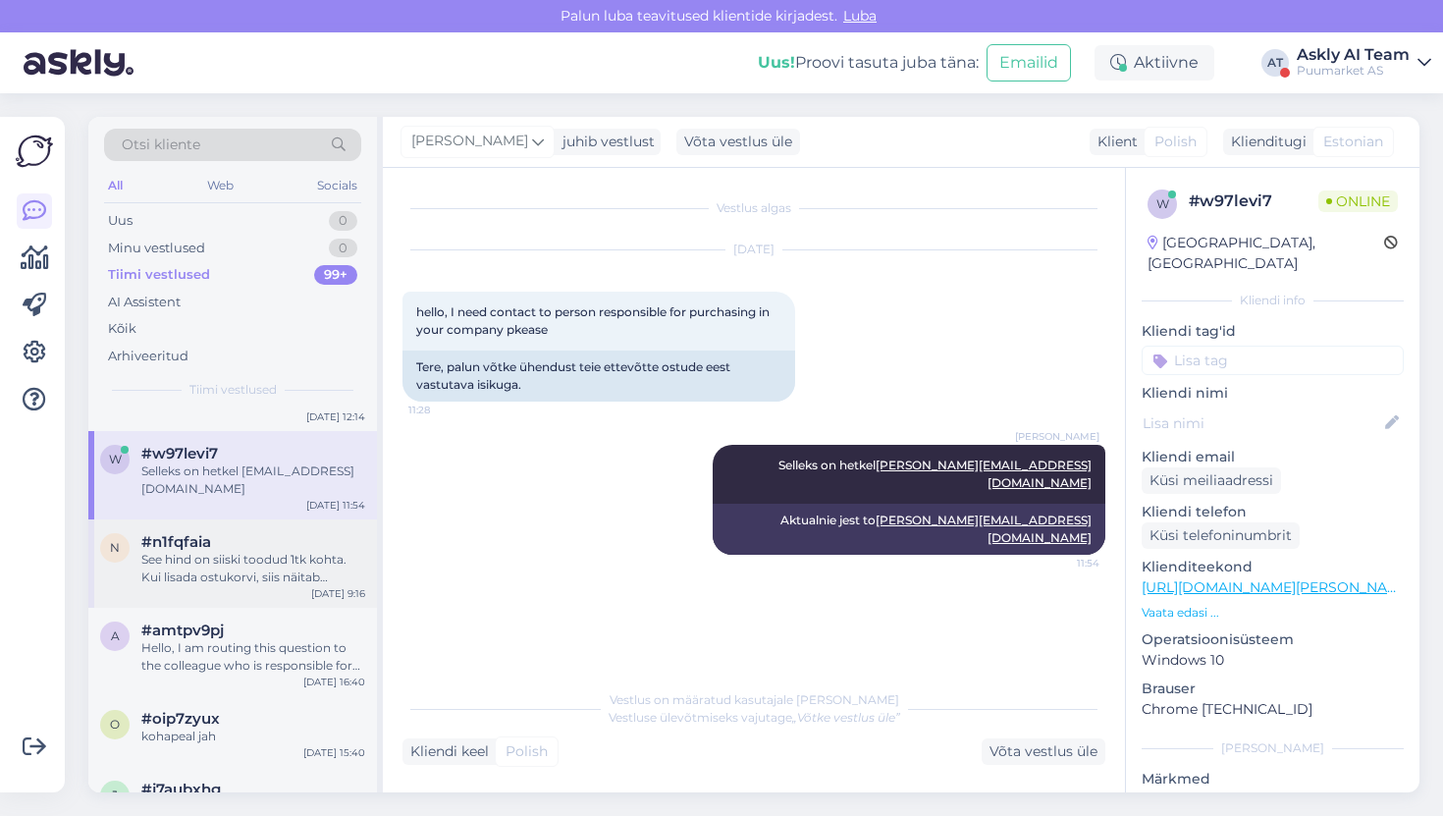
click at [253, 568] on div "See hind on siiski toodud 1tk kohta. Kui lisada ostukorvi, siis näitab hinnaks …" at bounding box center [253, 568] width 224 height 35
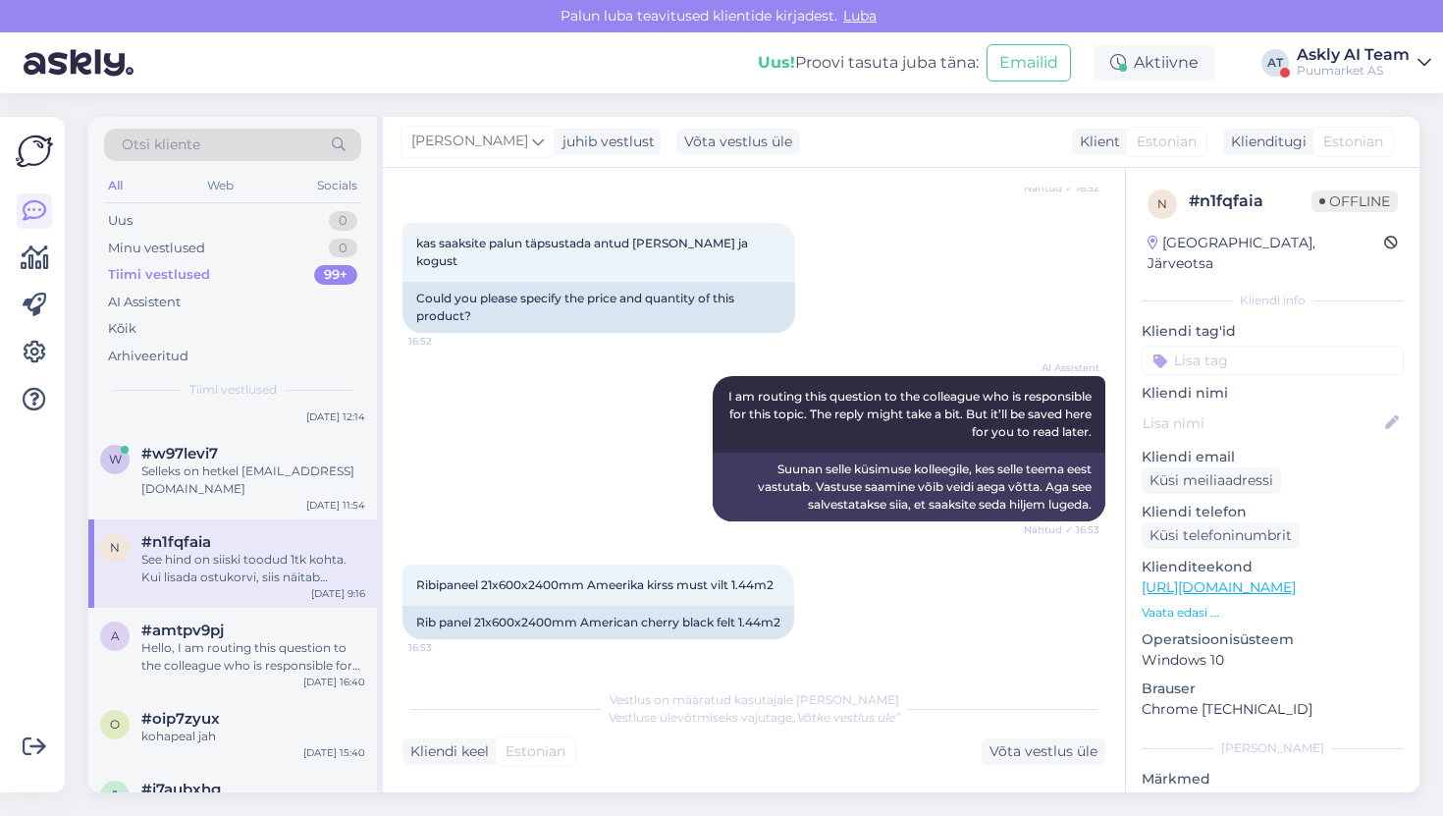
scroll to position [567, 0]
